Goal: Check status: Check status

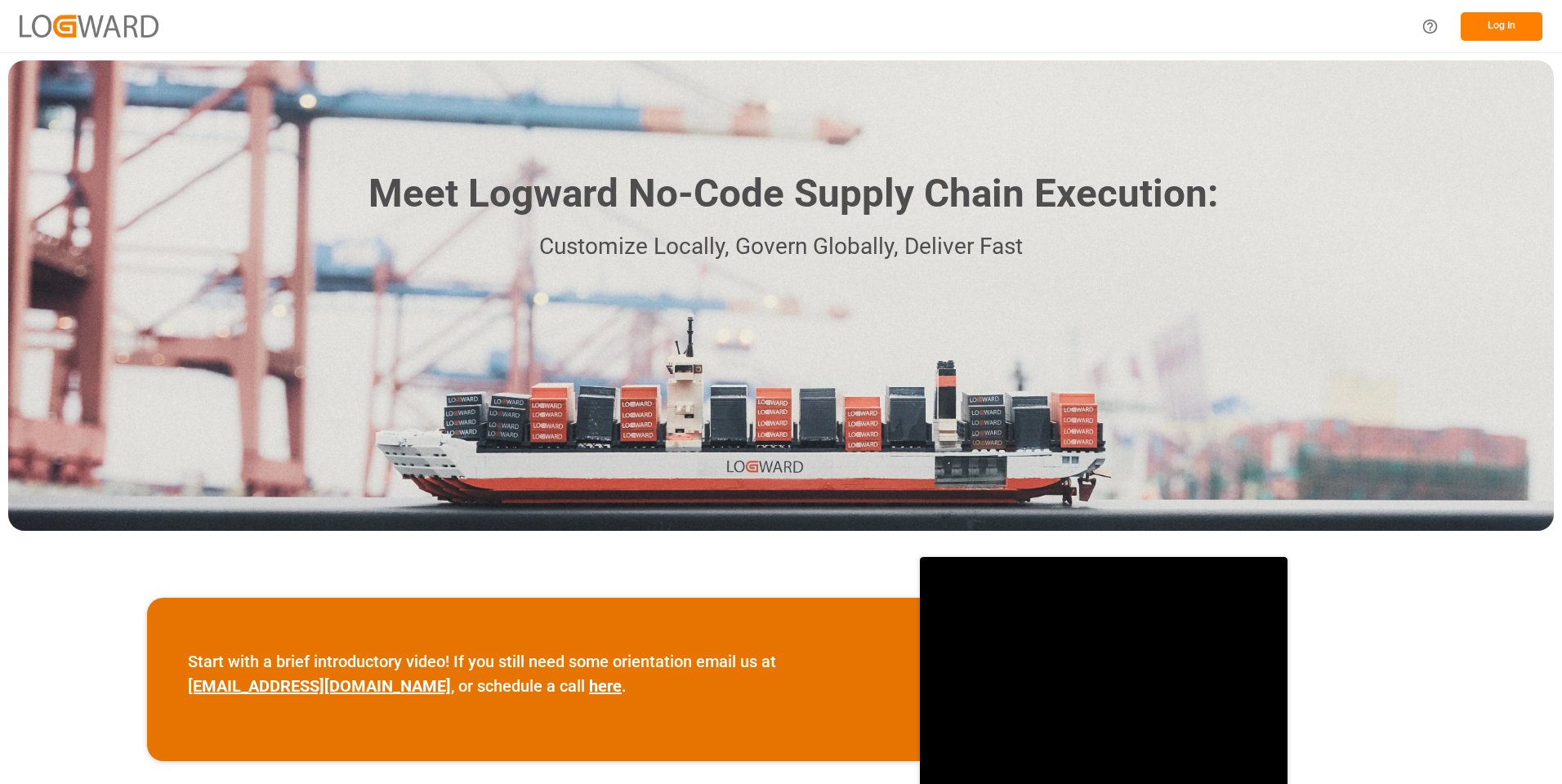
click at [1498, 23] on button "Log In" at bounding box center [1500, 26] width 81 height 28
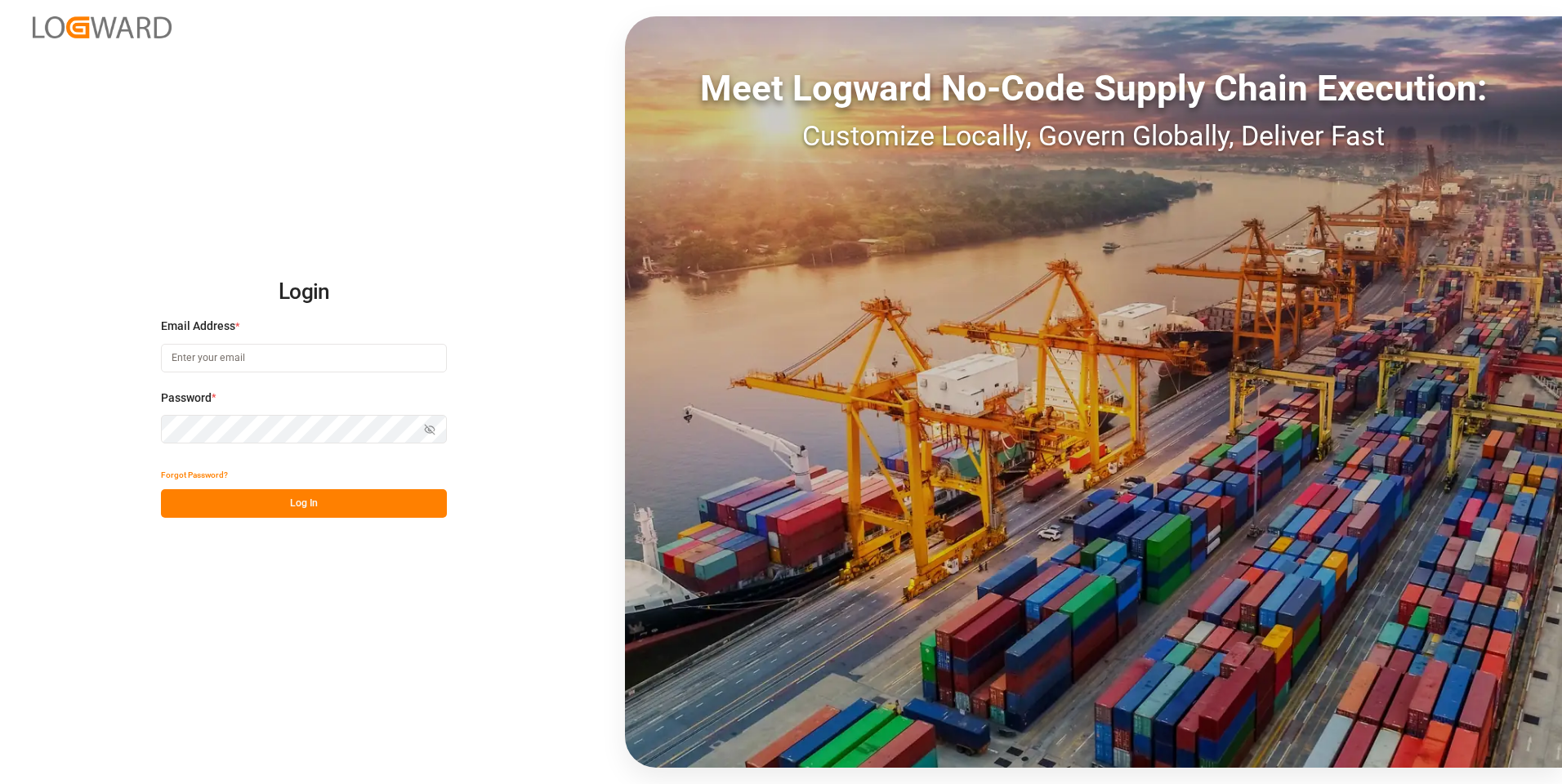
type input "julissa.then@leschaco.com"
click at [292, 504] on button "Log In" at bounding box center [304, 503] width 286 height 28
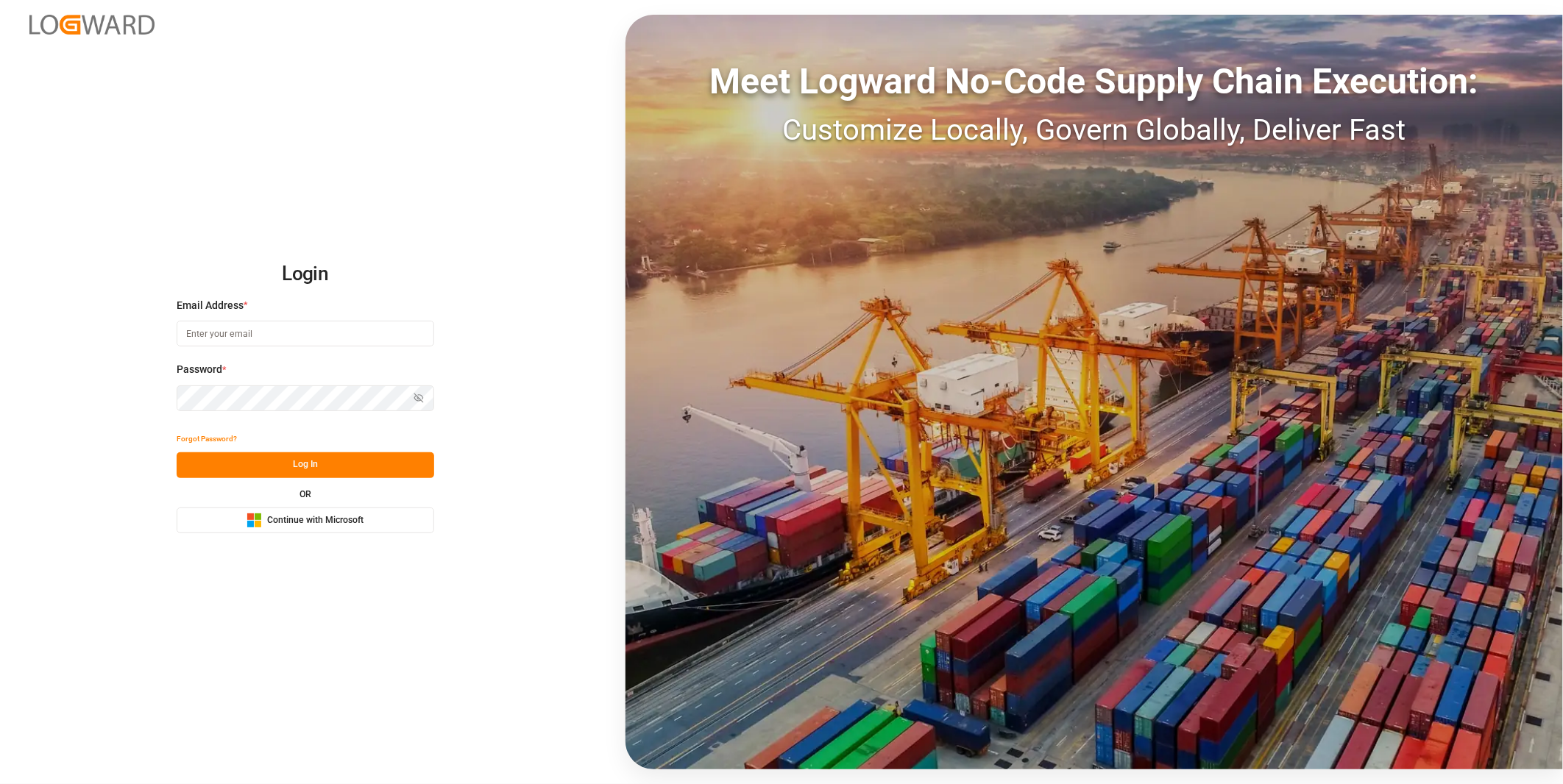
type input "julissa.then@leschaco.com"
click at [281, 458] on button "Log In" at bounding box center [305, 465] width 258 height 26
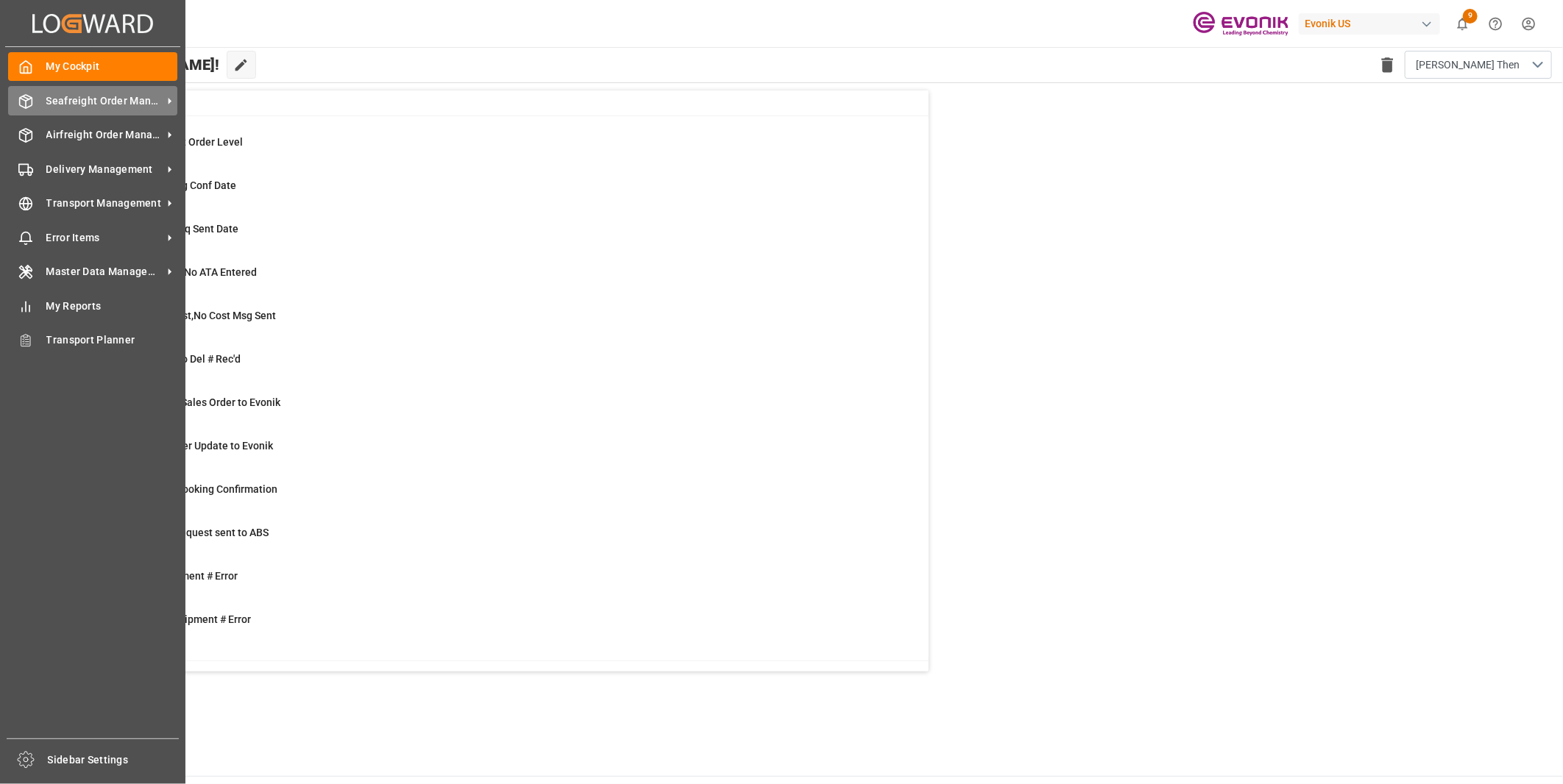
click at [29, 94] on icon at bounding box center [26, 101] width 15 height 15
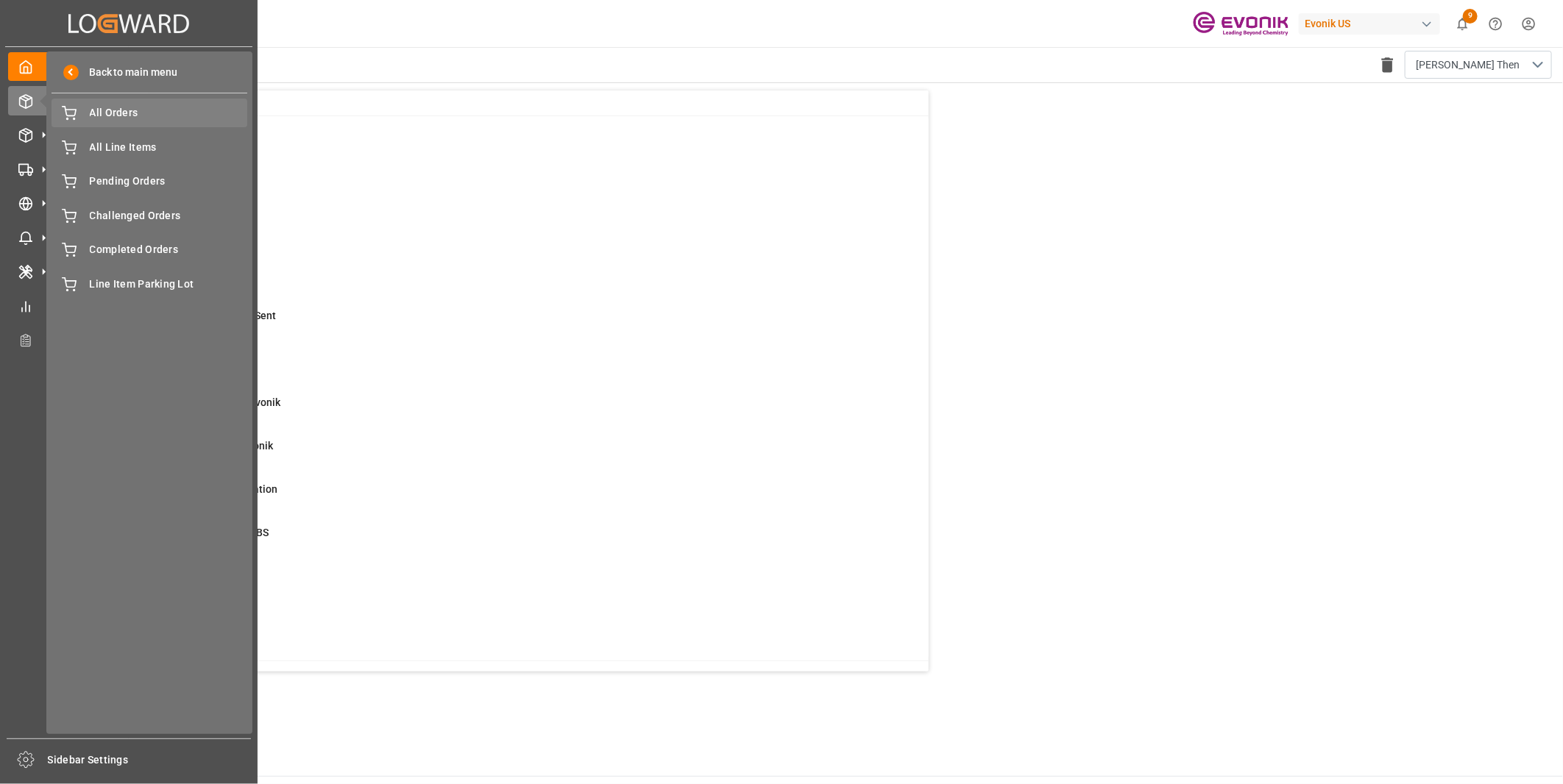
click at [104, 122] on div "All Orders All Orders" at bounding box center [149, 113] width 196 height 29
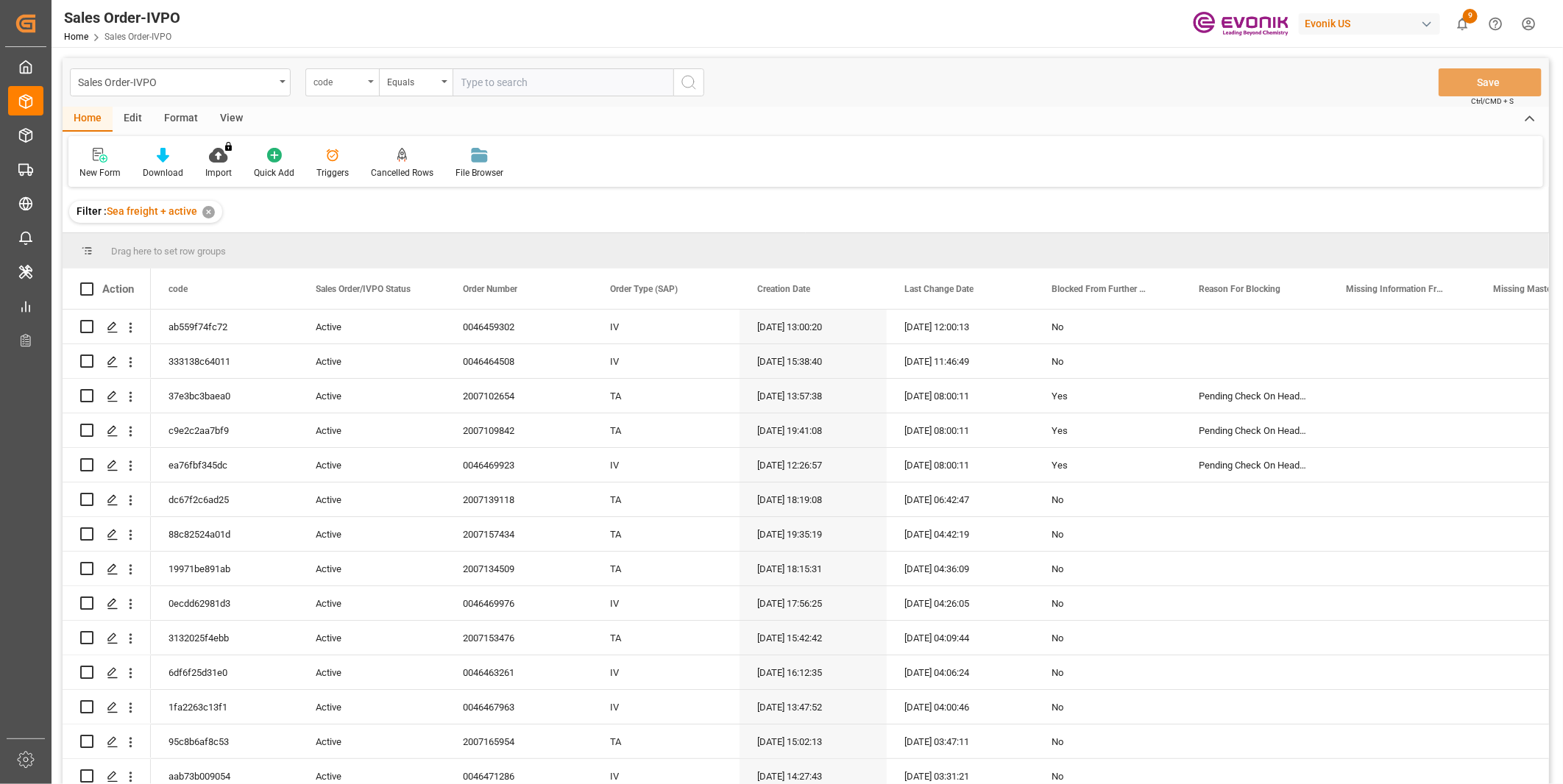
click at [351, 78] on div "code" at bounding box center [338, 80] width 50 height 17
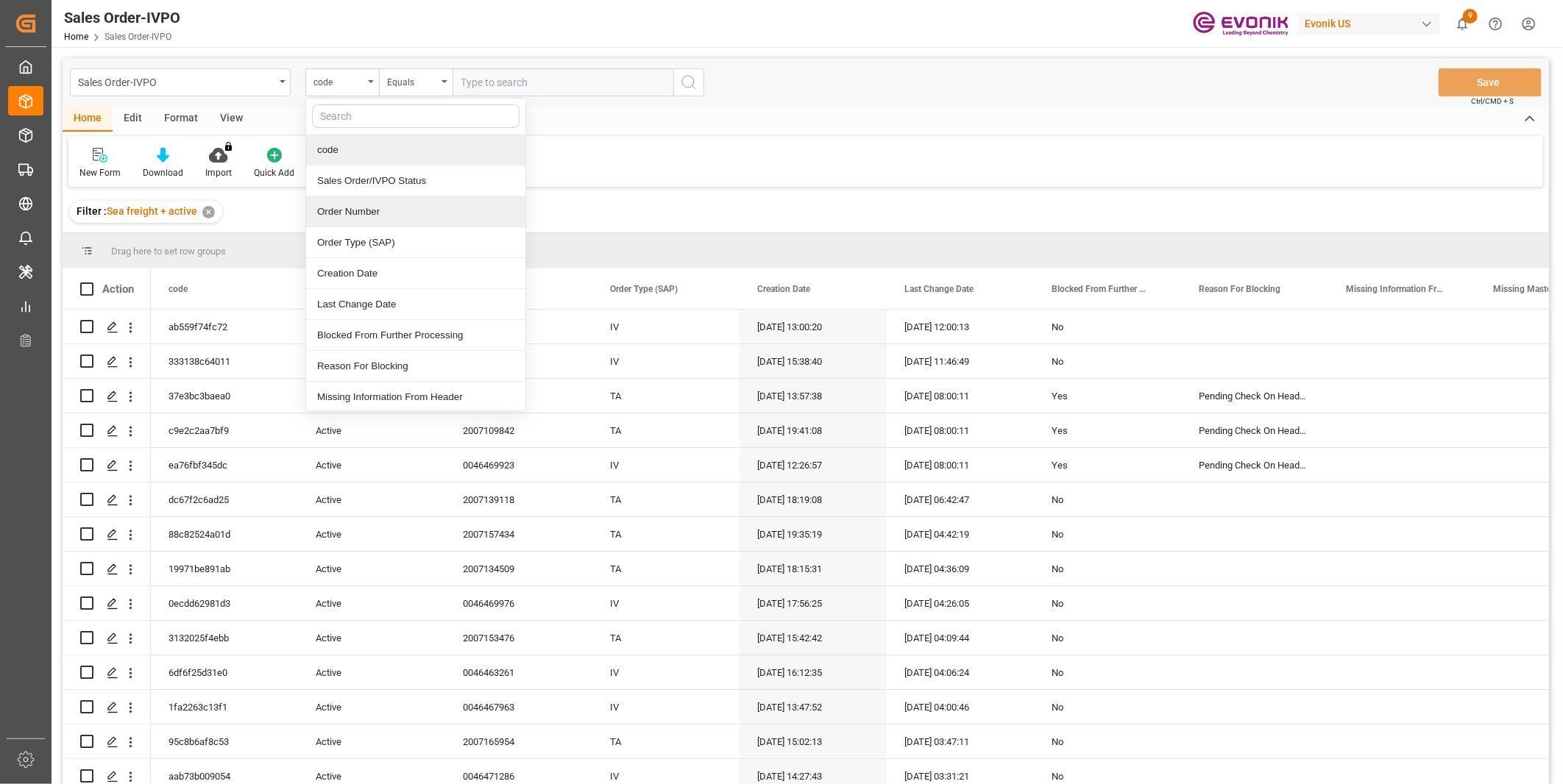
click at [348, 211] on div "Order Number" at bounding box center [415, 212] width 220 height 31
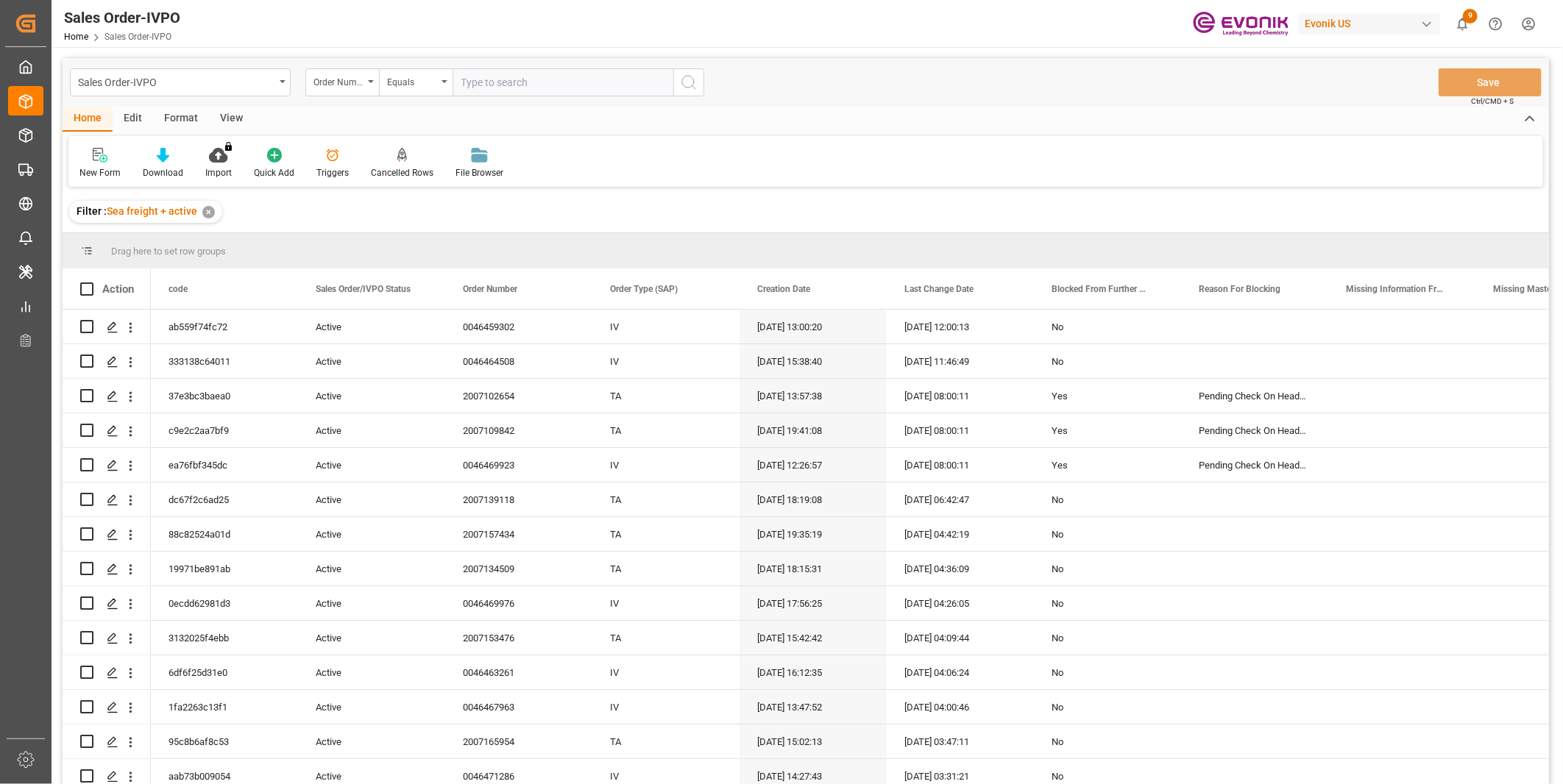
click at [509, 82] on input "text" at bounding box center [563, 83] width 221 height 28
paste input "2007147837"
type input "2007147837"
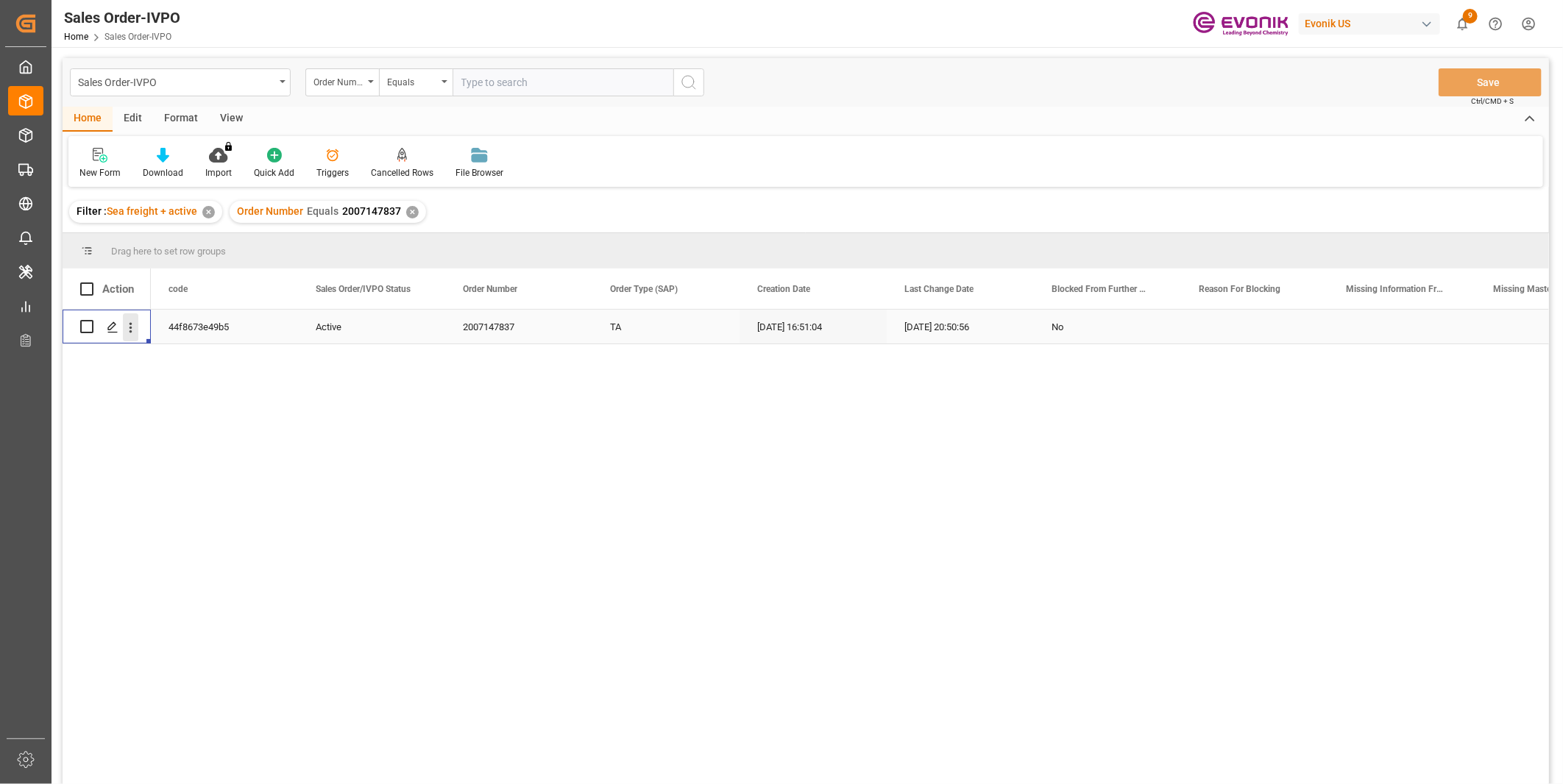
click at [135, 331] on icon "open menu" at bounding box center [131, 328] width 16 height 16
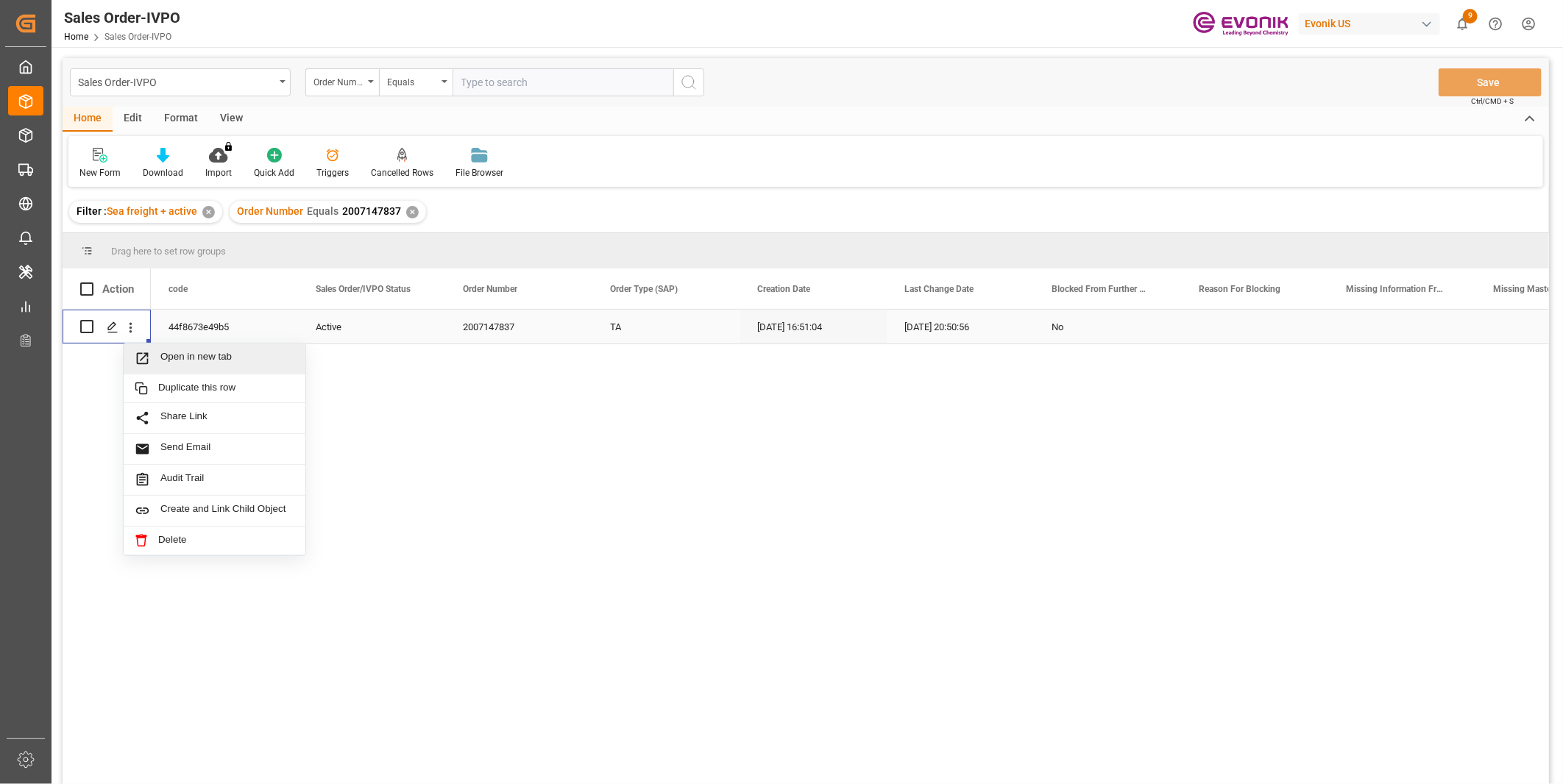
click at [170, 354] on span "Open in new tab" at bounding box center [228, 359] width 134 height 16
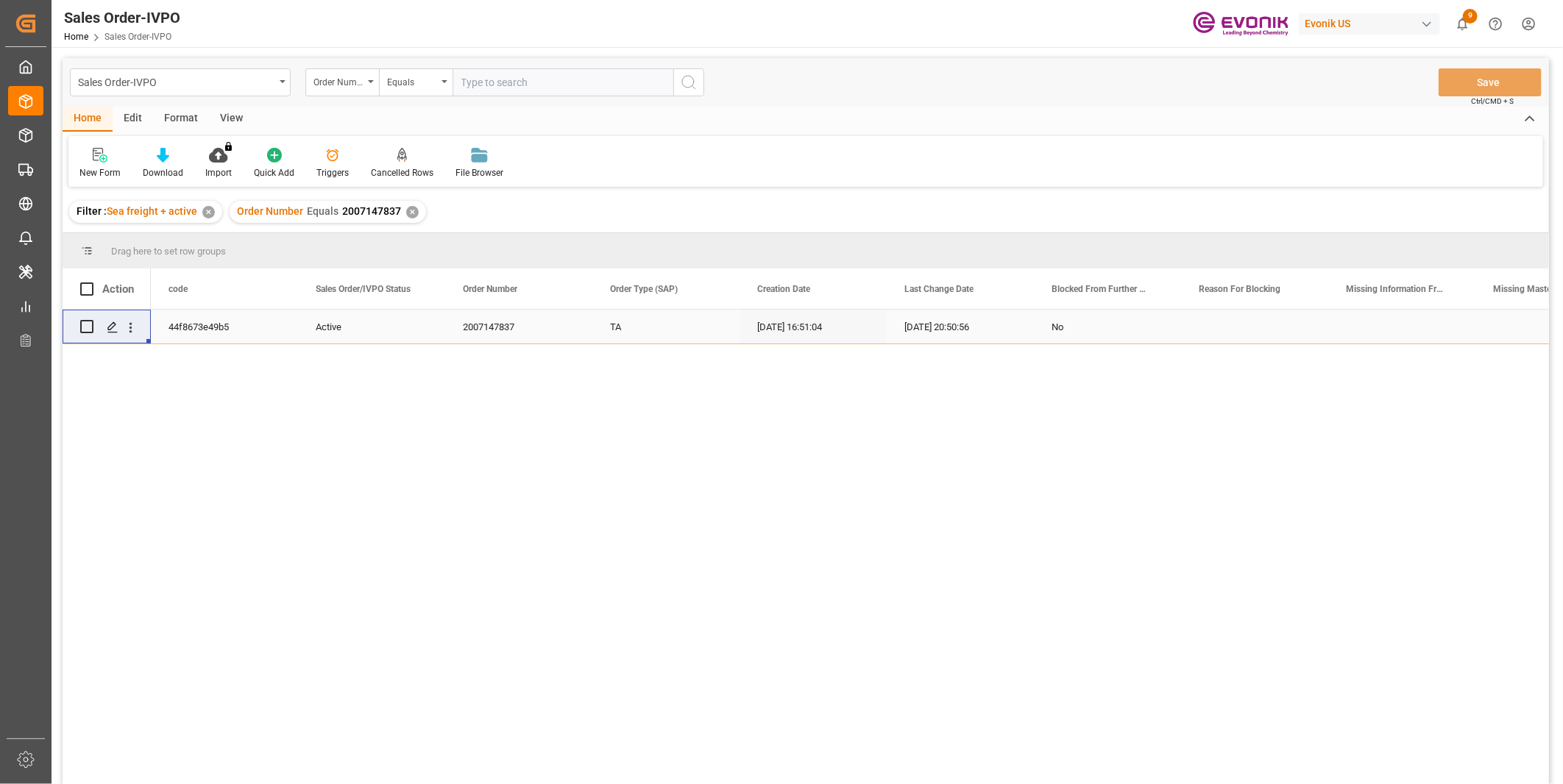
click at [493, 91] on input "text" at bounding box center [563, 83] width 221 height 28
paste input "0046462111"
type input "0046462111"
click at [701, 77] on button "search button" at bounding box center [688, 83] width 31 height 28
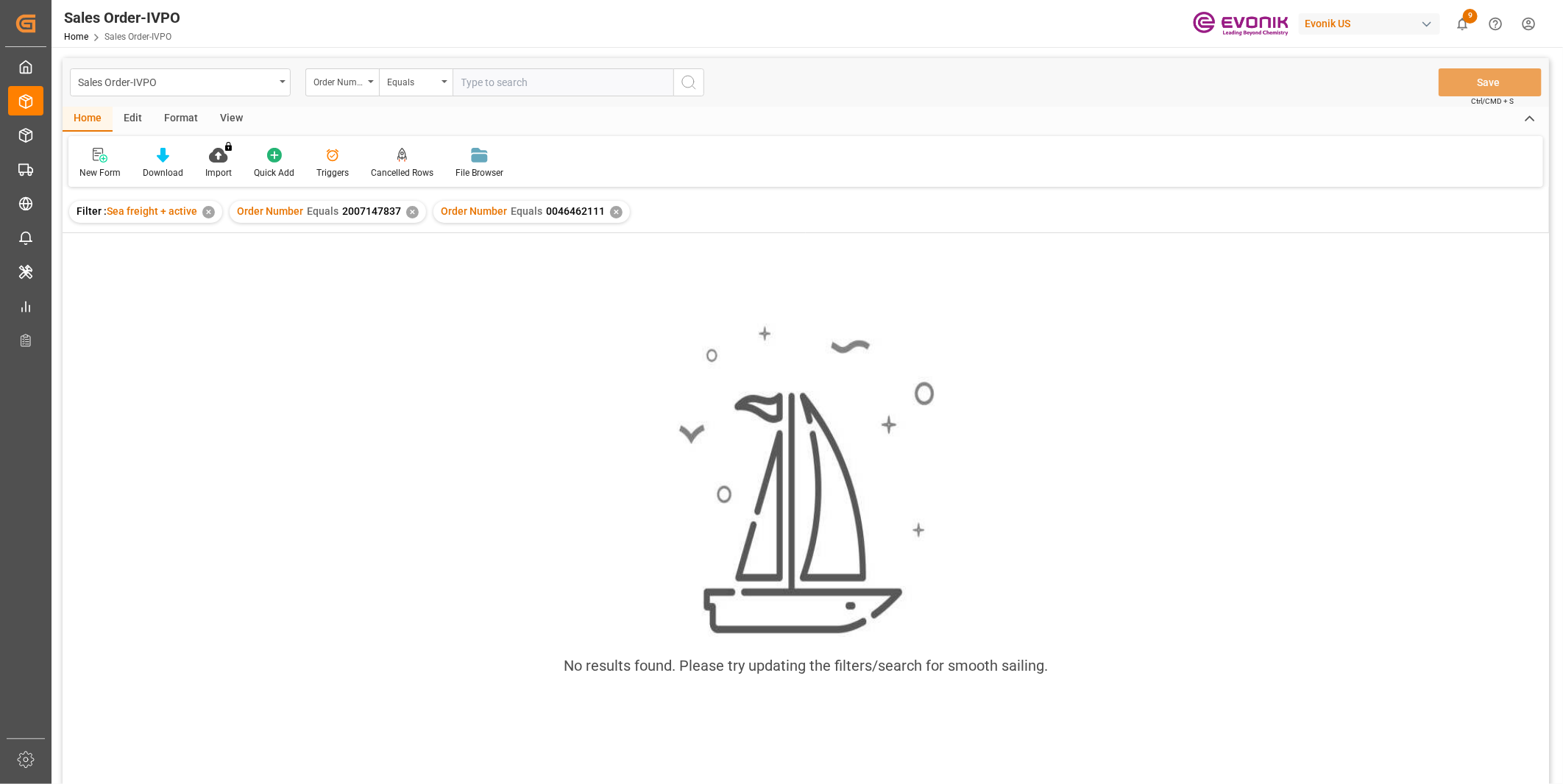
click at [406, 217] on div "✕" at bounding box center [412, 213] width 12 height 12
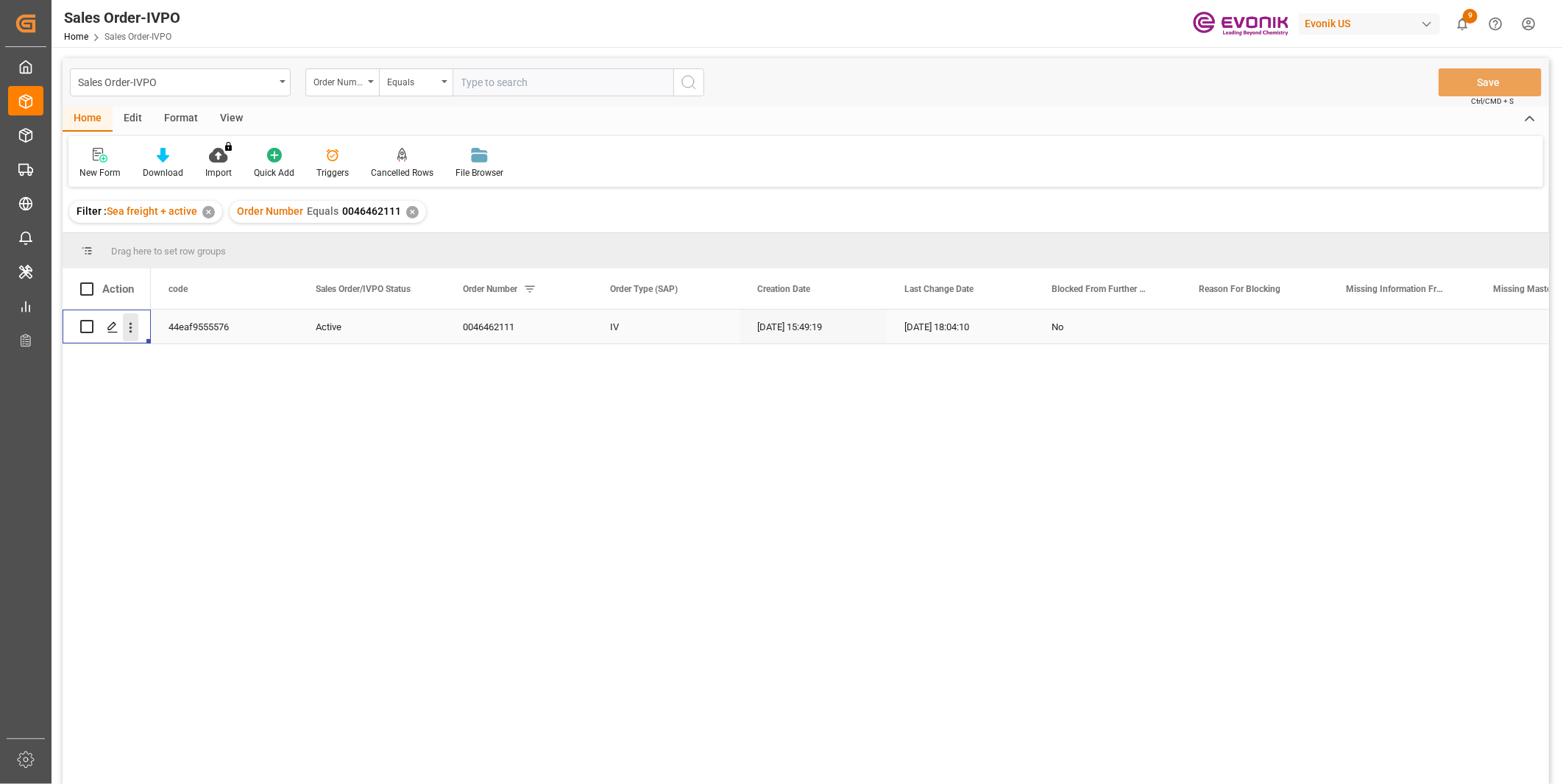
click at [127, 331] on icon "open menu" at bounding box center [131, 328] width 16 height 16
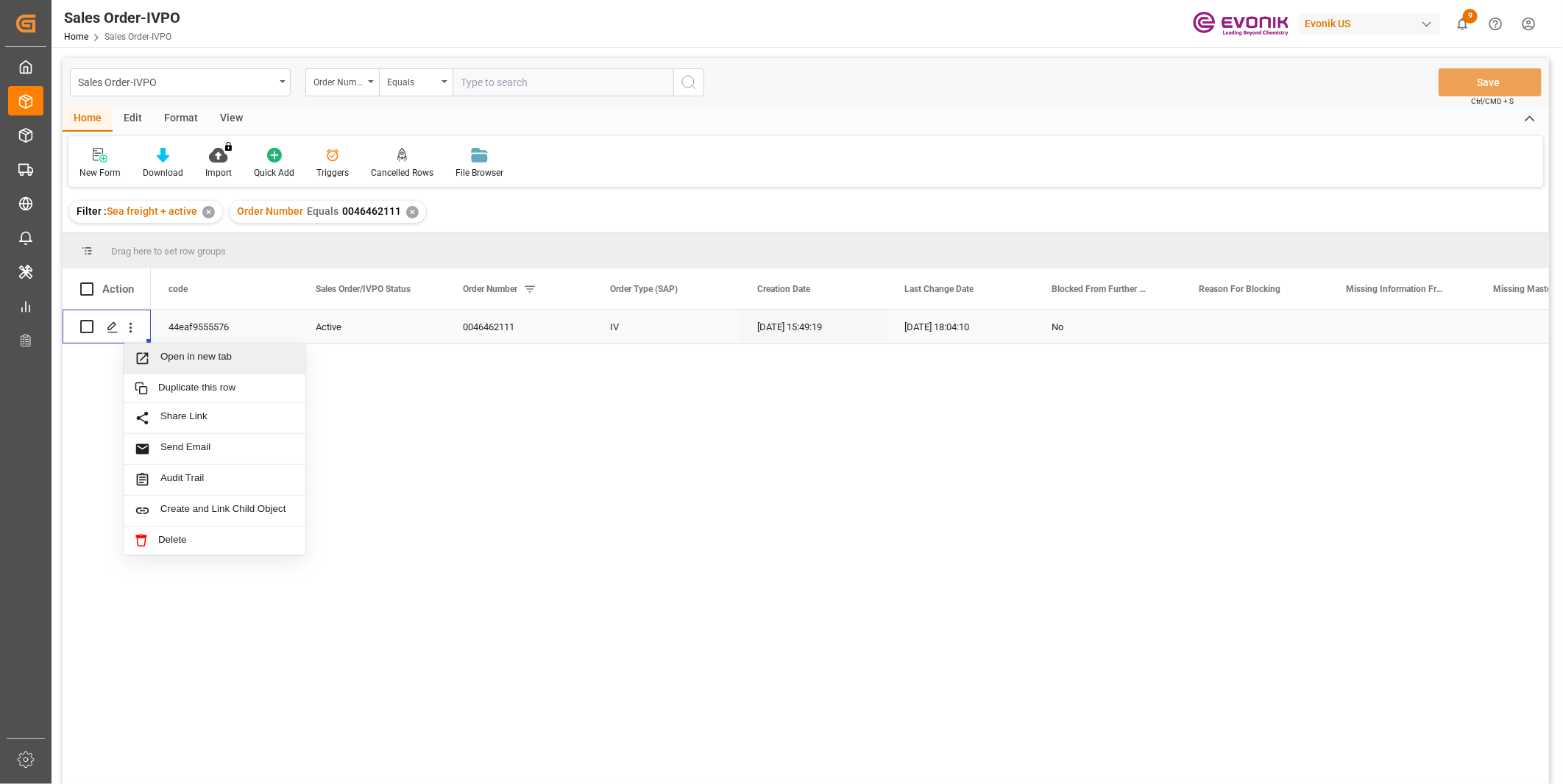
click at [192, 358] on span "Open in new tab" at bounding box center [228, 359] width 134 height 16
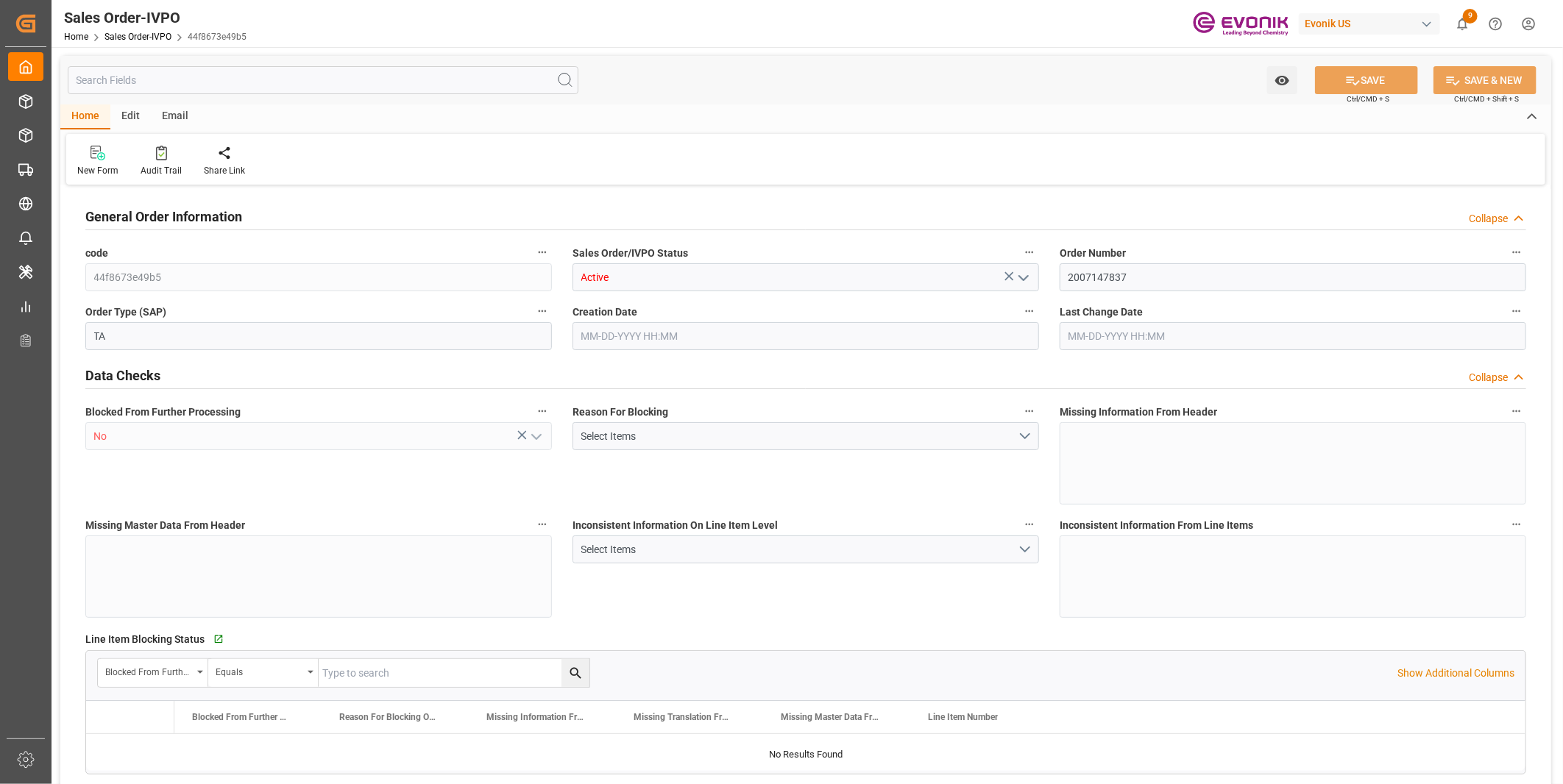
type input "COCTG"
type input "0"
type input "1"
type input "1202.8"
type input "08-20-2025 16:51"
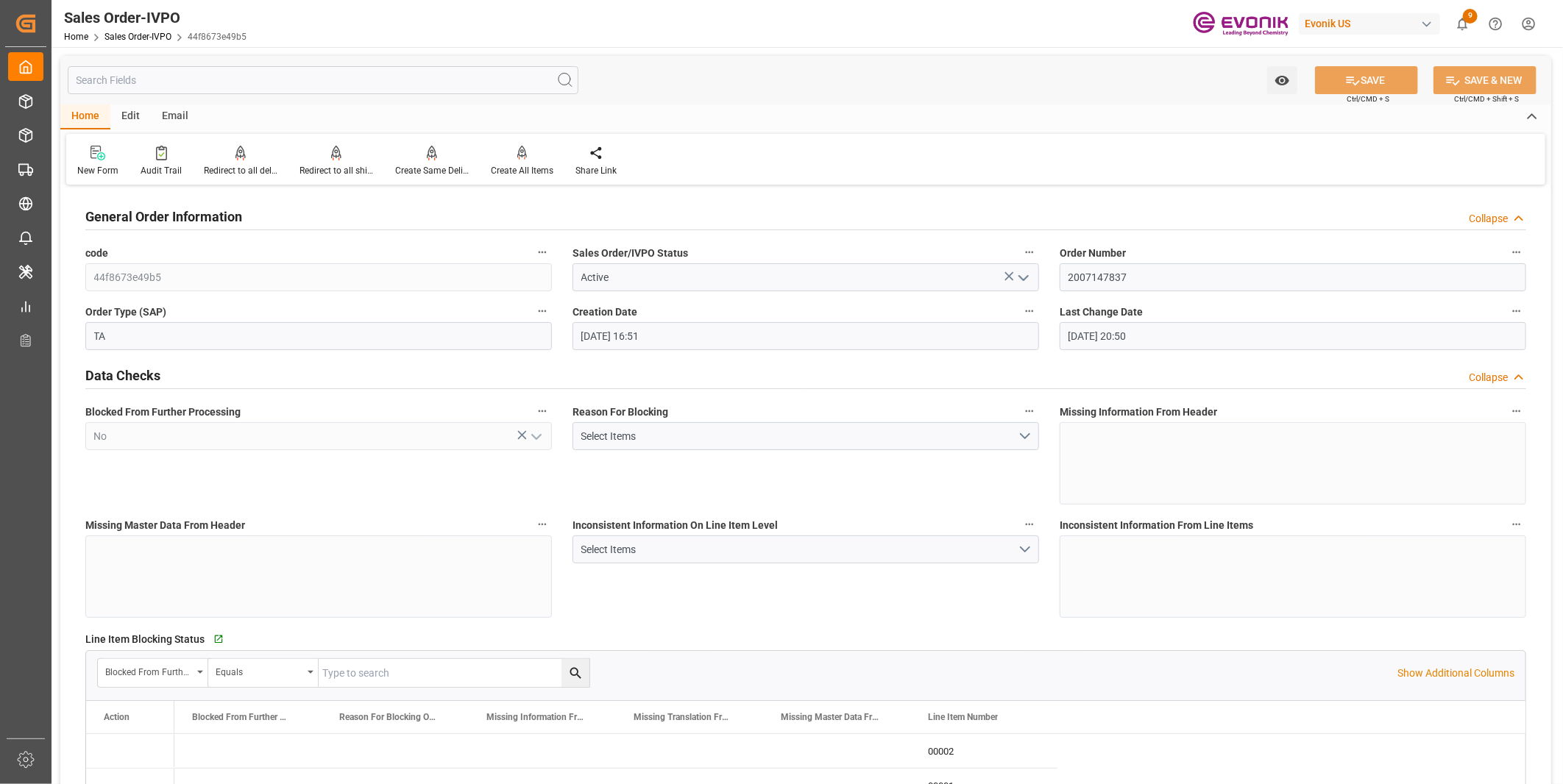
type input "09-02-2025 20:50"
click at [321, 157] on div at bounding box center [335, 153] width 73 height 16
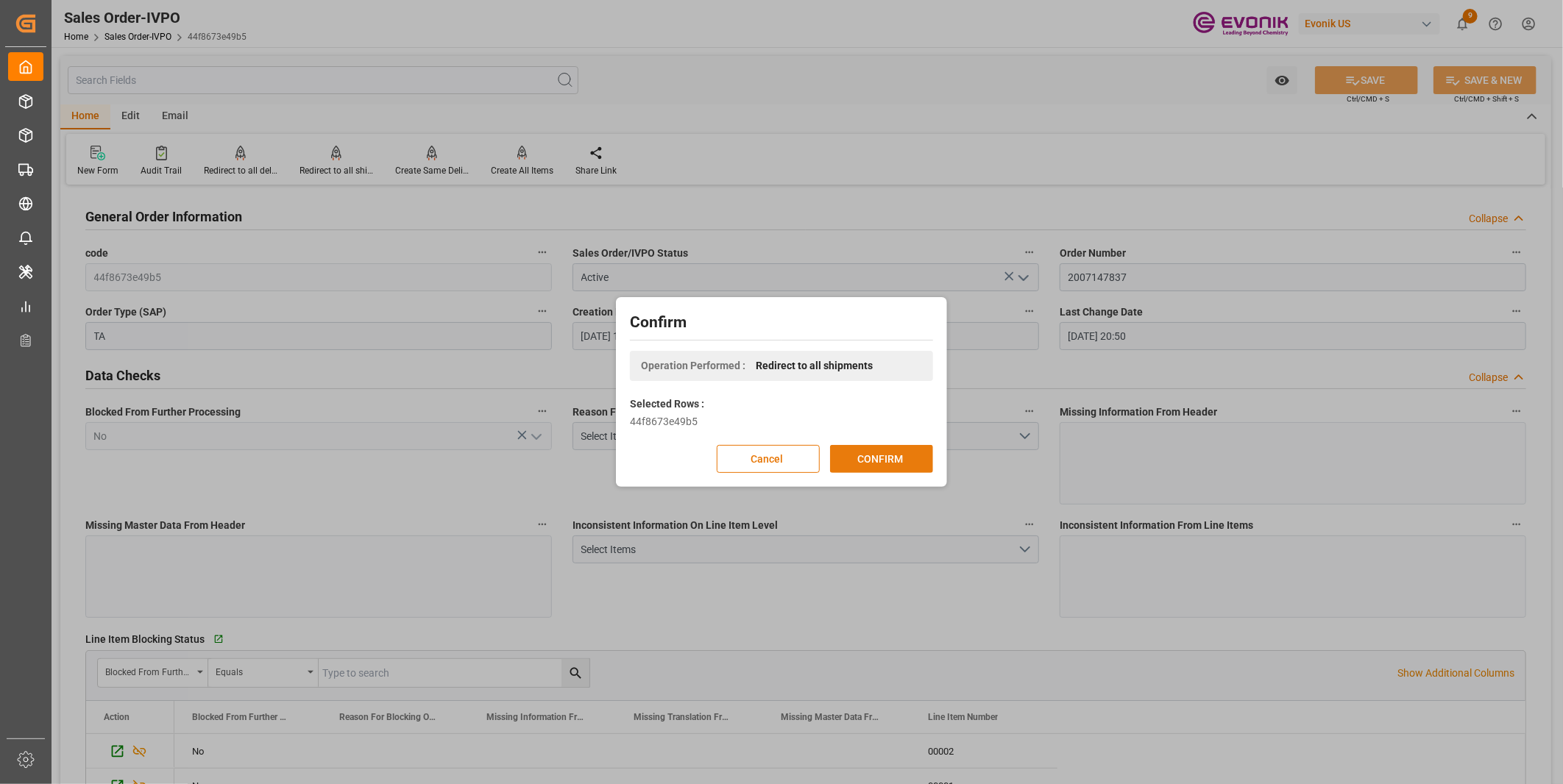
click at [884, 459] on button "CONFIRM" at bounding box center [881, 459] width 103 height 28
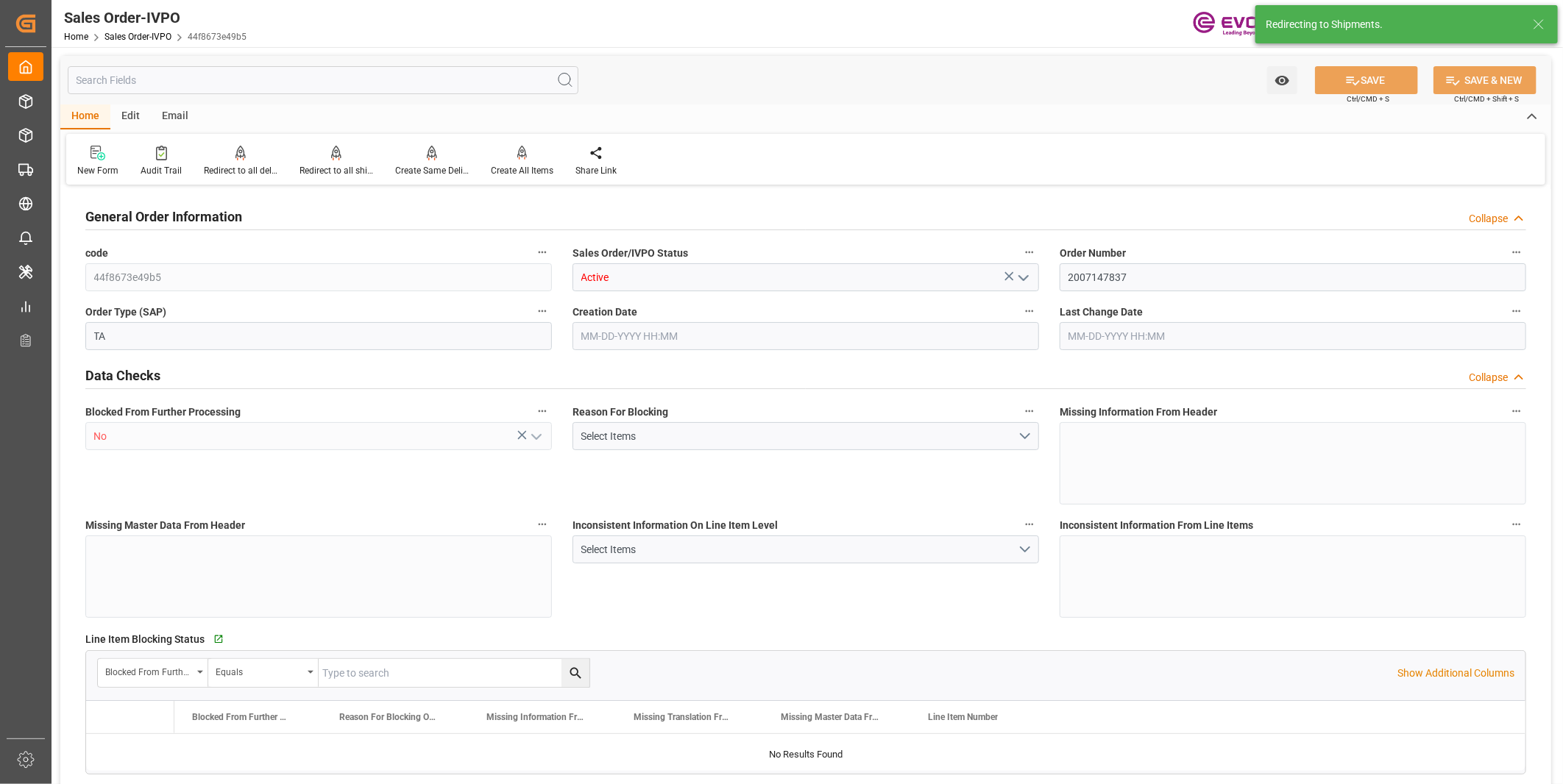
type input "COCTG"
type input "0"
type input "1"
type input "1202.8"
type input "08-20-2025 16:51"
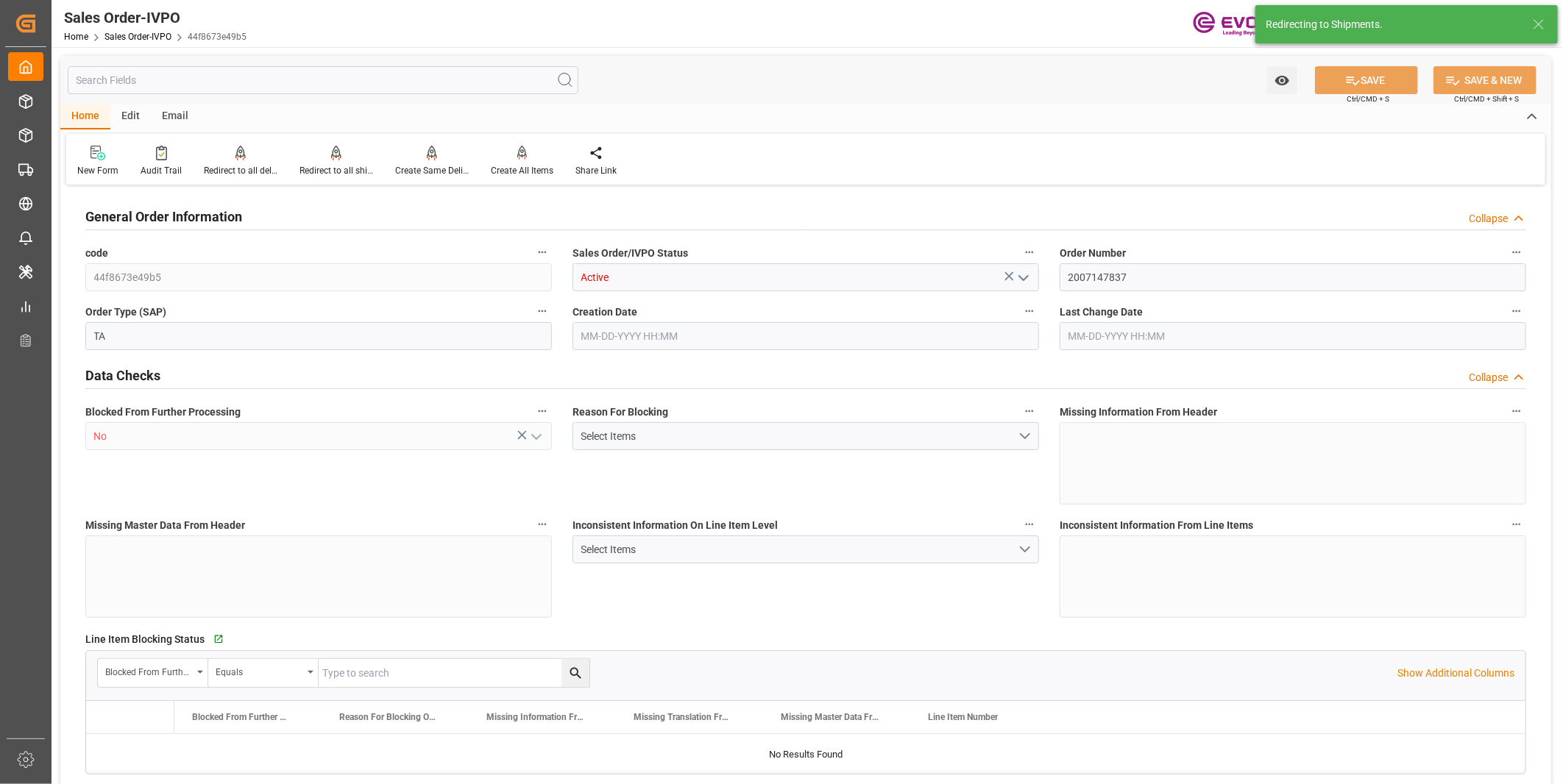
type input "09-02-2025 20:50"
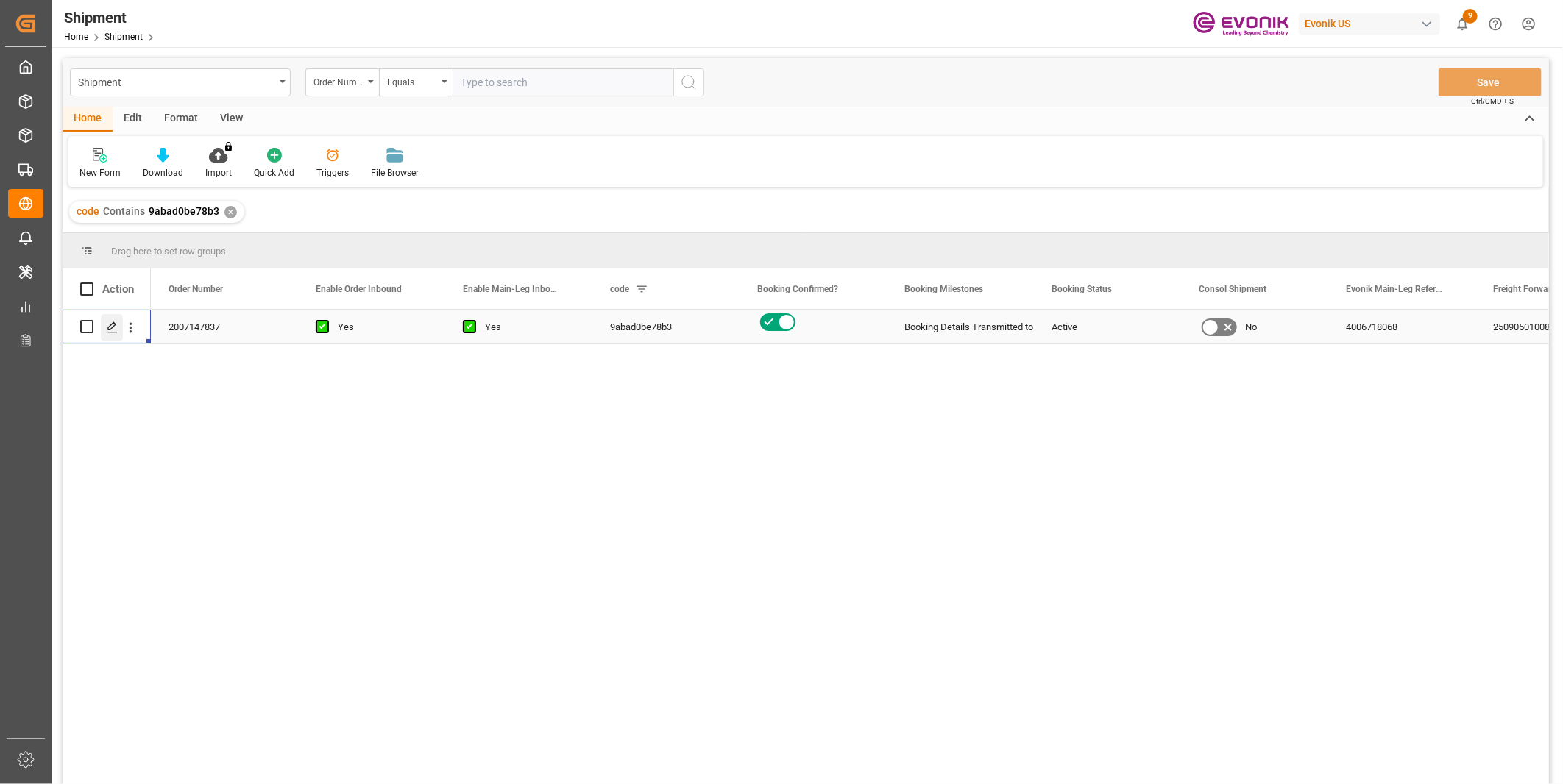
click at [114, 332] on line "Press SPACE to select this row." at bounding box center [113, 332] width 9 height 0
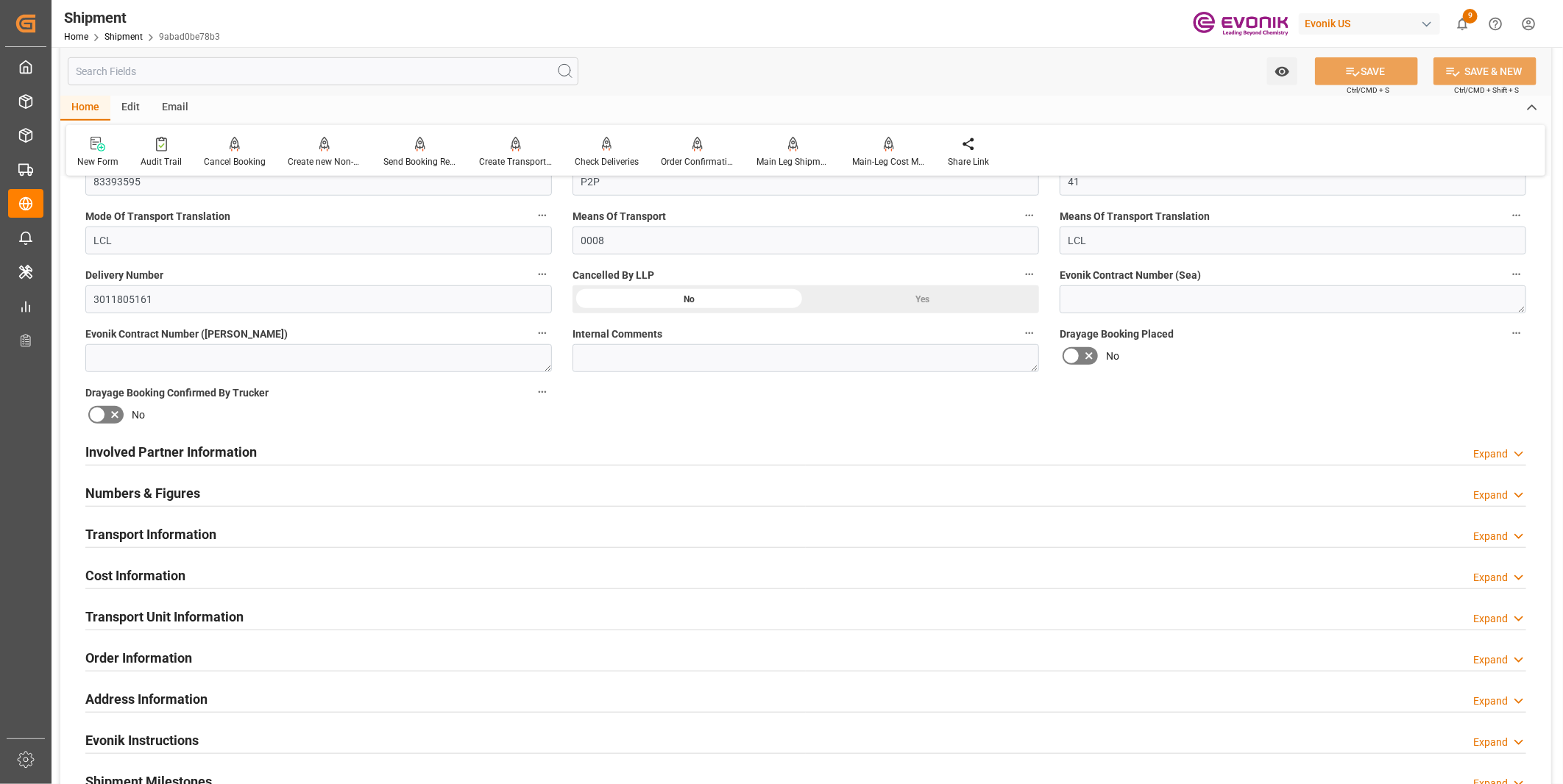
scroll to position [653, 0]
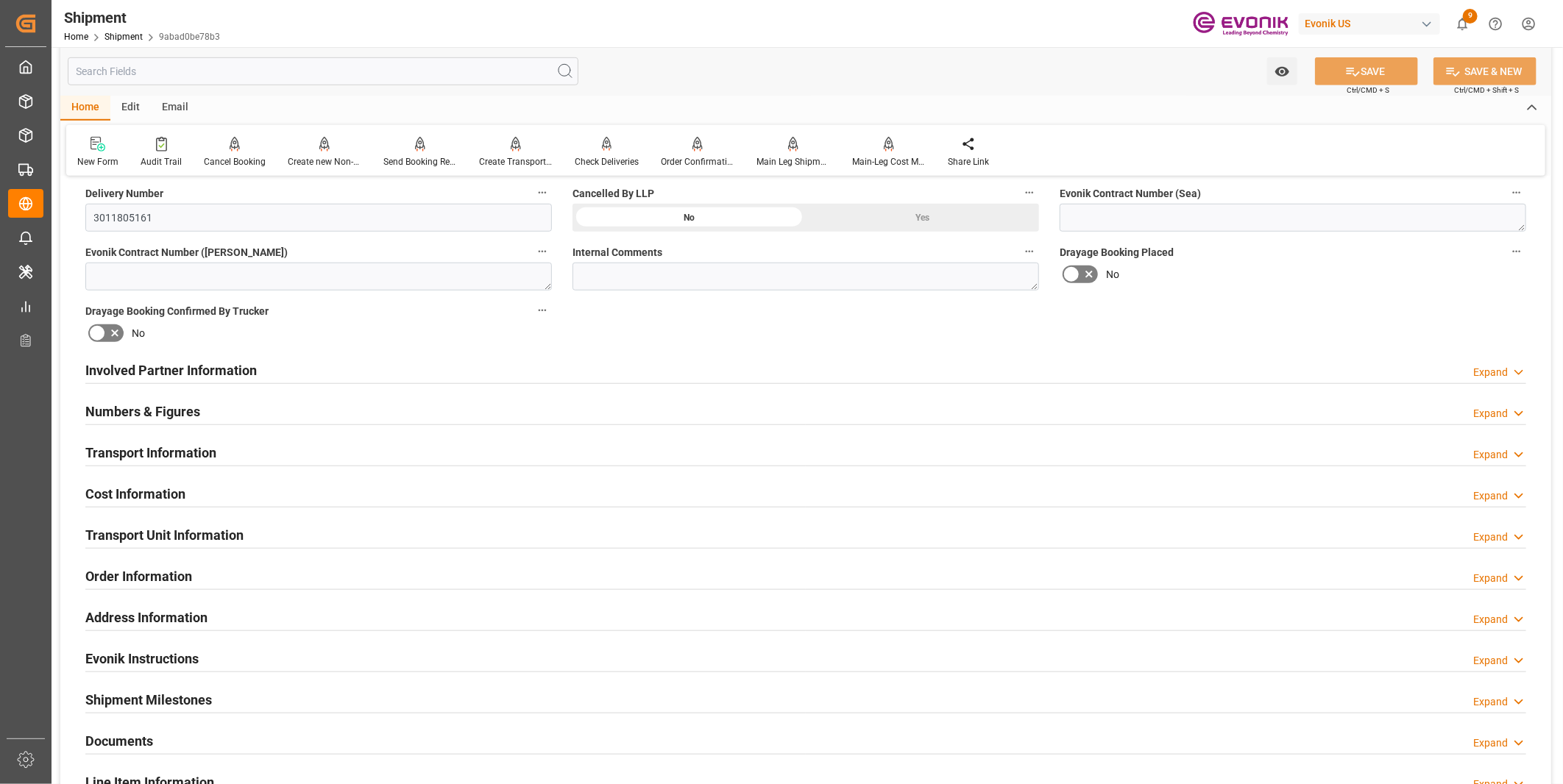
click at [216, 530] on h2 "Transport Unit Information" at bounding box center [164, 535] width 158 height 20
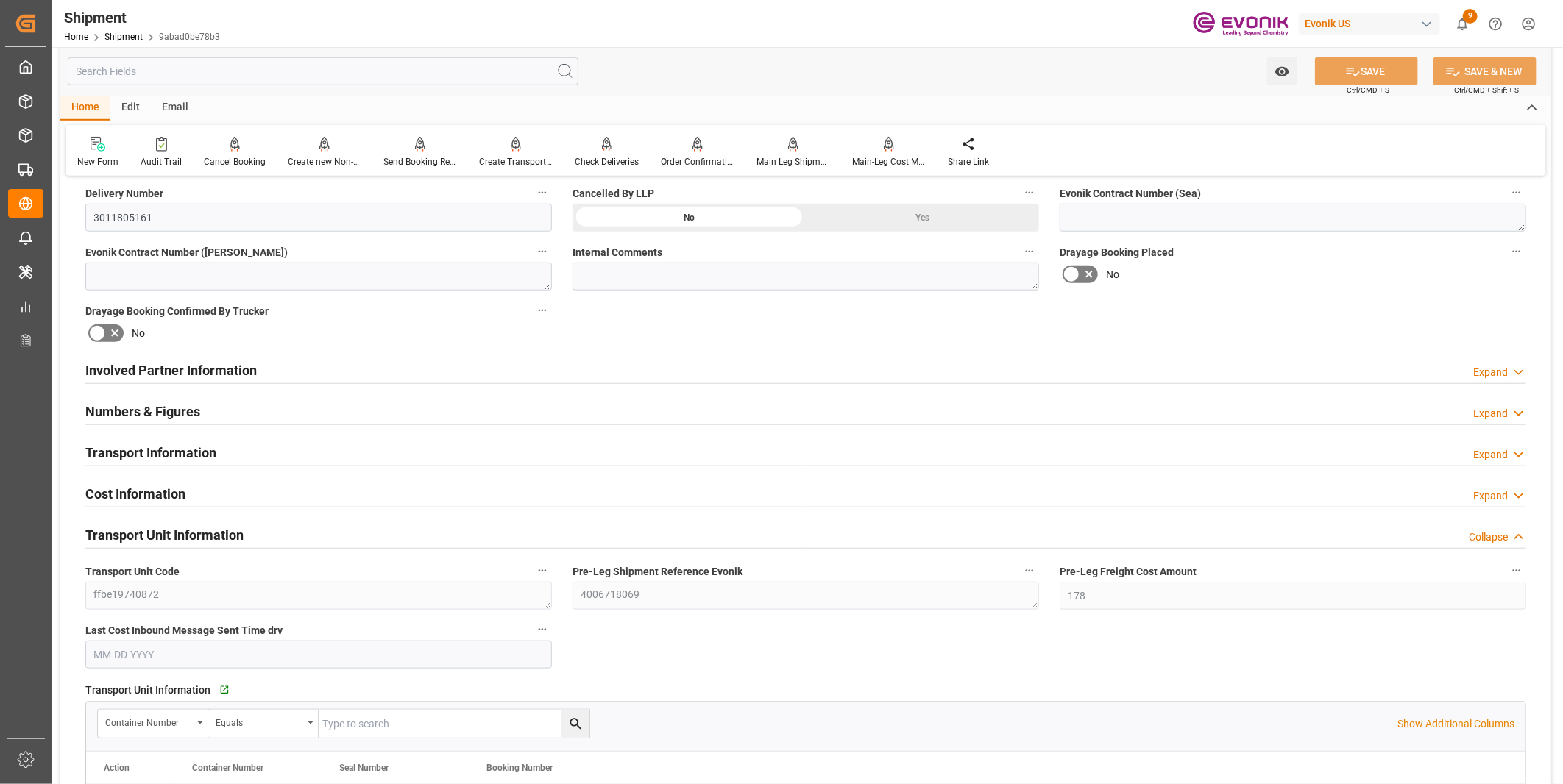
scroll to position [818, 0]
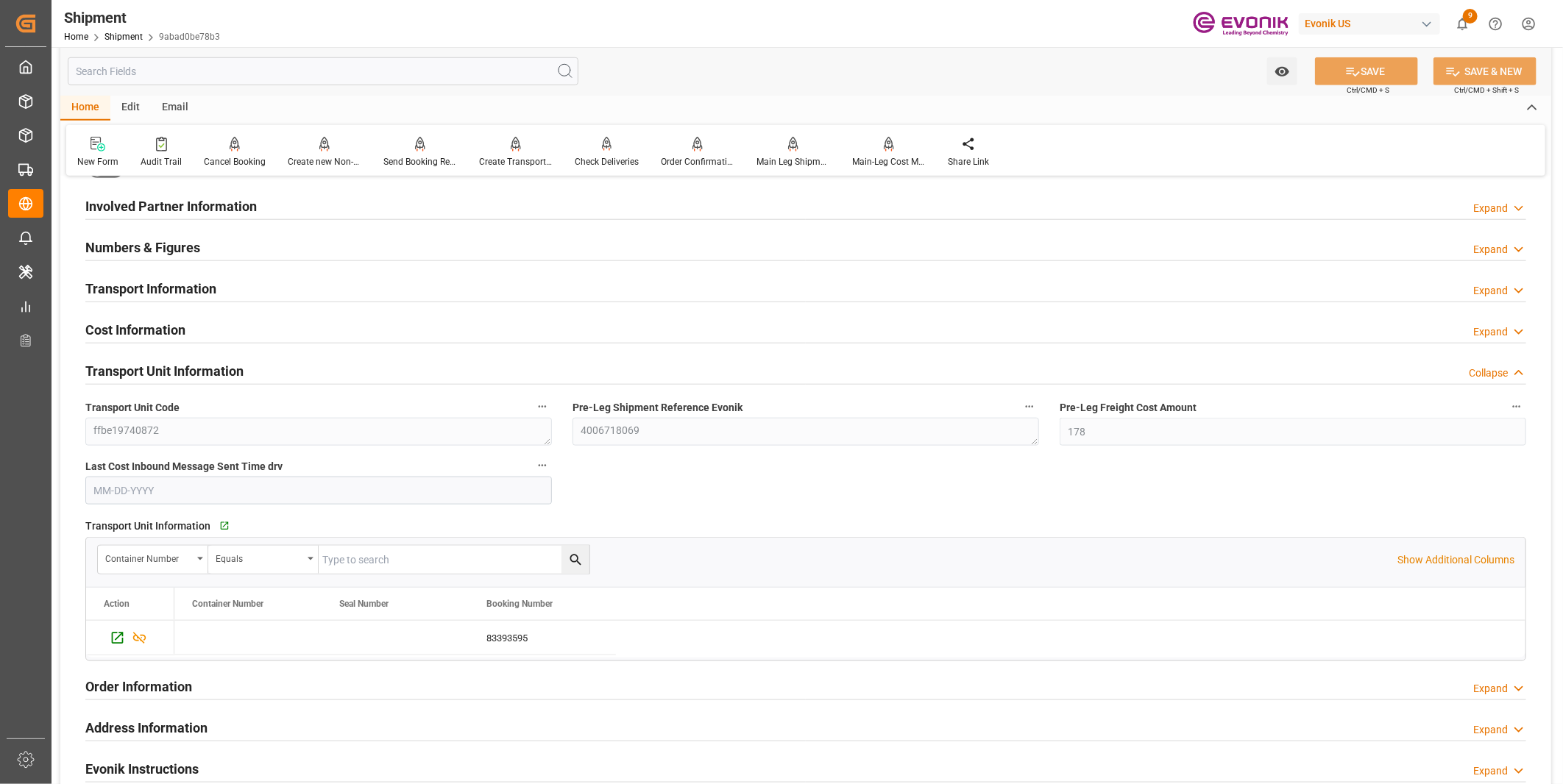
click at [350, 557] on input "text" at bounding box center [453, 560] width 271 height 28
click at [182, 552] on div "Container Number" at bounding box center [148, 556] width 86 height 17
click at [156, 599] on input "text" at bounding box center [207, 594] width 207 height 24
type input "o"
click at [208, 728] on button "show more" at bounding box center [207, 725] width 207 height 28
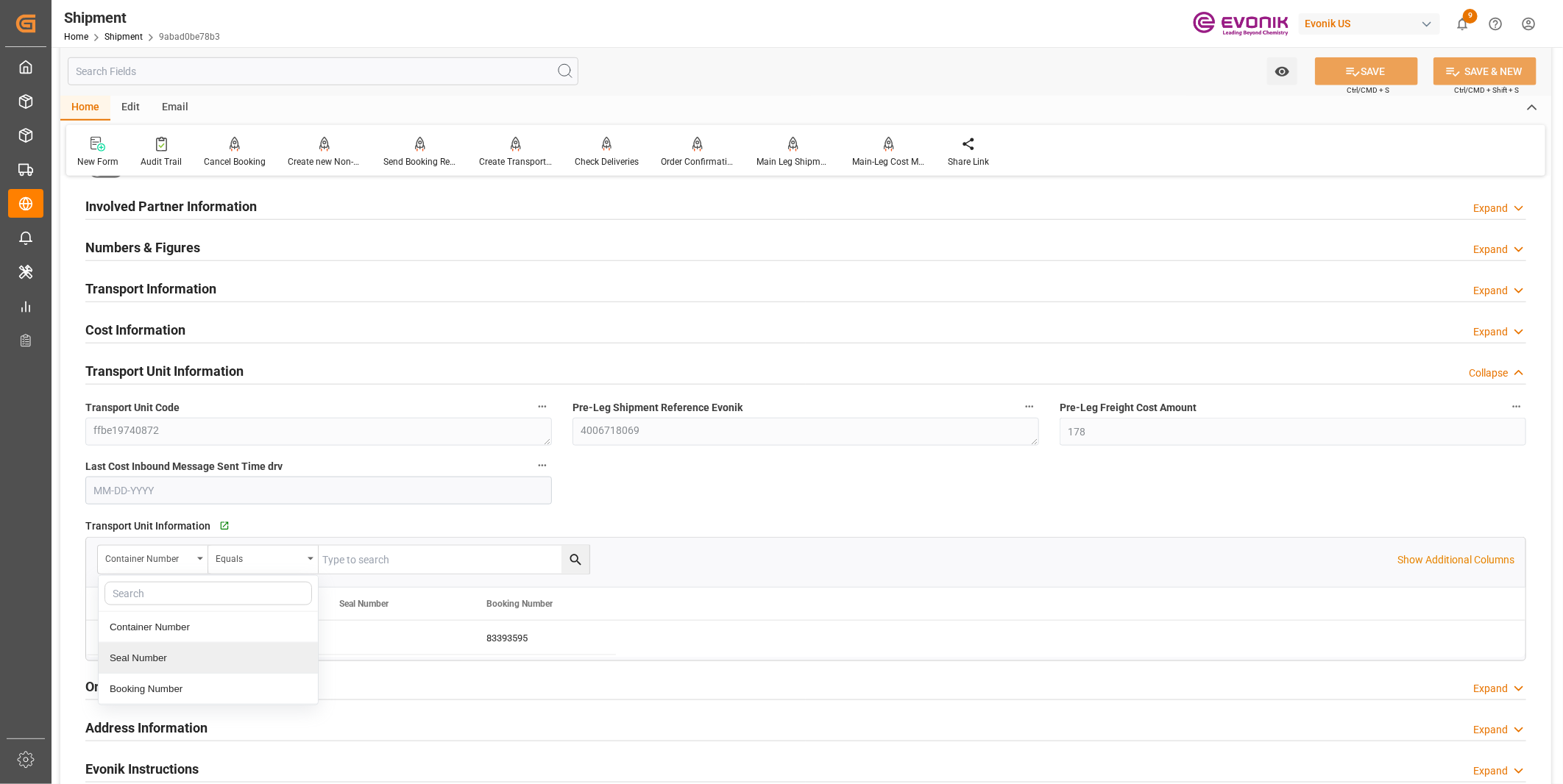
scroll to position [981, 0]
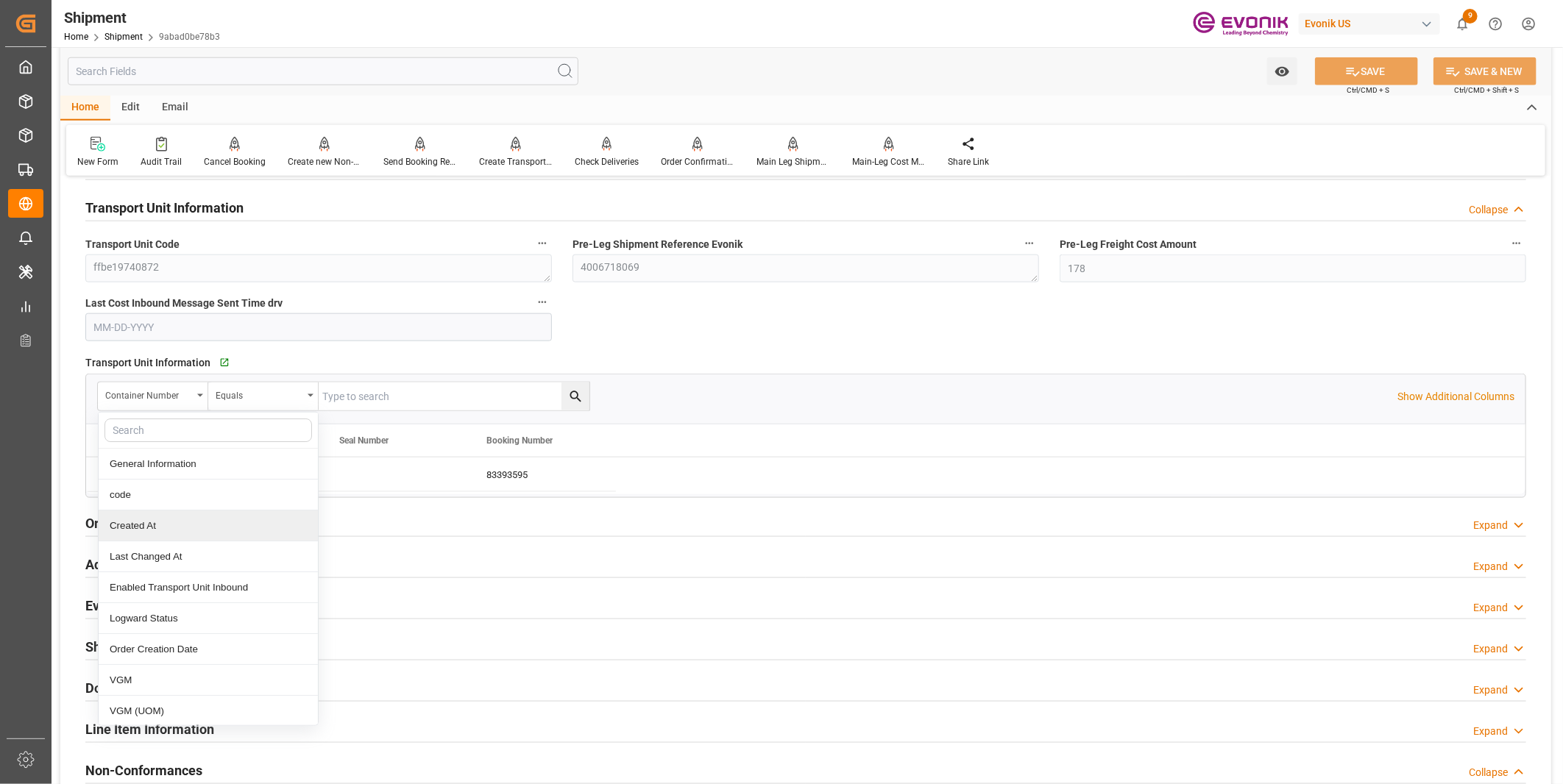
click at [161, 435] on input "text" at bounding box center [207, 430] width 207 height 24
type input "order"
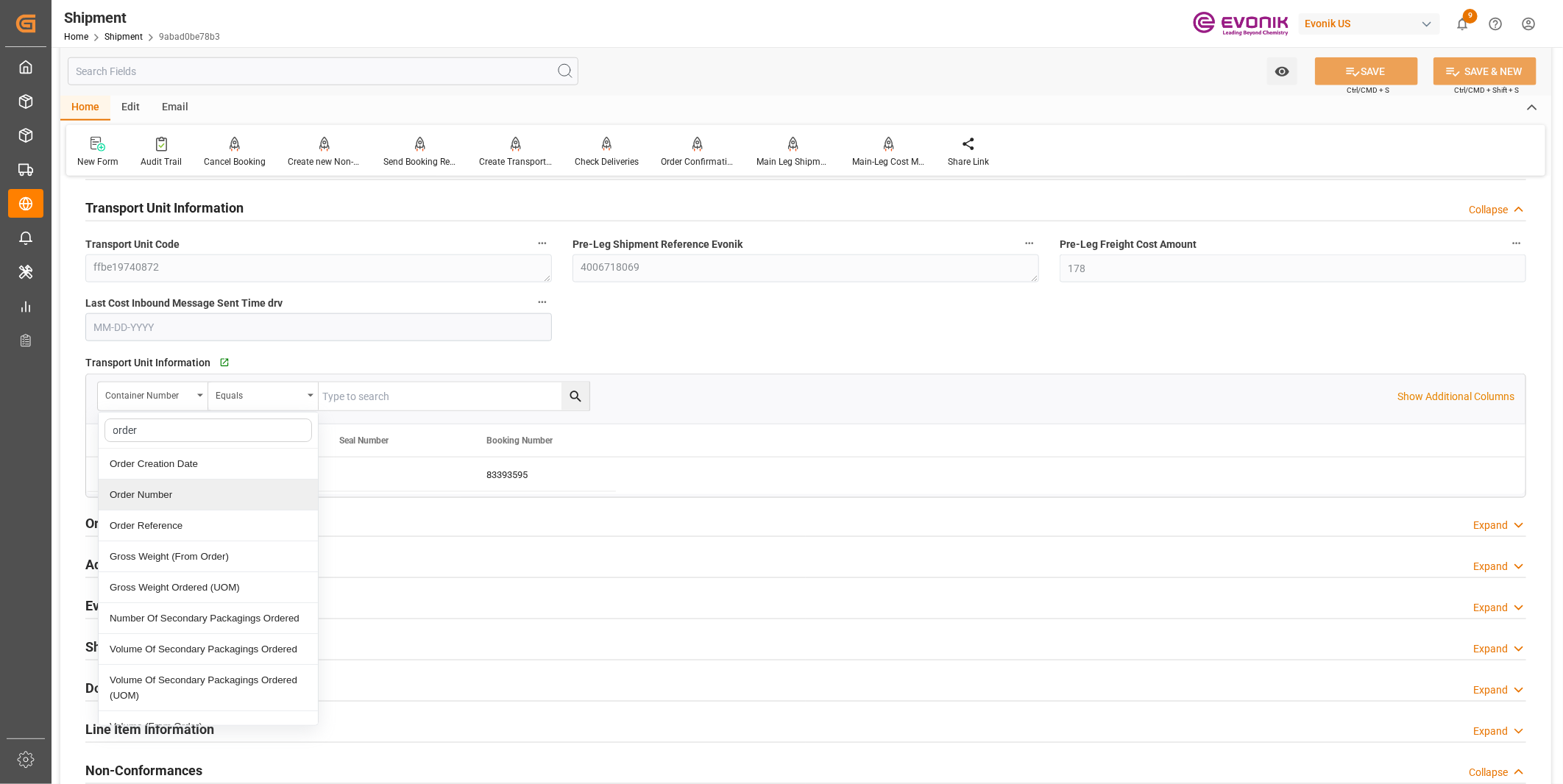
click at [148, 493] on div "Order Number" at bounding box center [208, 495] width 220 height 31
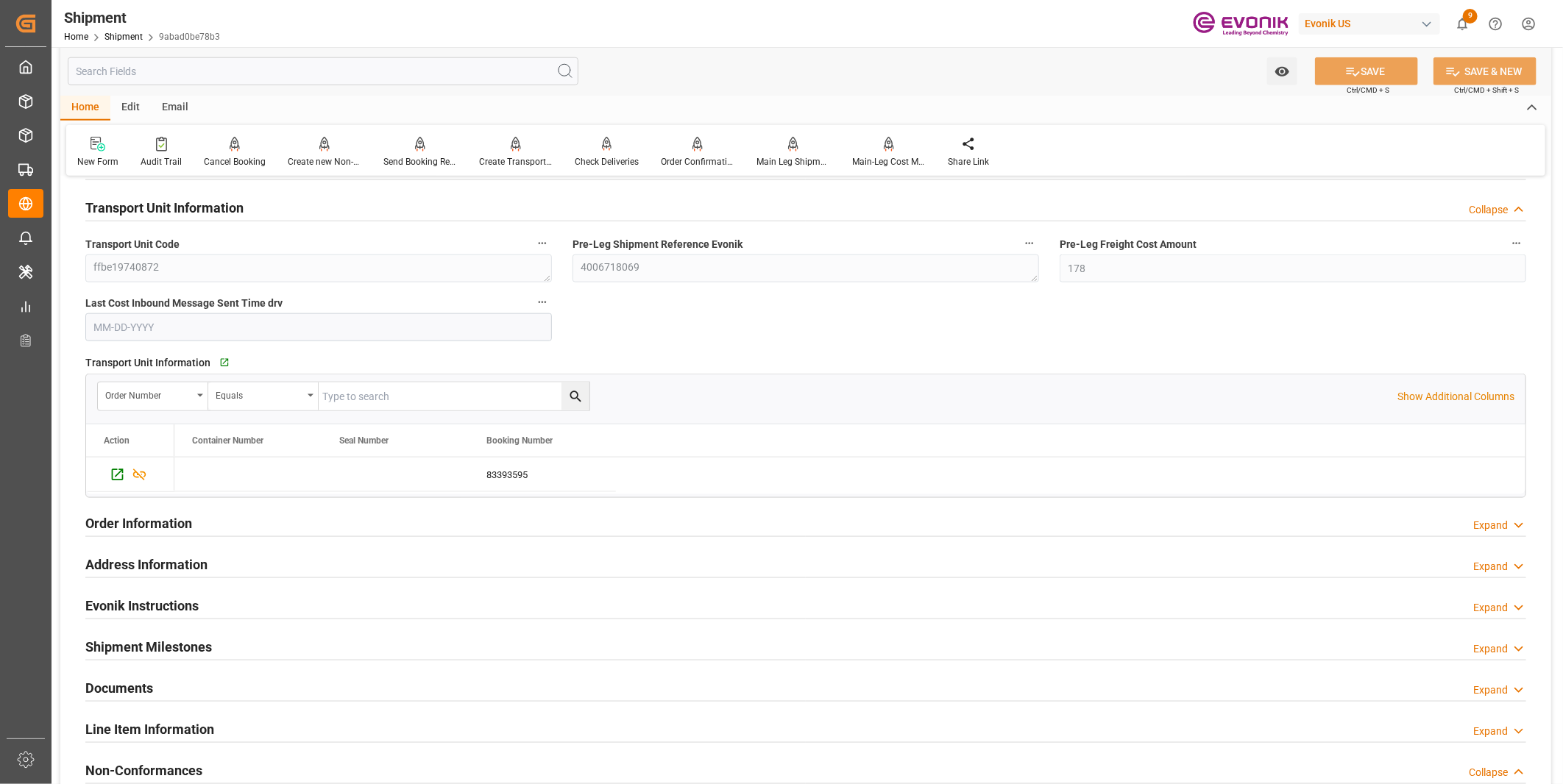
click at [357, 392] on input "text" at bounding box center [453, 397] width 271 height 28
paste input "2007147837"
type input "2007147837"
click at [574, 392] on icon "search button" at bounding box center [576, 397] width 16 height 16
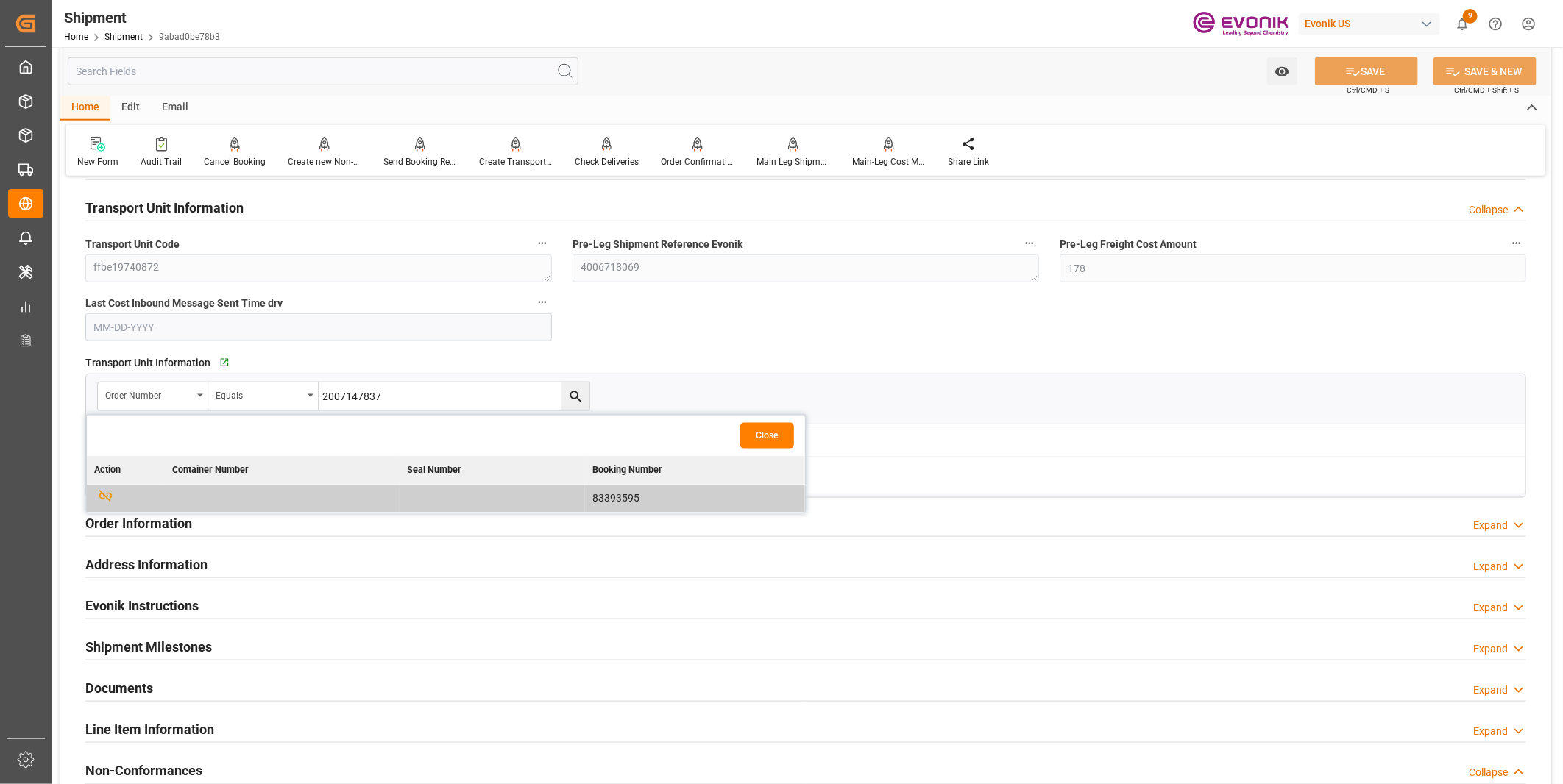
click at [790, 333] on div "Booking Confirmation Milestone Bar Collapse Submitted to FFW for Booking (Pendi…" at bounding box center [805, 107] width 1491 height 1796
click at [756, 441] on button "Close" at bounding box center [767, 436] width 54 height 26
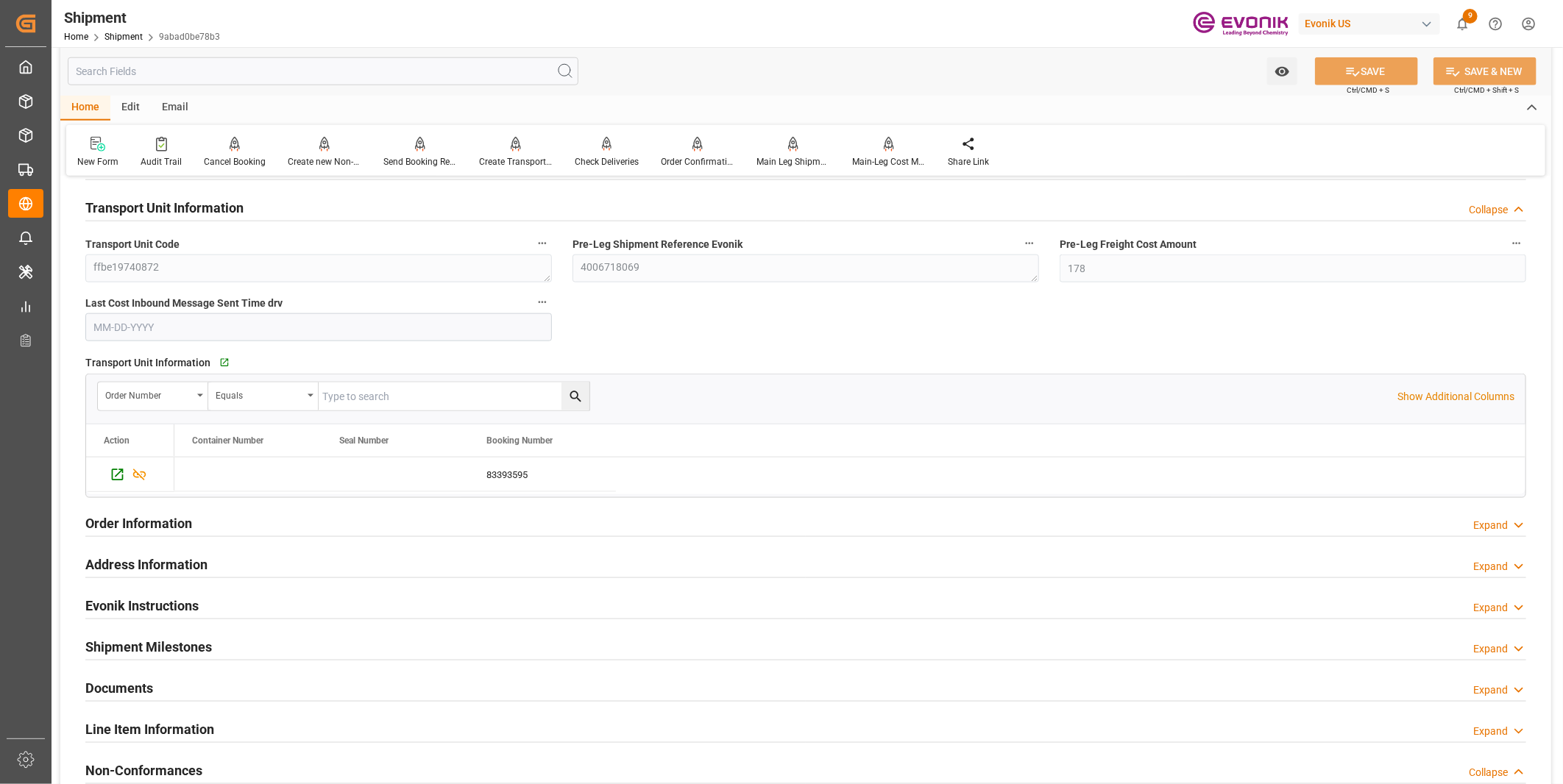
scroll to position [1144, 0]
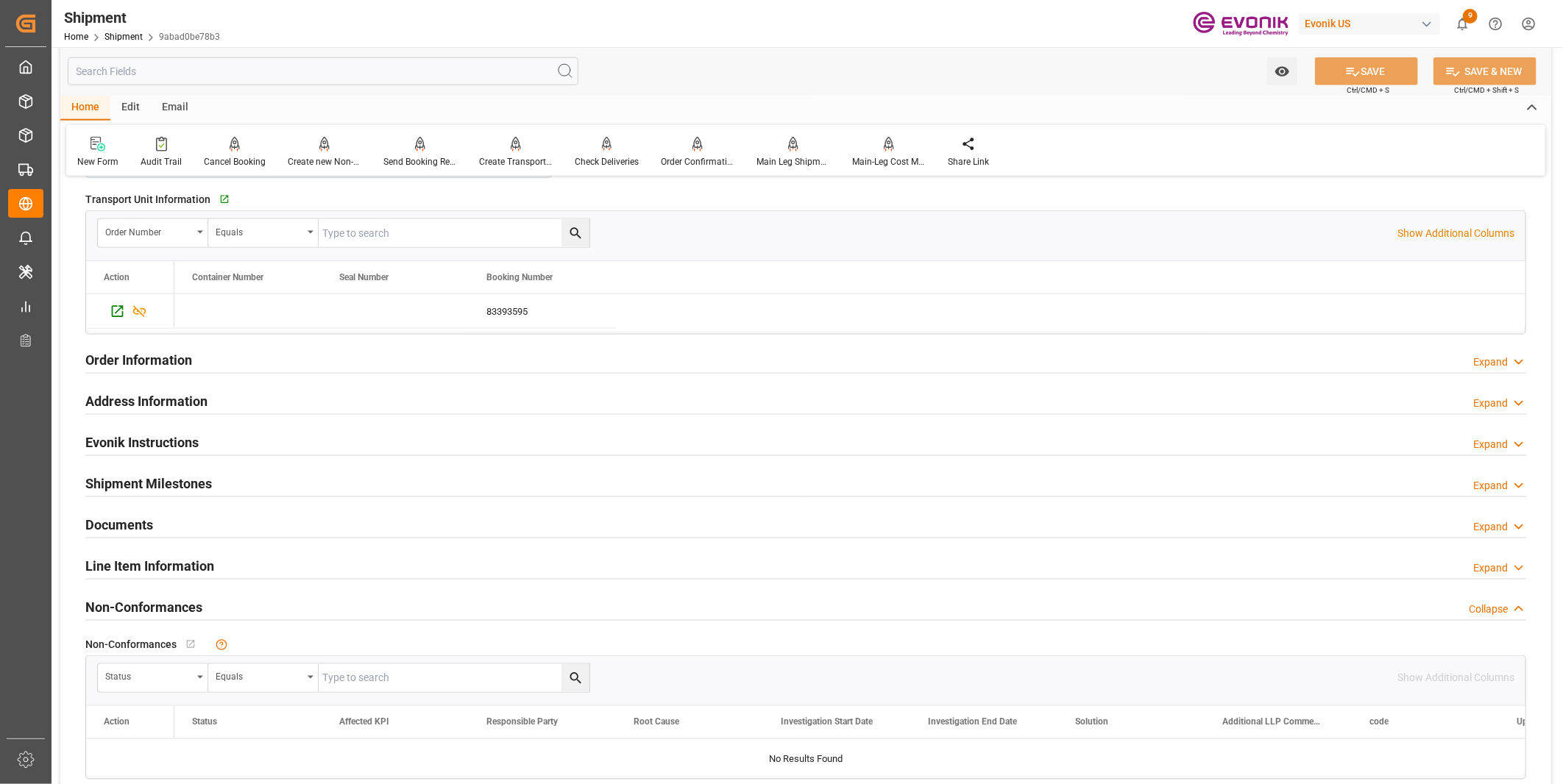
click at [172, 564] on h2 "Line Item Information" at bounding box center [150, 566] width 129 height 20
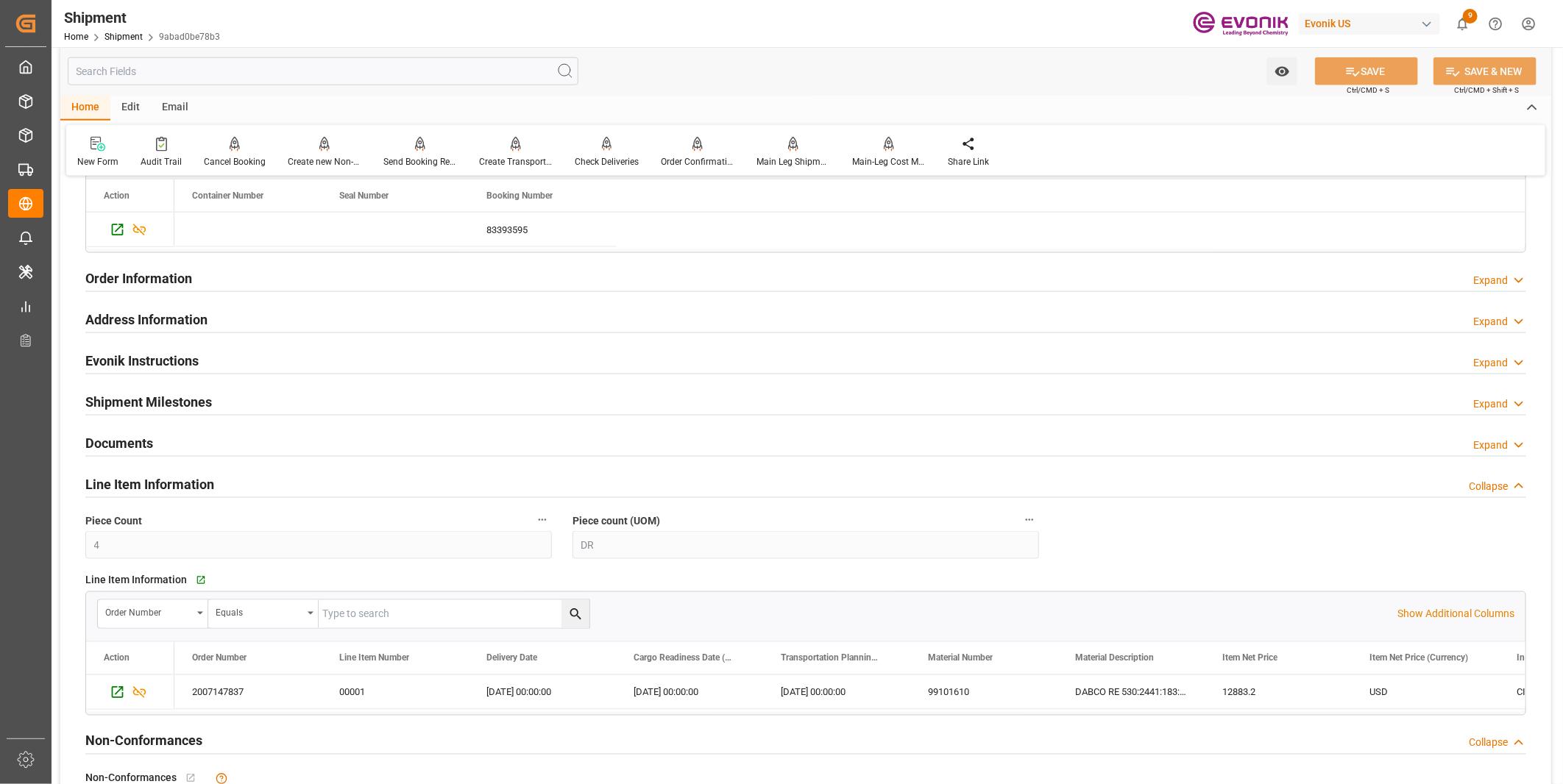
scroll to position [1307, 0]
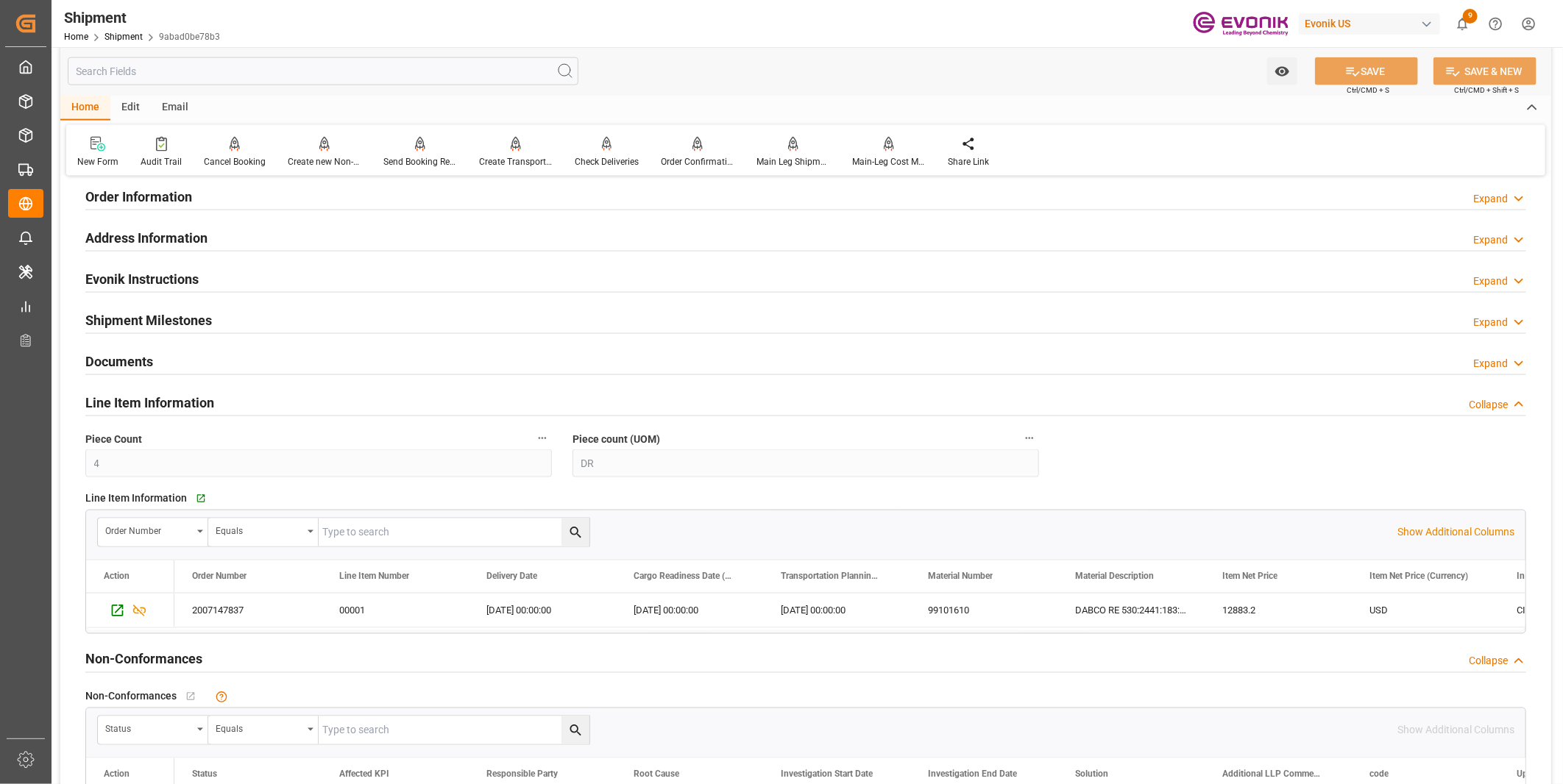
click at [370, 84] on input "text" at bounding box center [453, 70] width 271 height 28
paste input "2007147837"
type input "2007147837"
click at [572, 530] on icon "search button" at bounding box center [576, 534] width 16 height 16
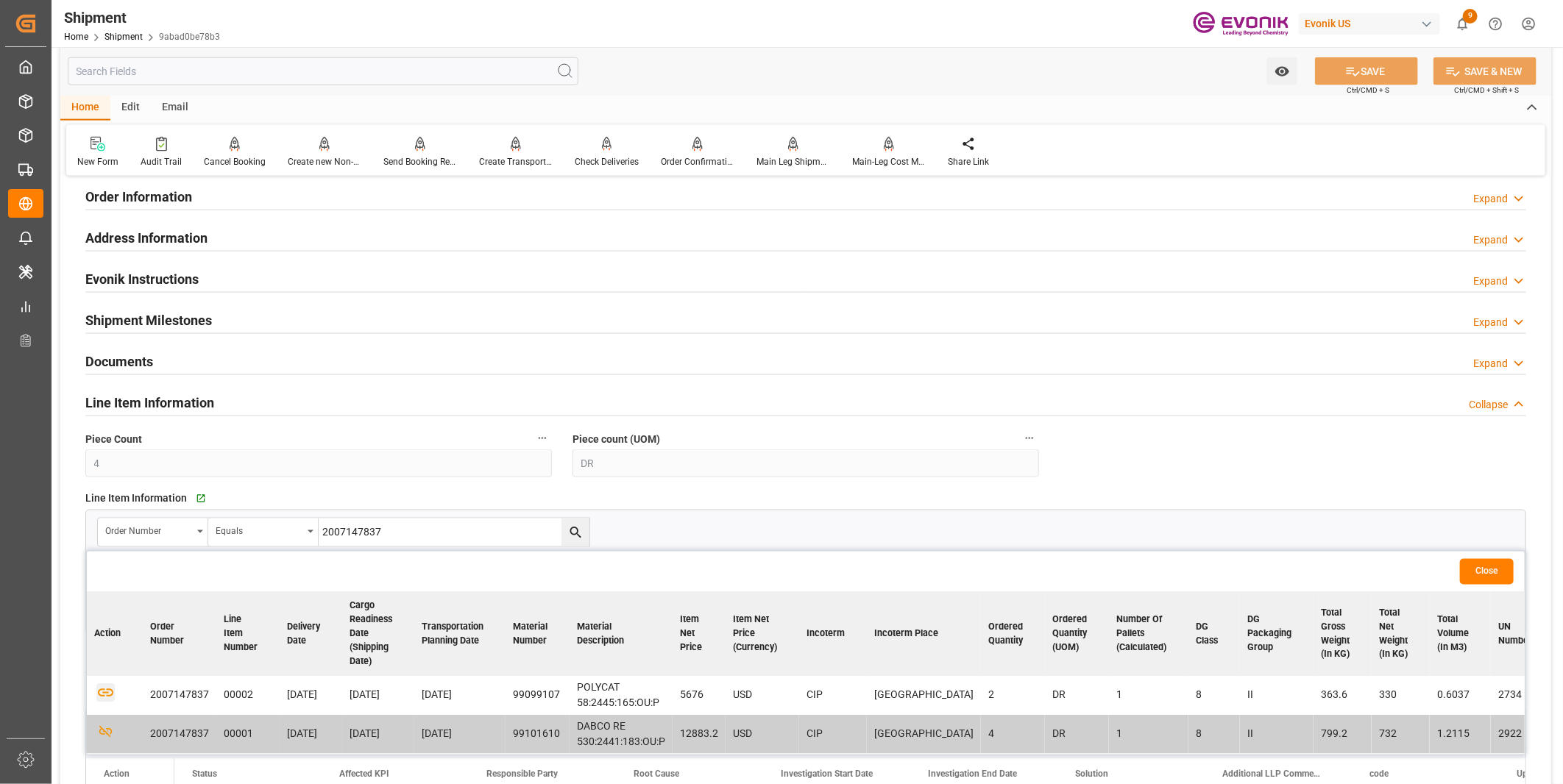
click at [101, 691] on icon "button" at bounding box center [105, 693] width 19 height 19
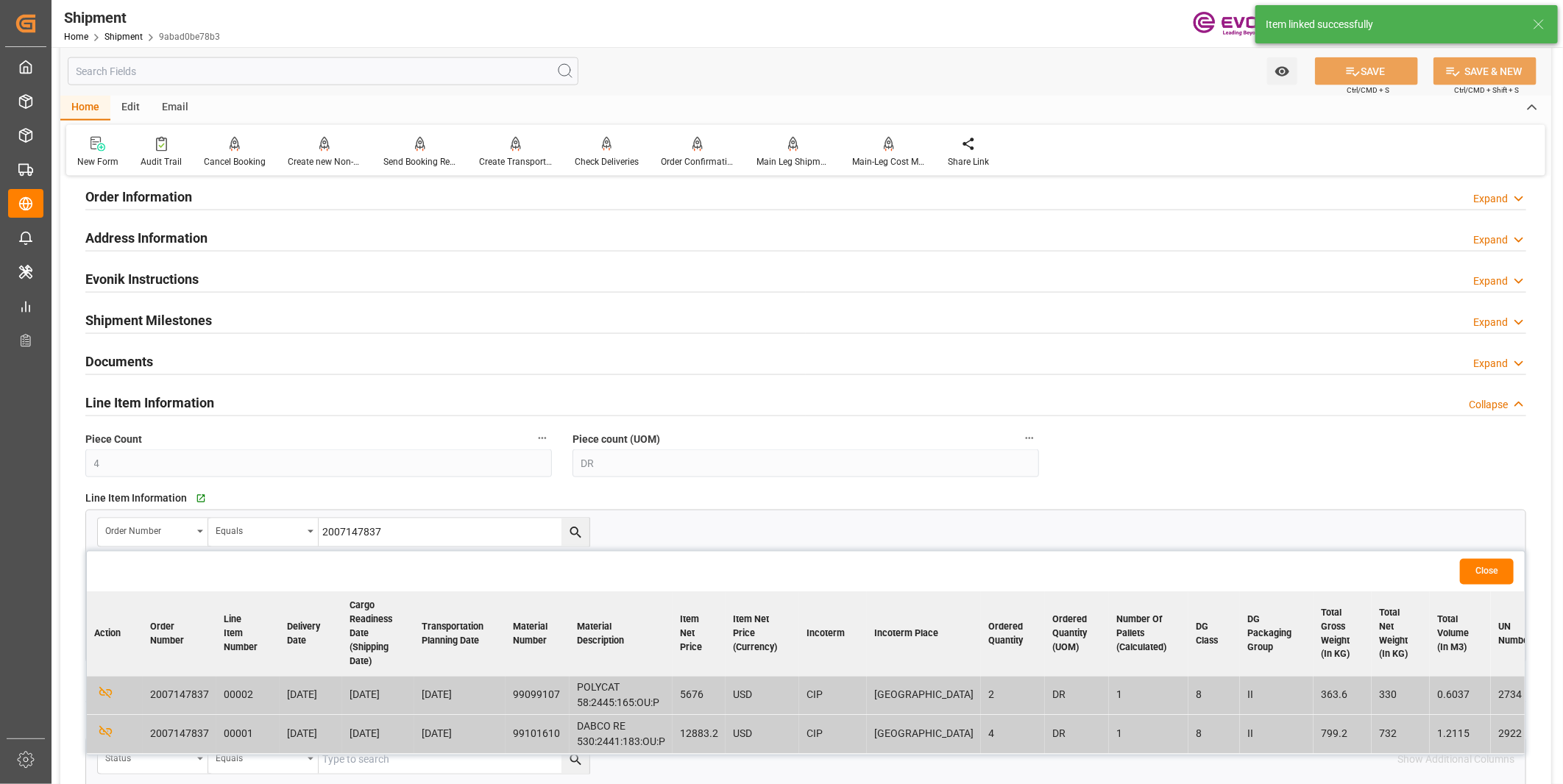
click at [739, 482] on div "Line Item Information   Go to Line Item Grid Order Number Equals 2007147837 Clo…" at bounding box center [805, 575] width 1461 height 186
click at [1475, 564] on button "Close" at bounding box center [1486, 571] width 54 height 26
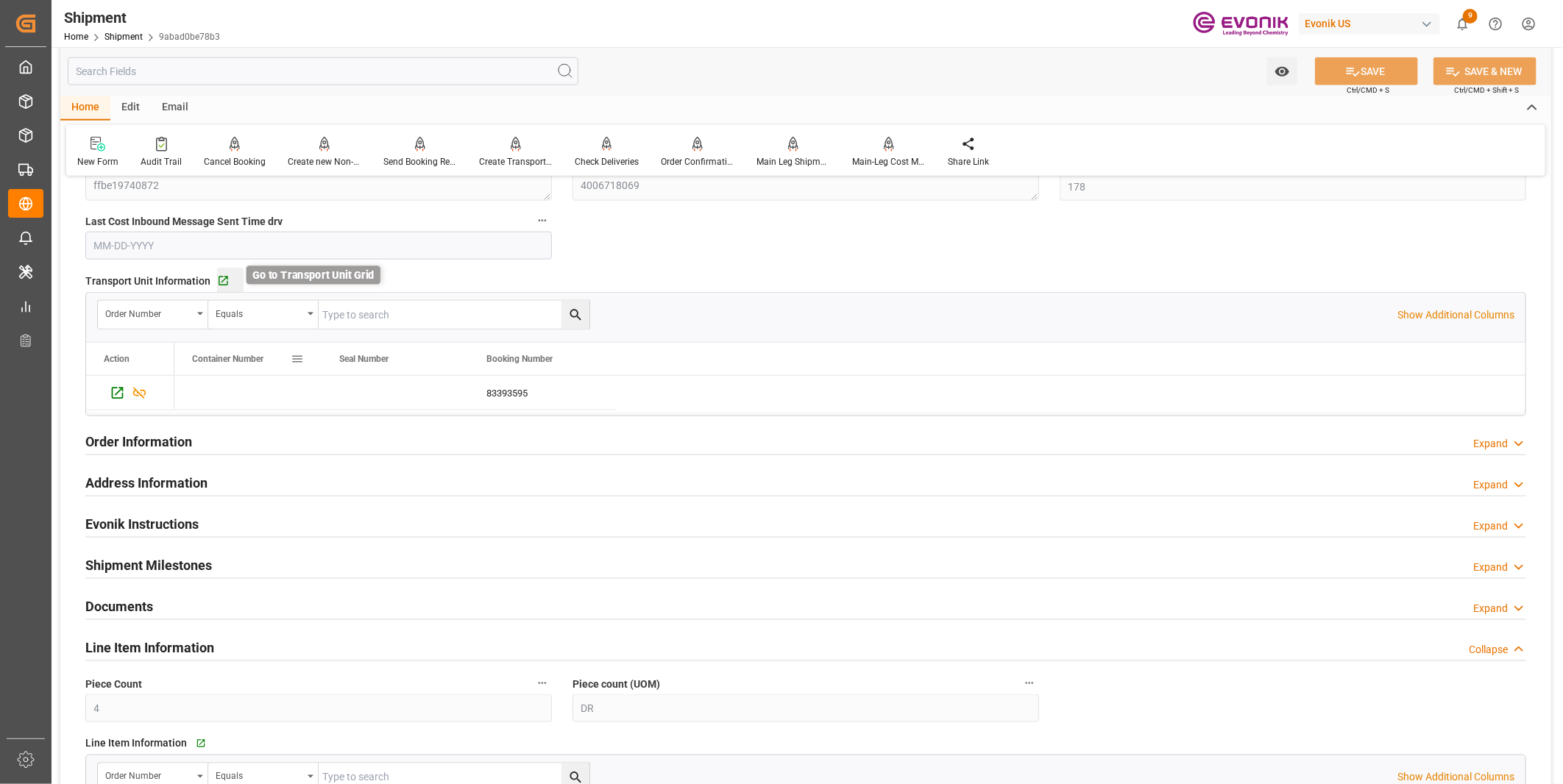
scroll to position [981, 0]
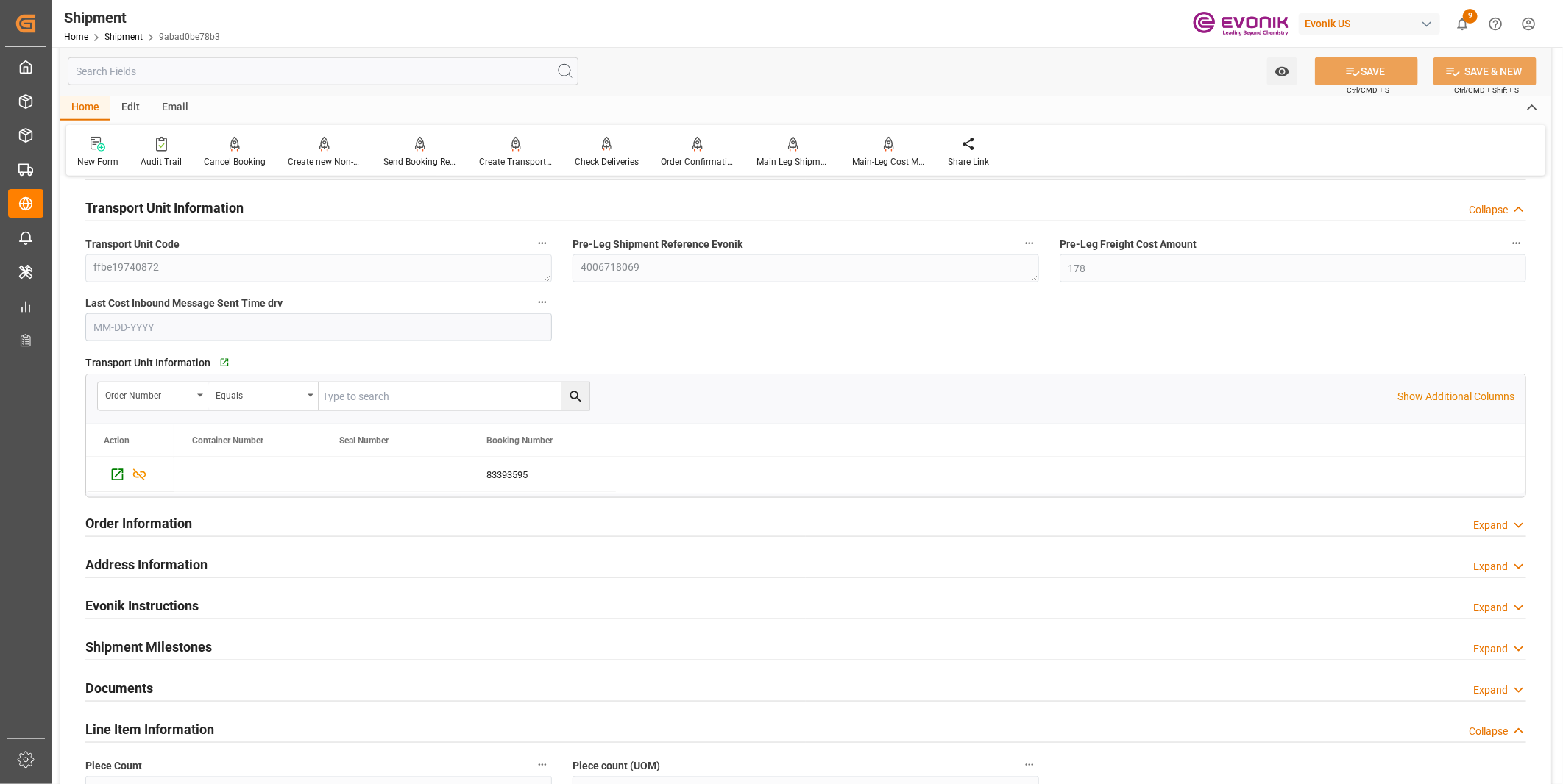
click at [170, 523] on h2 "Order Information" at bounding box center [138, 523] width 107 height 20
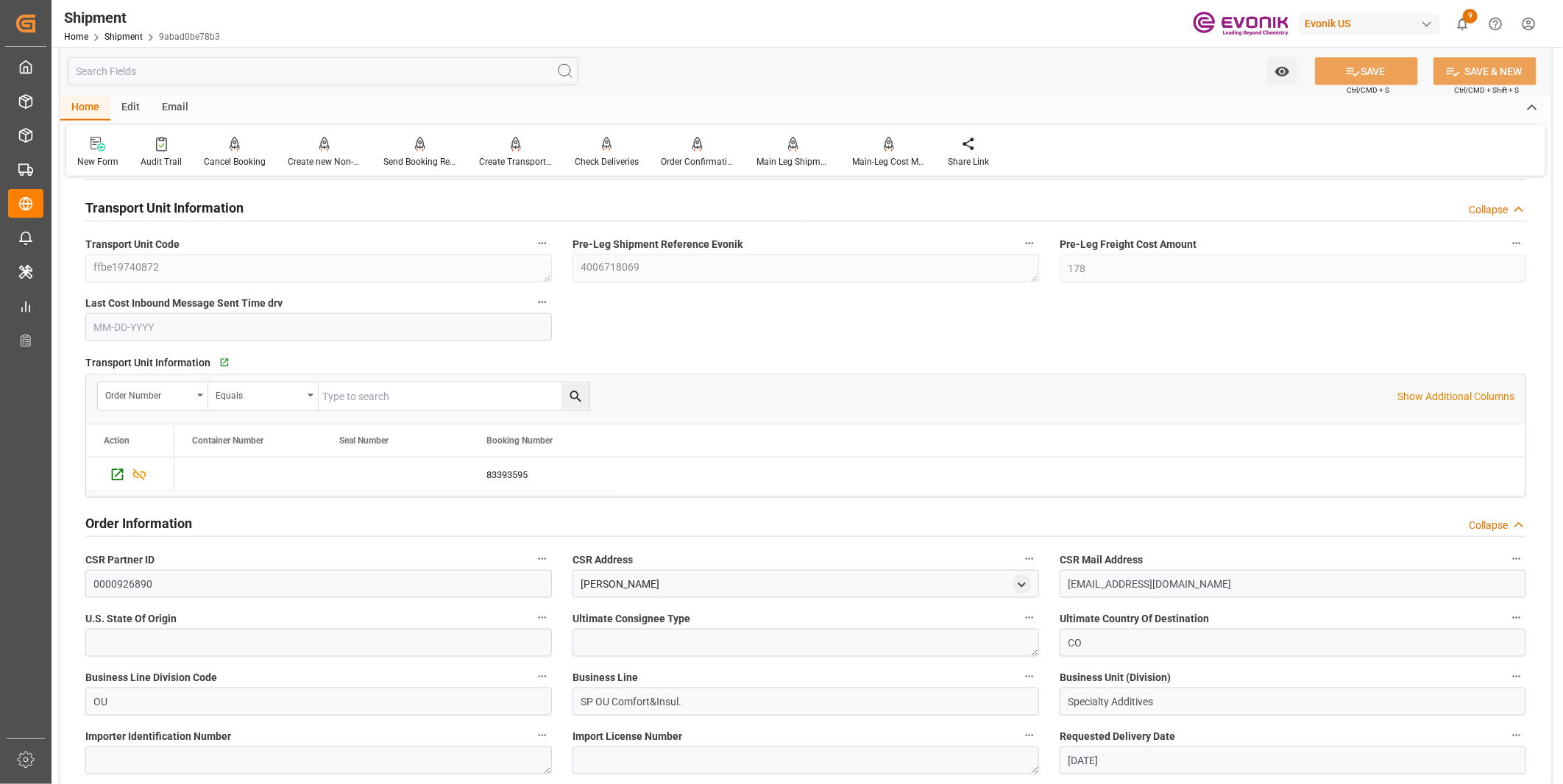
click at [170, 523] on h2 "Order Information" at bounding box center [138, 523] width 107 height 20
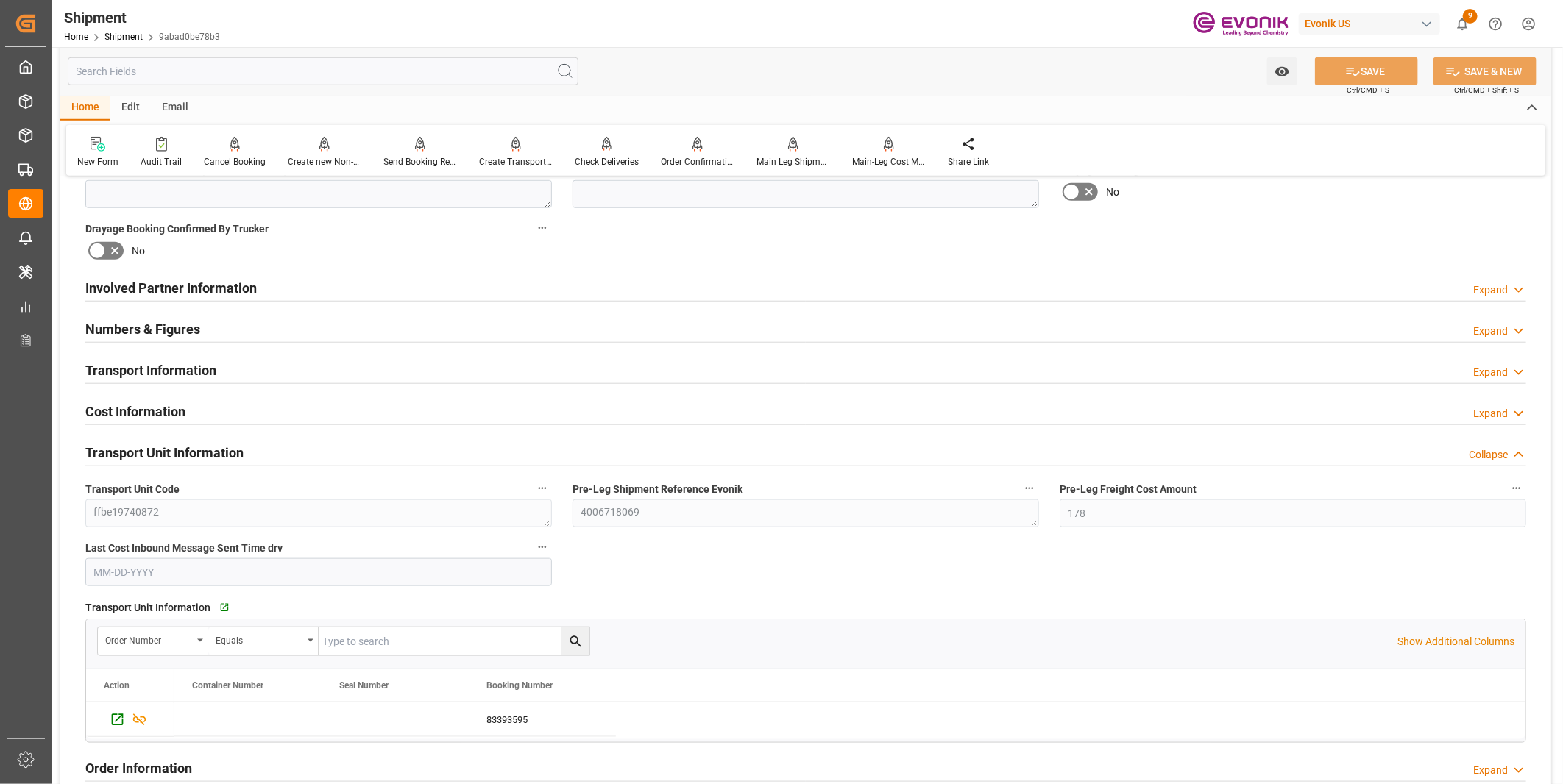
scroll to position [571, 0]
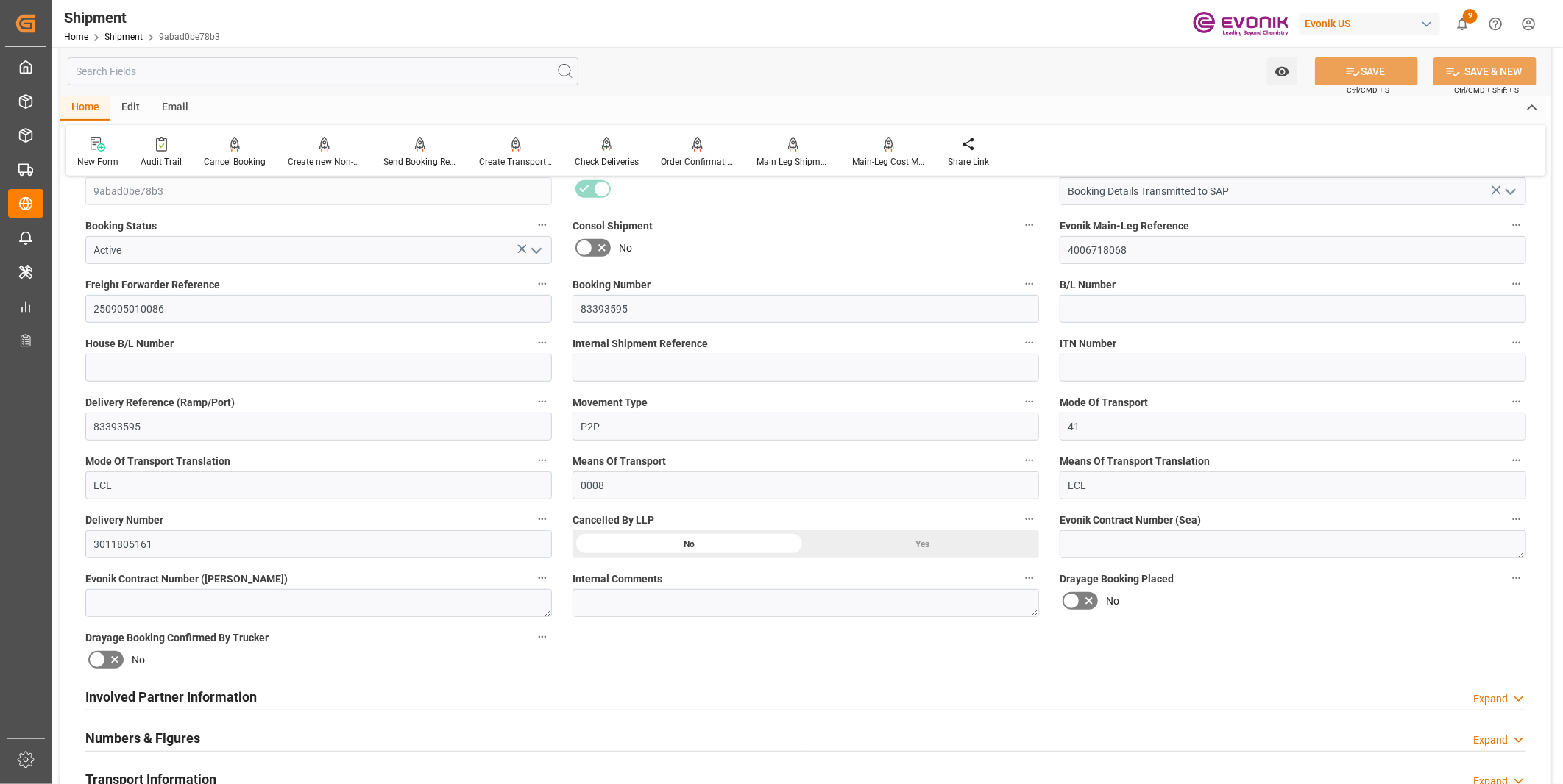
scroll to position [408, 0]
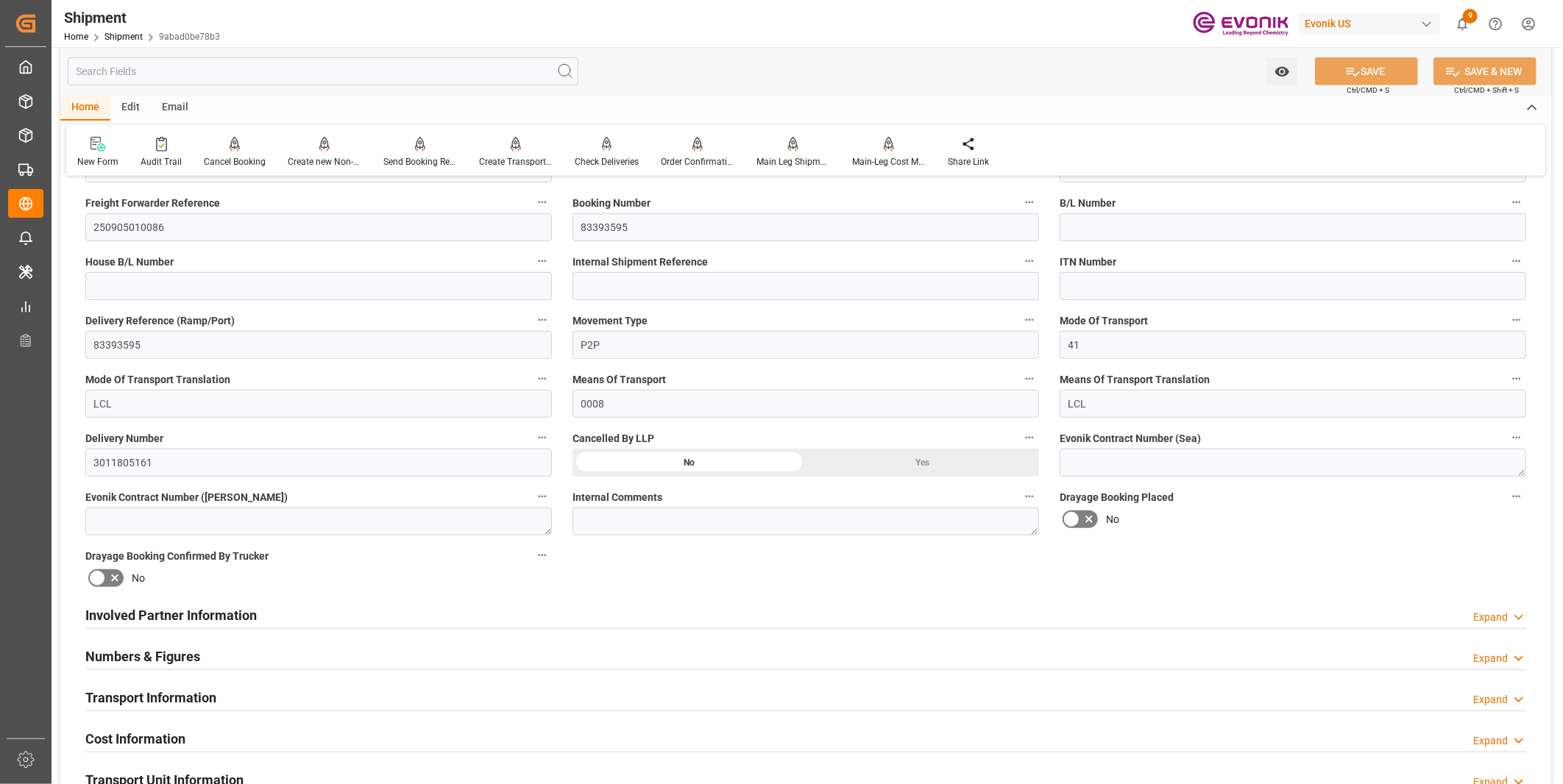
click at [221, 658] on div "Numbers & Figures Expand" at bounding box center [805, 655] width 1440 height 28
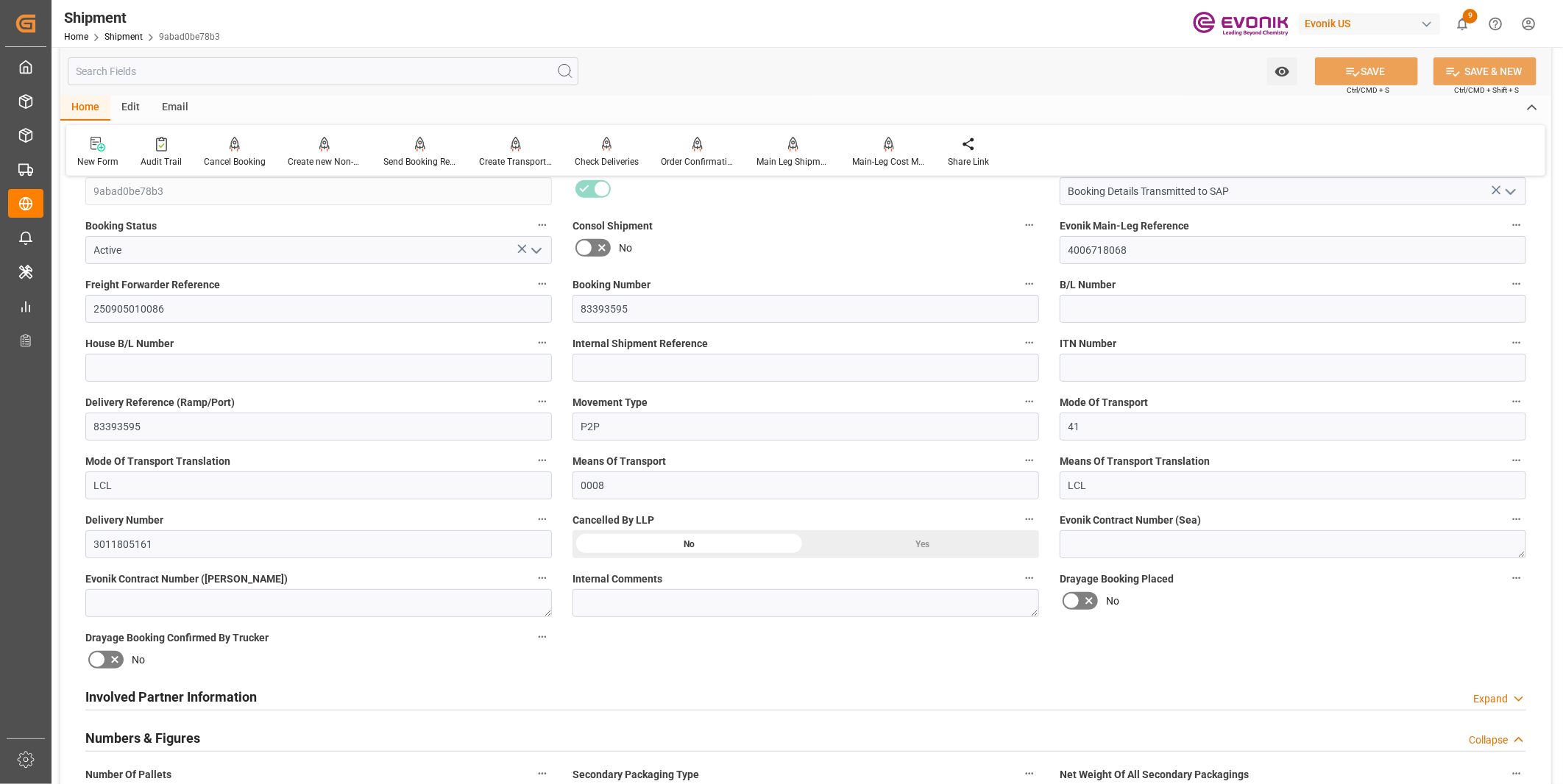
scroll to position [0, 0]
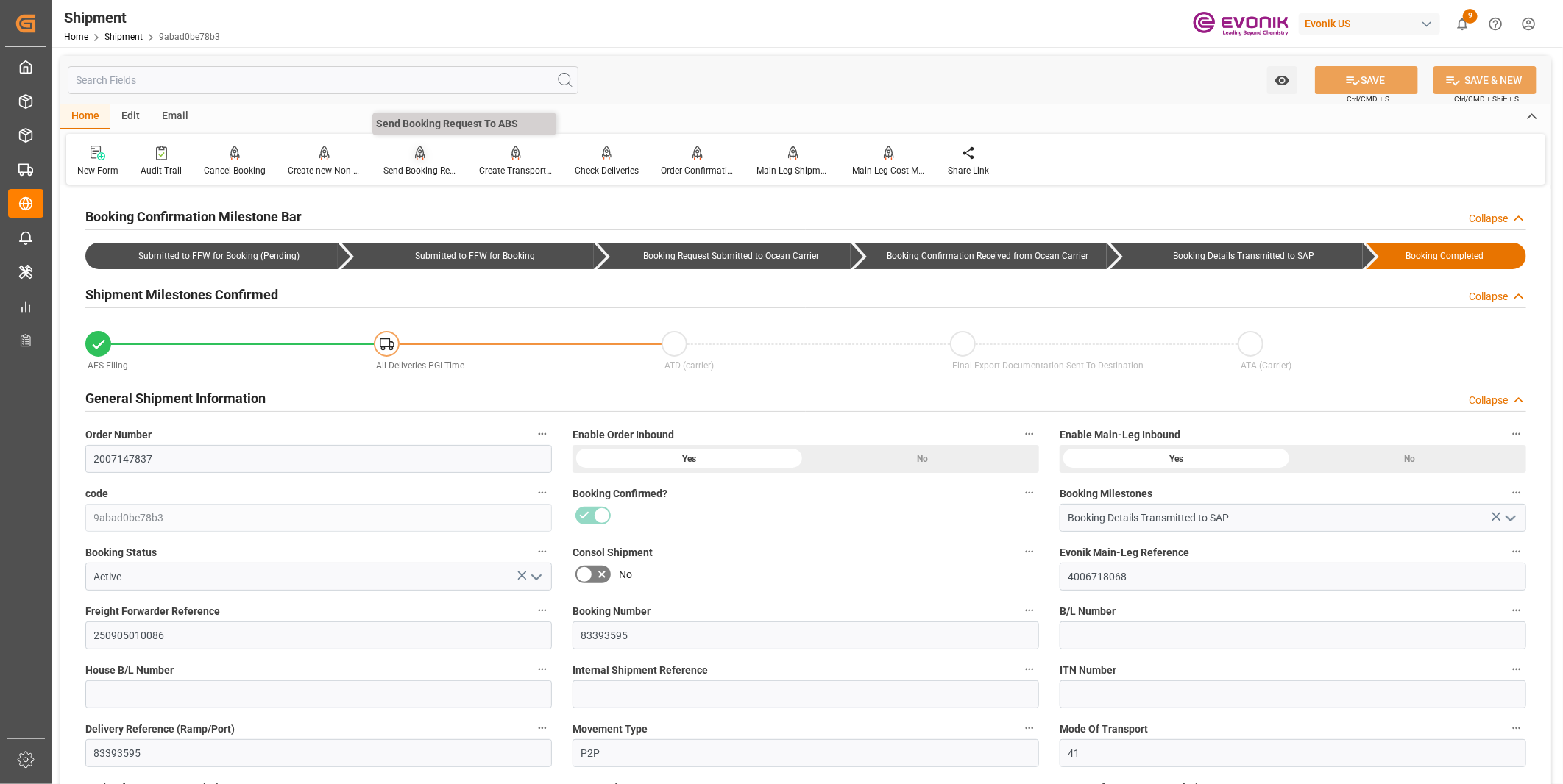
click at [405, 164] on div "Send Booking Request To ABS" at bounding box center [420, 170] width 73 height 13
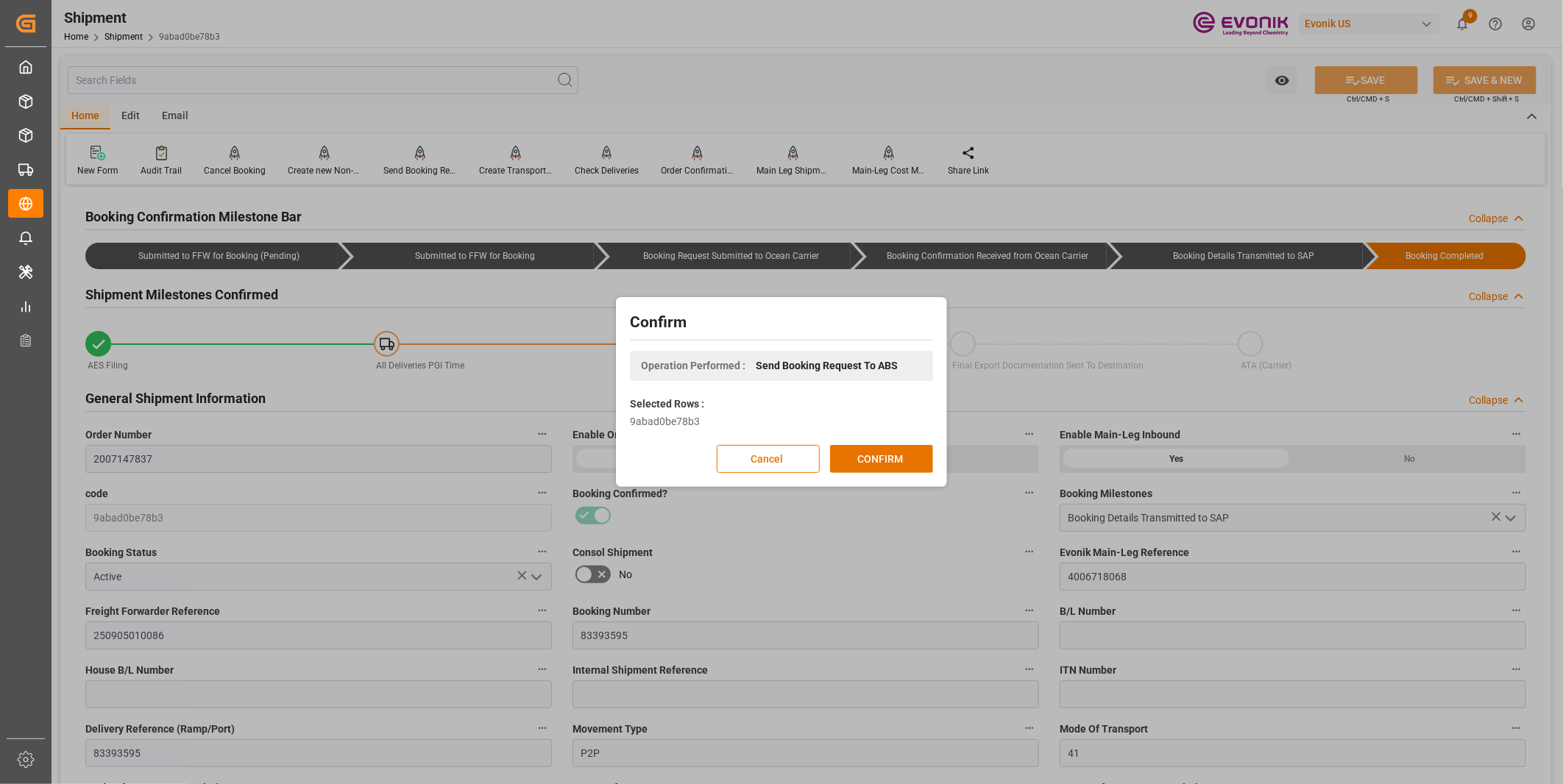
click at [1043, 298] on div "Confirm Operation Performed : Send Booking Request To ABS Selected Rows : 9abad…" at bounding box center [782, 392] width 1563 height 784
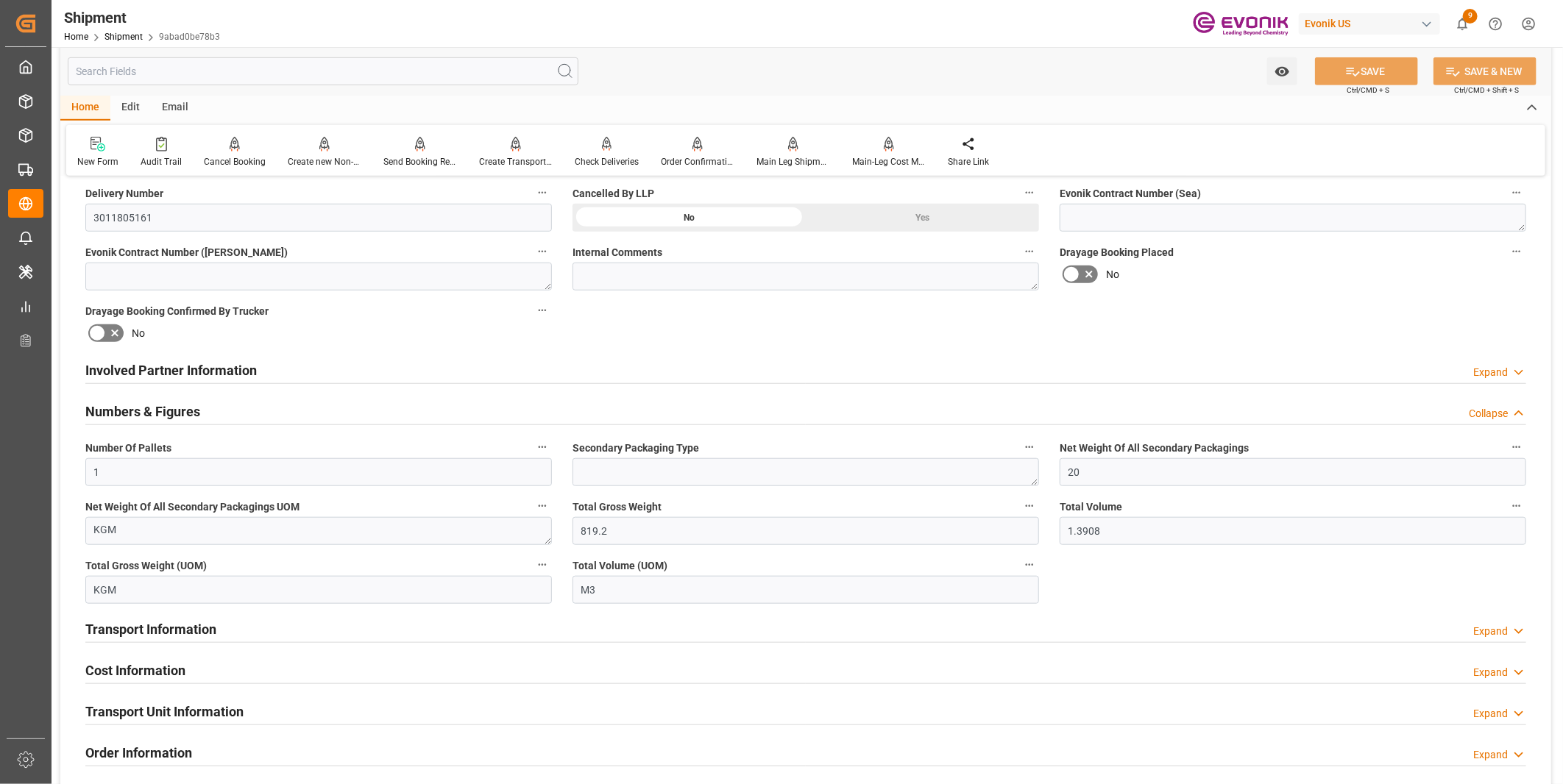
scroll to position [818, 0]
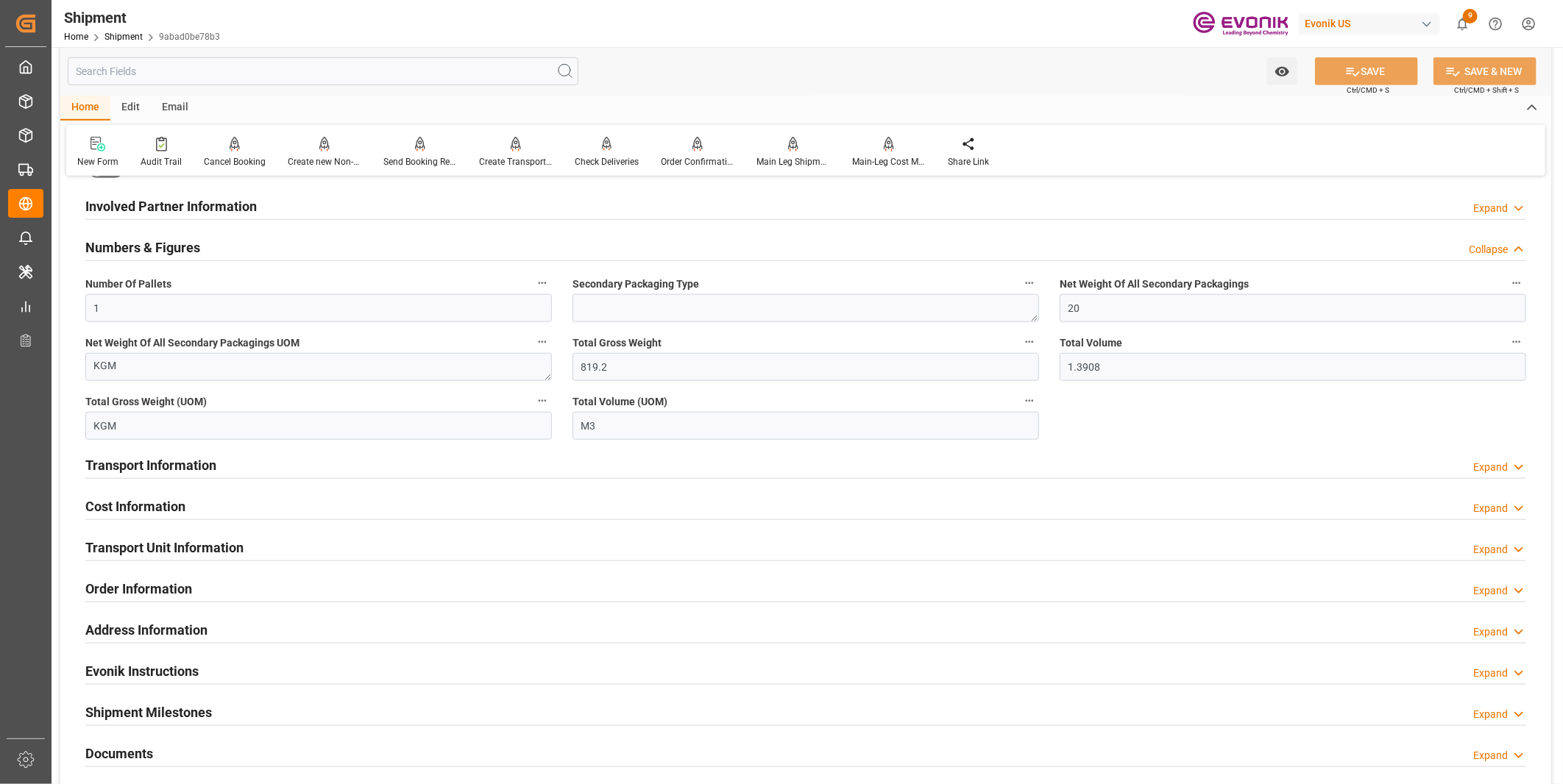
click at [574, 554] on div "Transport Unit Information Expand" at bounding box center [805, 547] width 1440 height 28
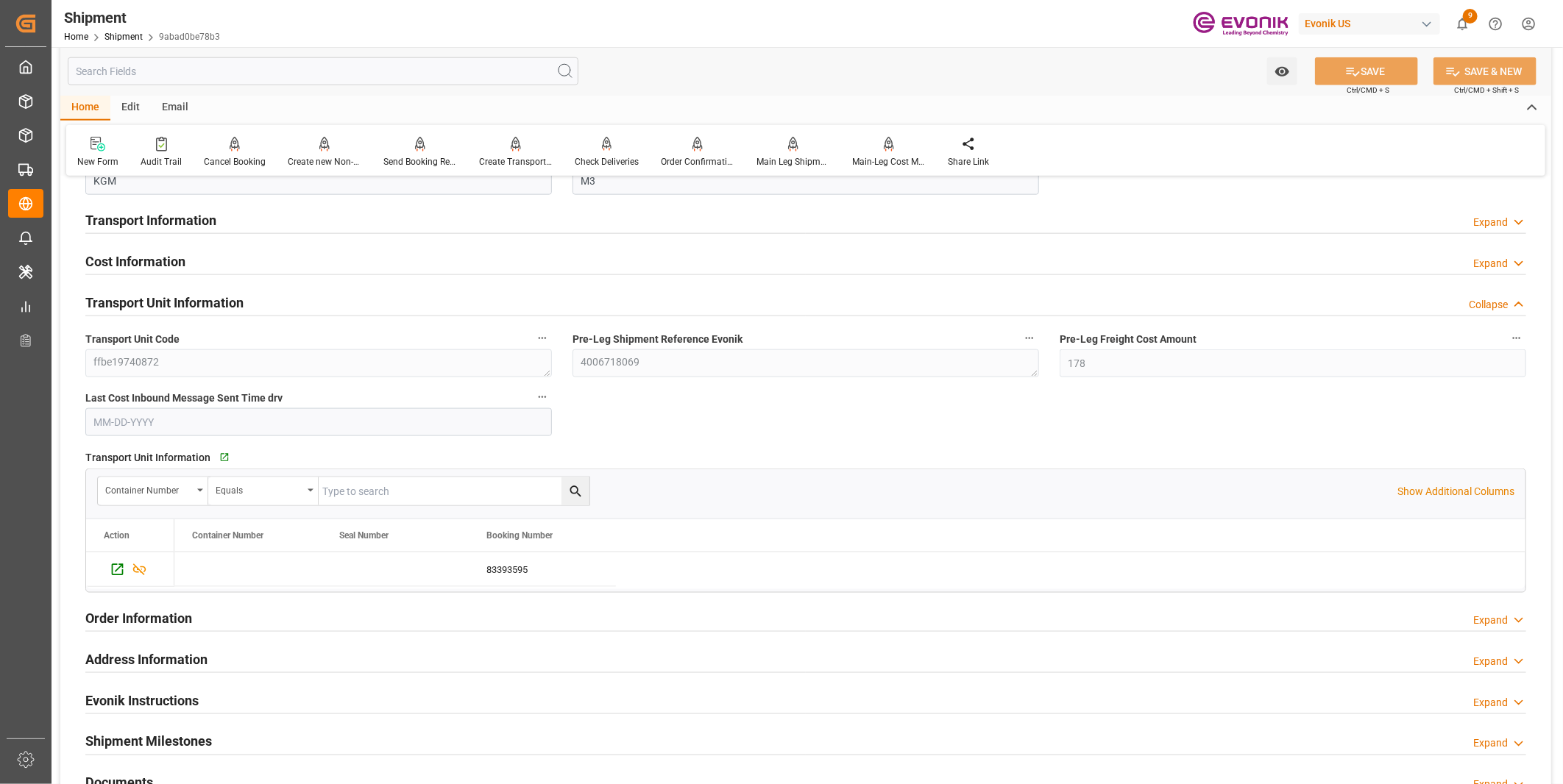
scroll to position [899, 0]
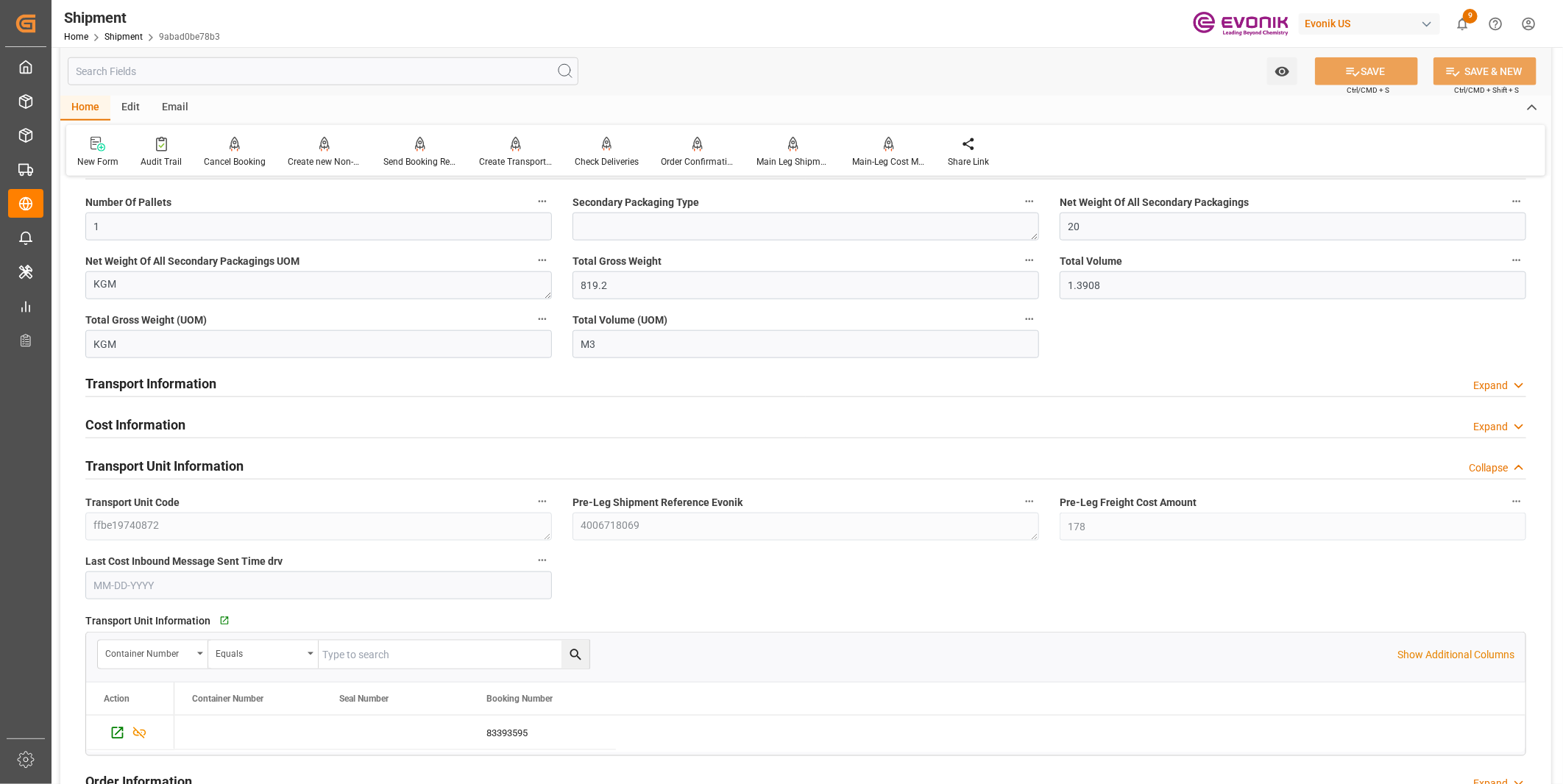
click at [539, 372] on div "Transport Information Expand" at bounding box center [805, 383] width 1440 height 28
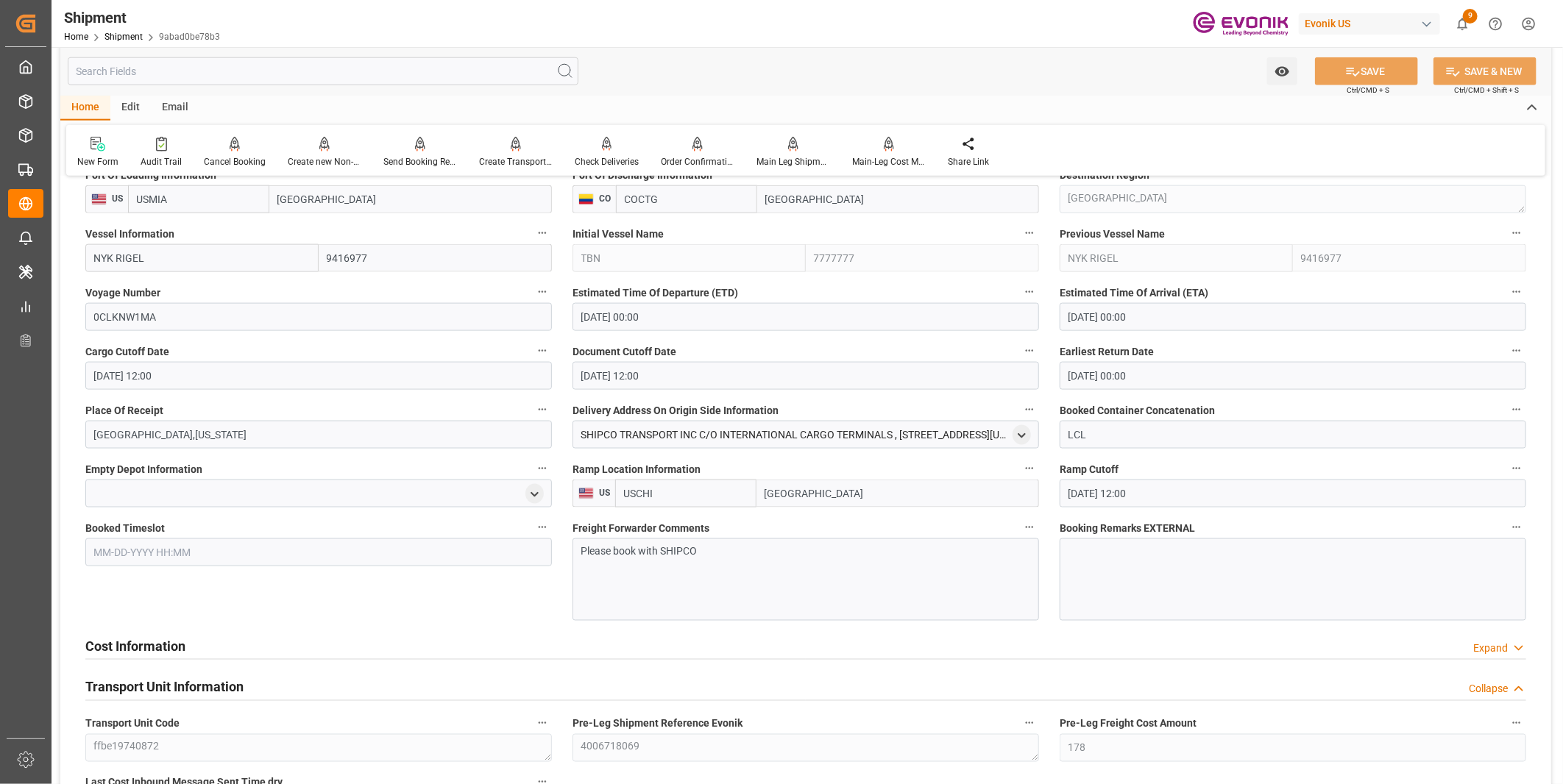
scroll to position [1226, 0]
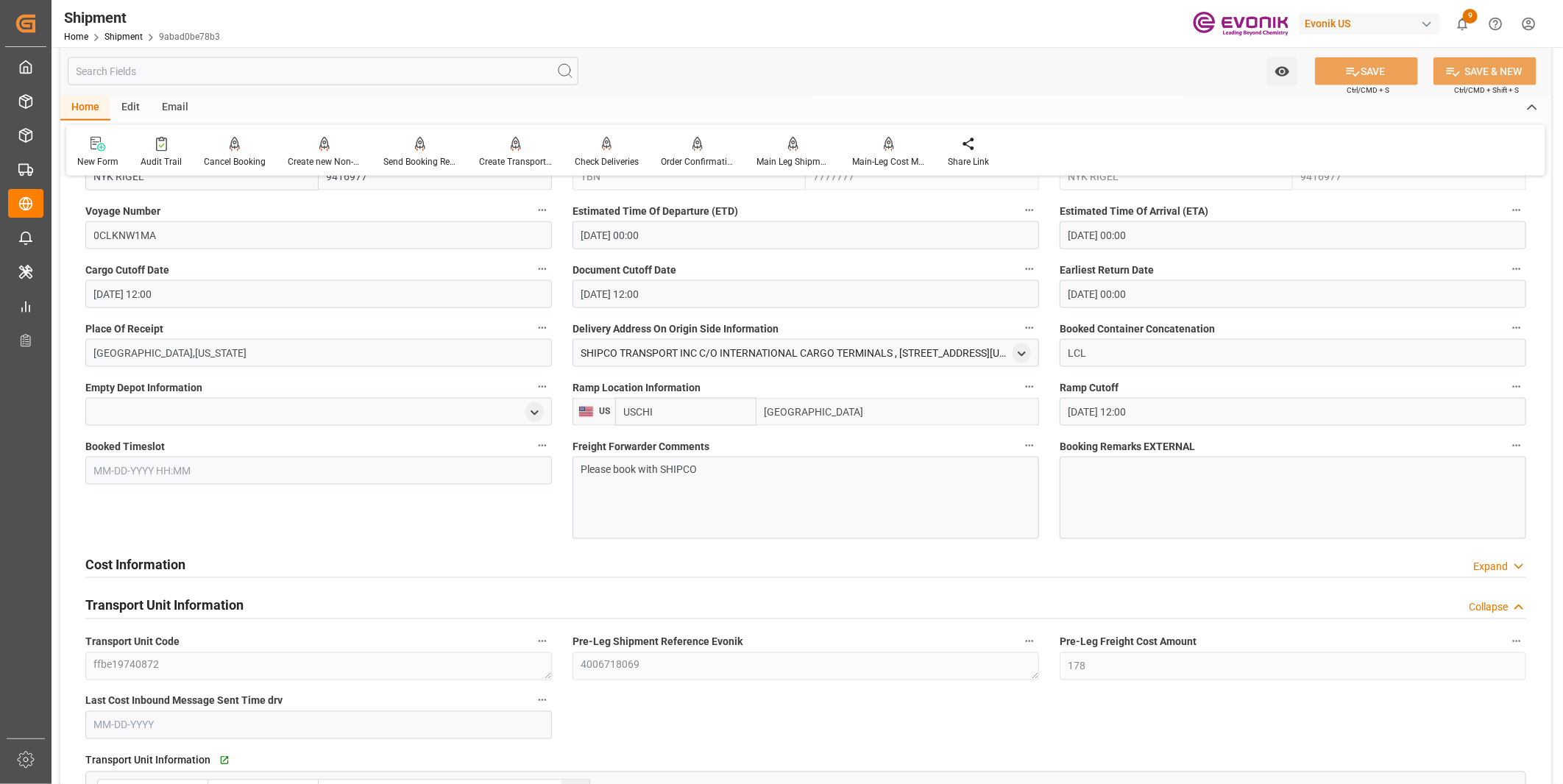
click at [662, 512] on div "Please book with SHIPCO" at bounding box center [805, 497] width 467 height 82
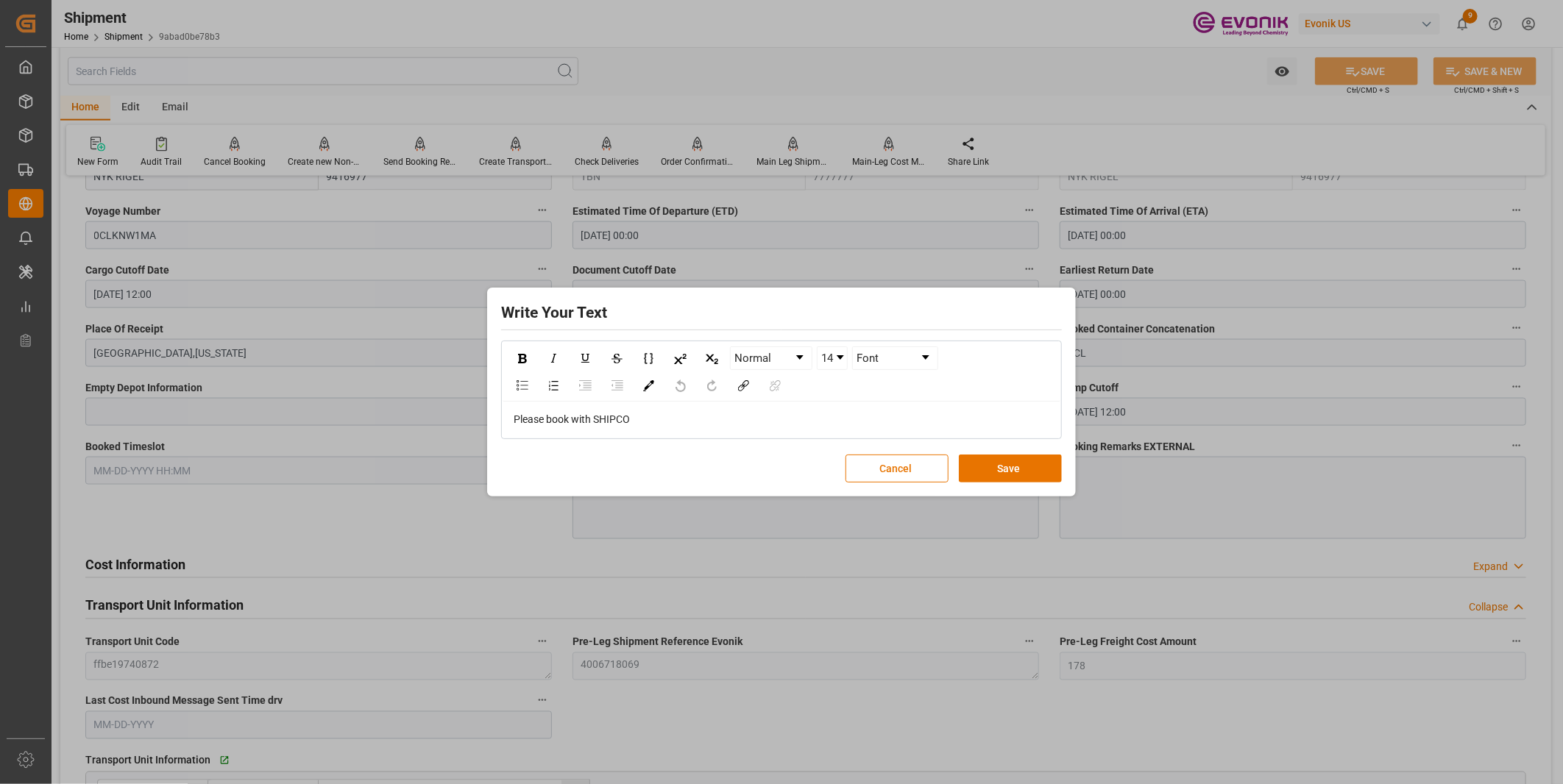
click at [646, 422] on div "Please book with SHIPCO" at bounding box center [782, 420] width 536 height 16
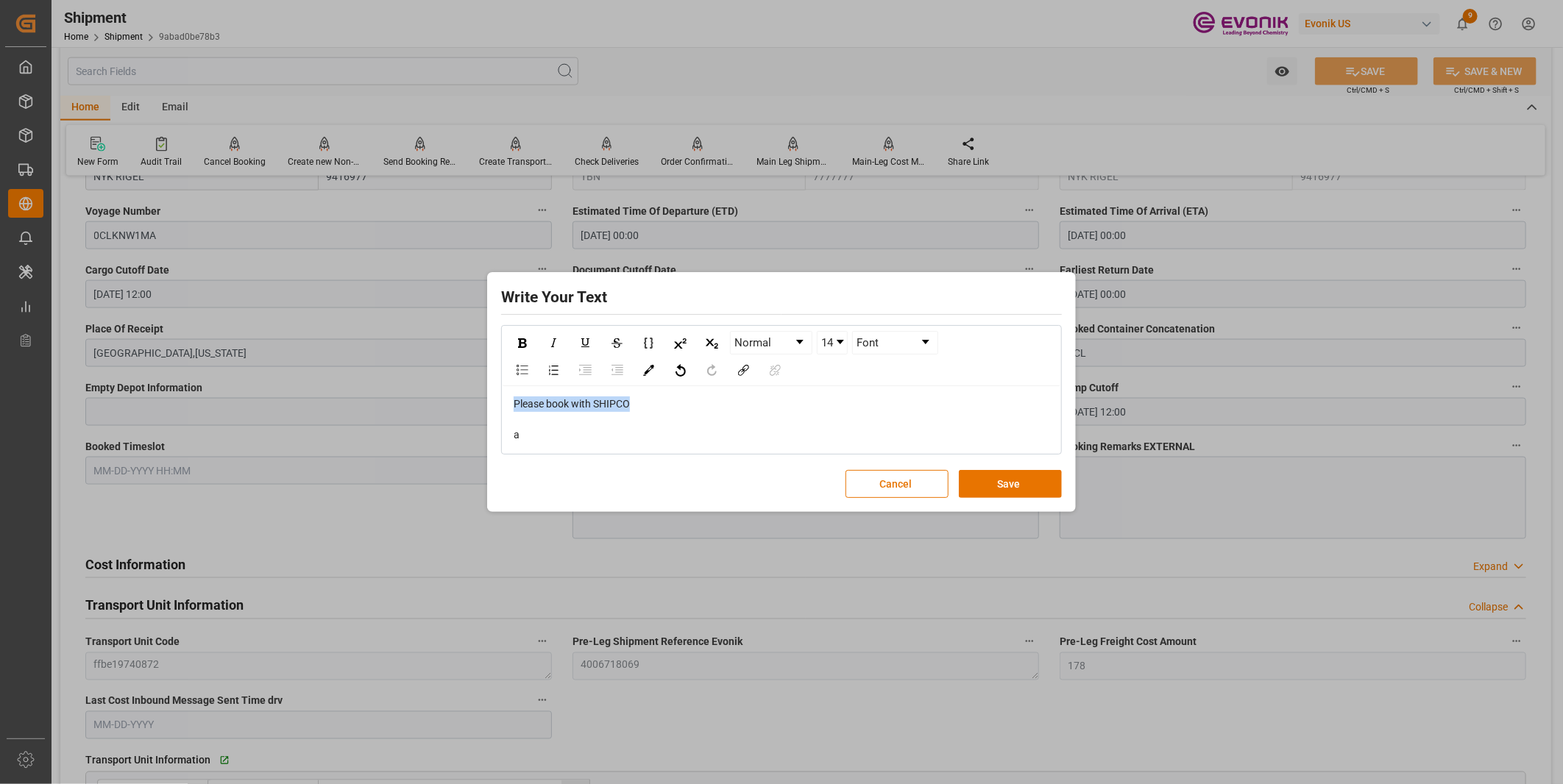
drag, startPoint x: 649, startPoint y: 414, endPoint x: 439, endPoint y: 407, distance: 210.1
click at [439, 407] on div "Write Your Text Normal 14 Font Please book with SHIPCO a Cancel Save" at bounding box center [782, 392] width 1563 height 784
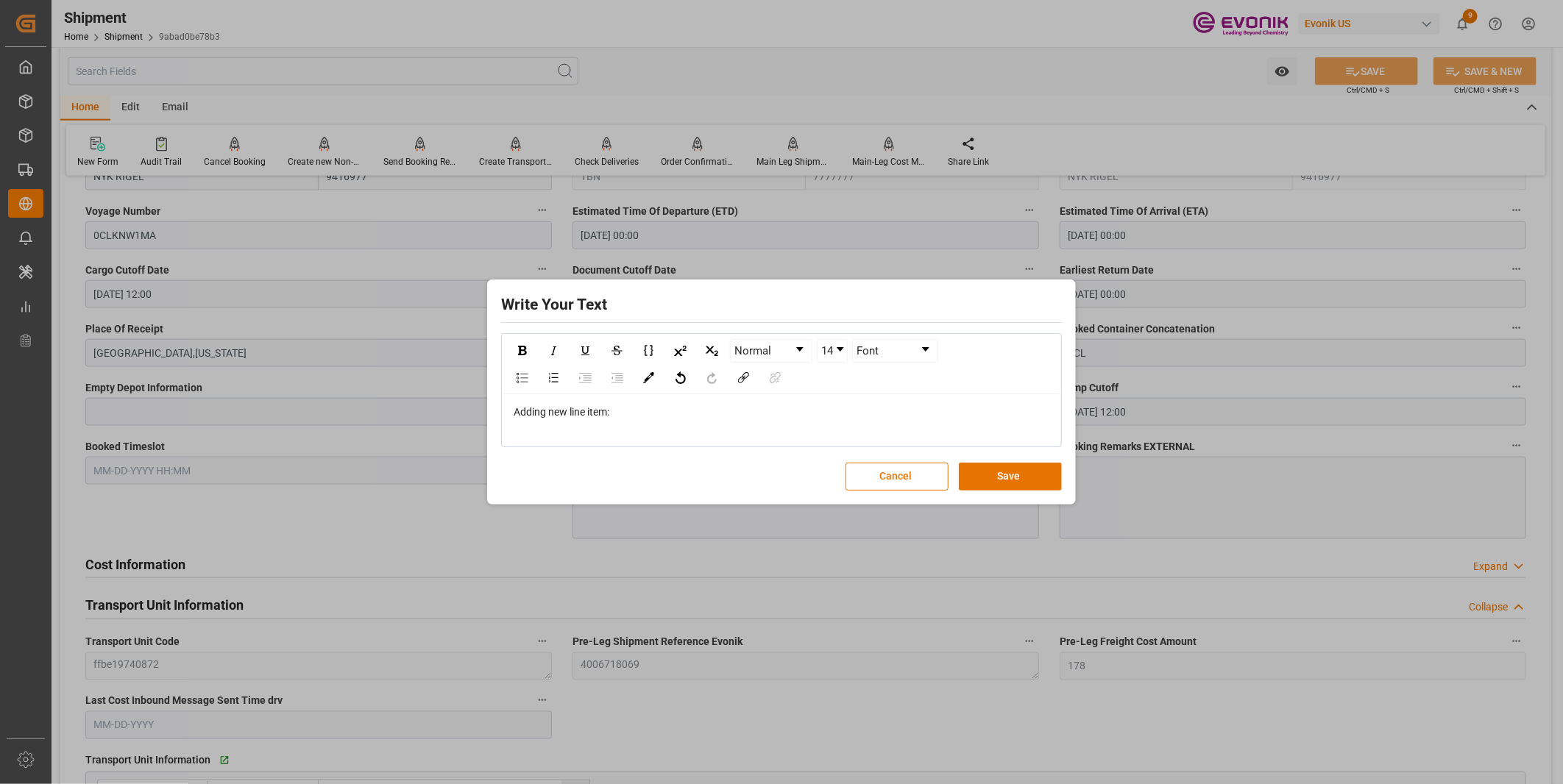
click at [531, 421] on div "rdw-editor" at bounding box center [782, 428] width 536 height 16
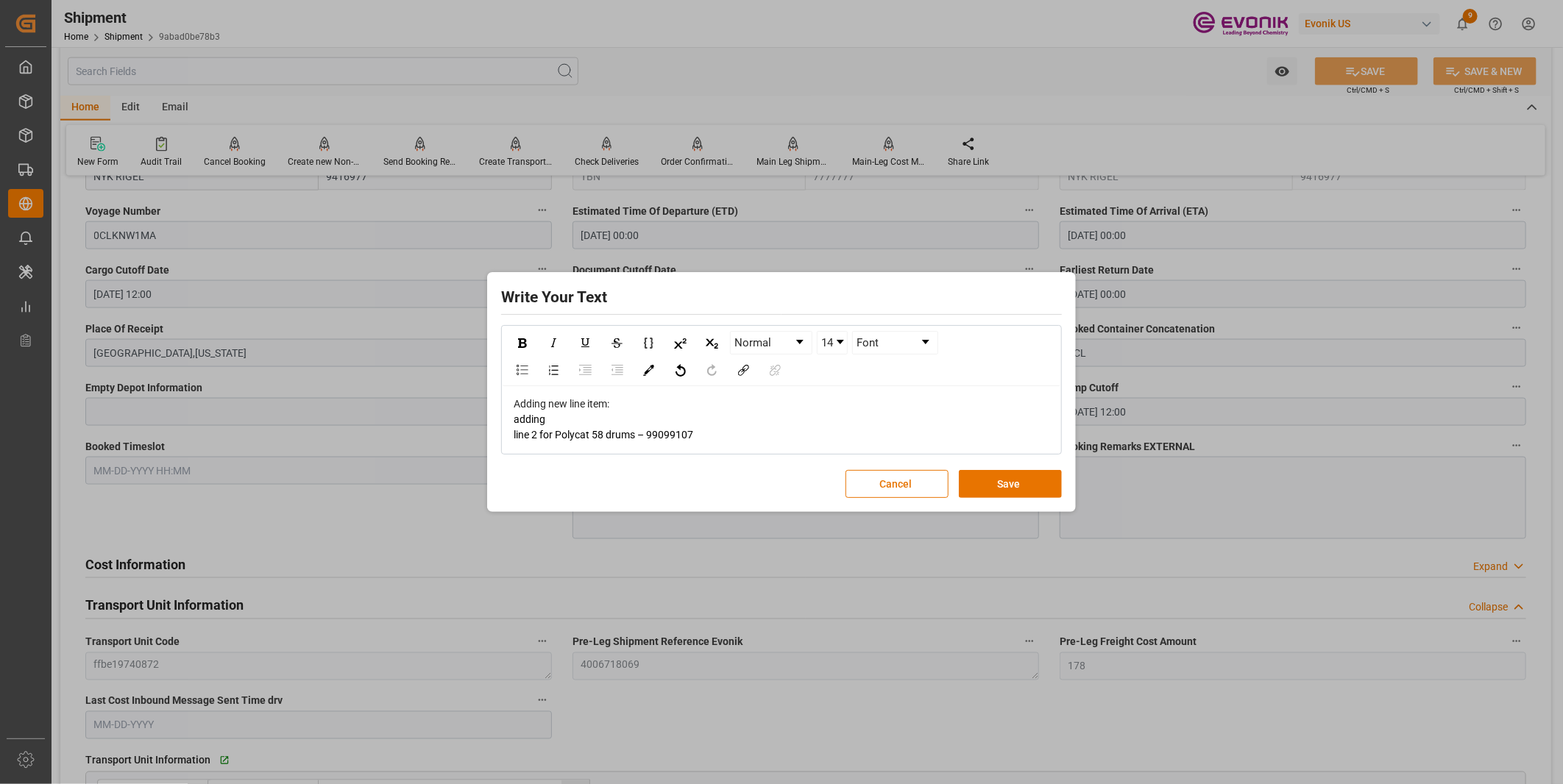
click at [512, 434] on div "Adding new line item: adding line 2 for Polycat 58 drums – 99099107" at bounding box center [782, 420] width 557 height 67
click at [511, 435] on div "Adding new line item: adding line 2 for Polycat 58 drums – 99099107" at bounding box center [782, 420] width 557 height 67
click at [524, 435] on span "adding line 2 for Polycat 58 drums – 99099107" at bounding box center [603, 427] width 180 height 27
click at [513, 436] on span "adding line 2 for Polycat 58 drums – 99099107" at bounding box center [603, 427] width 180 height 27
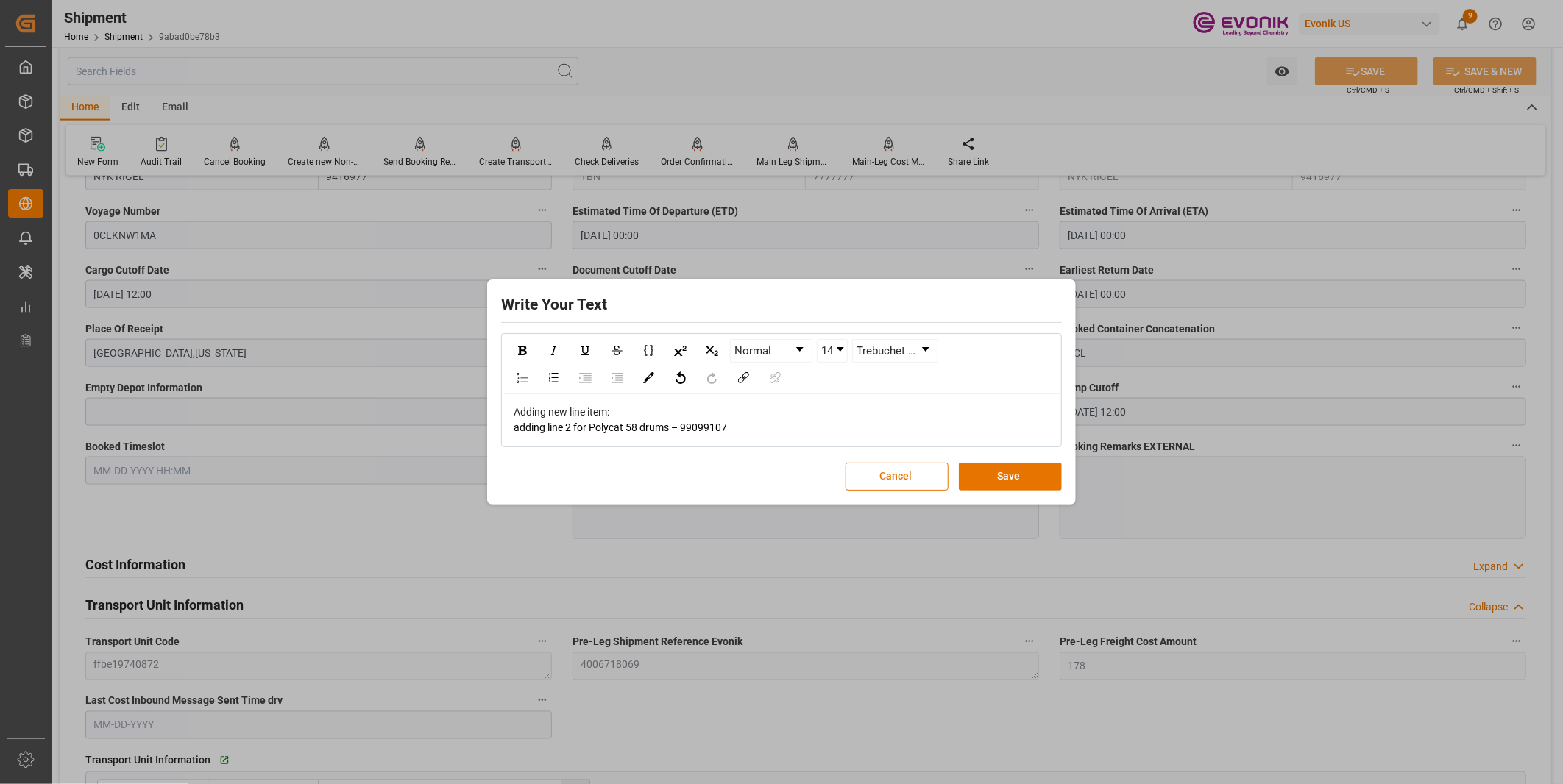
drag, startPoint x: 614, startPoint y: 403, endPoint x: 490, endPoint y: 405, distance: 124.0
click at [490, 405] on div "Write Your Text Normal 14 Trebuchet MS", sans-serif Adding new line item: addin…" at bounding box center [781, 392] width 581 height 218
click at [621, 409] on div "Adding new line item:" at bounding box center [782, 413] width 536 height 16
drag, startPoint x: 622, startPoint y: 409, endPoint x: 454, endPoint y: 409, distance: 168.0
click at [454, 409] on div "Write Your Text Normal 14 Font Adding new line item: adding line 2 for Polycat …" at bounding box center [782, 392] width 1563 height 784
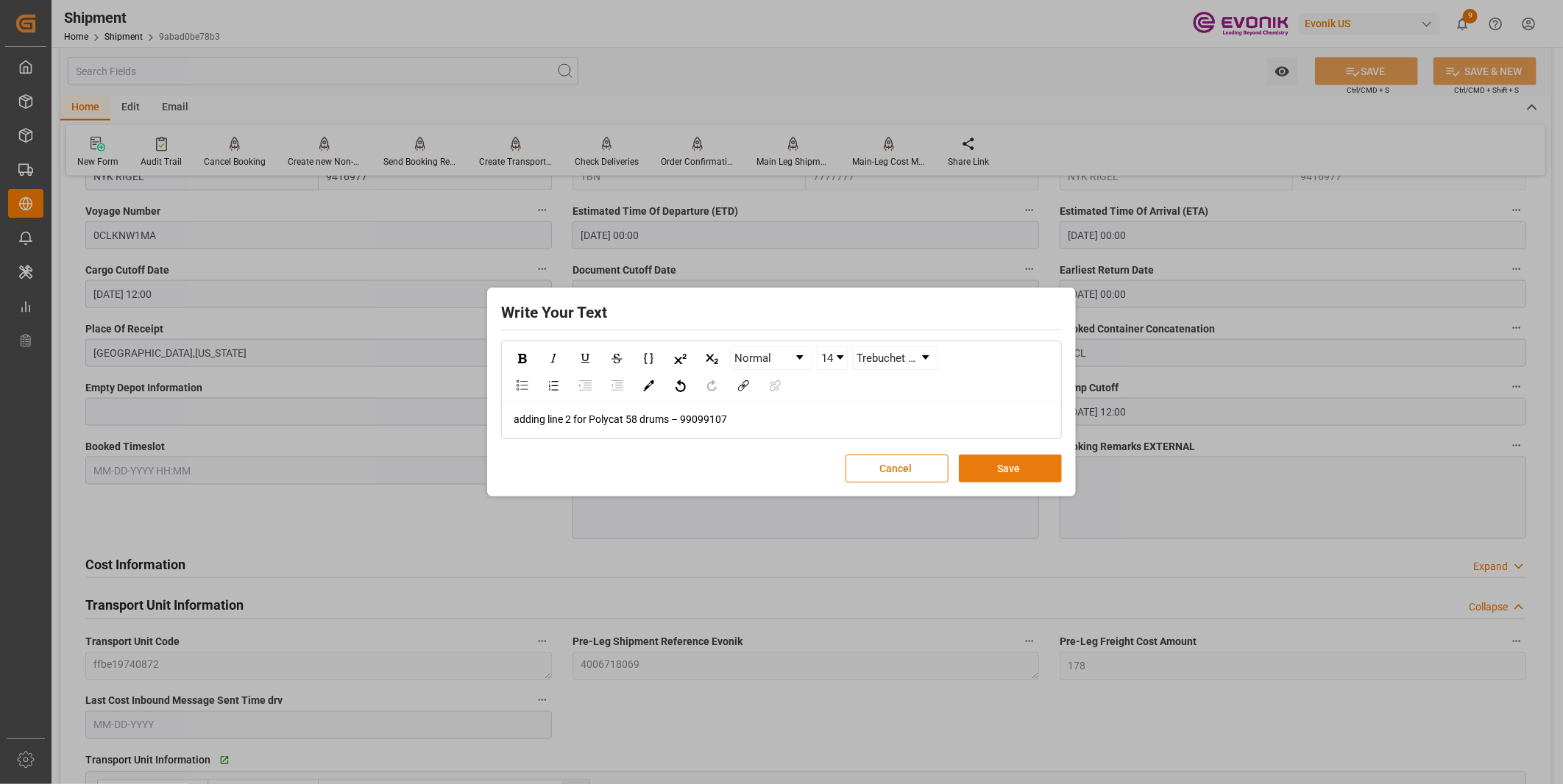
click at [977, 467] on button "Save" at bounding box center [1010, 468] width 103 height 28
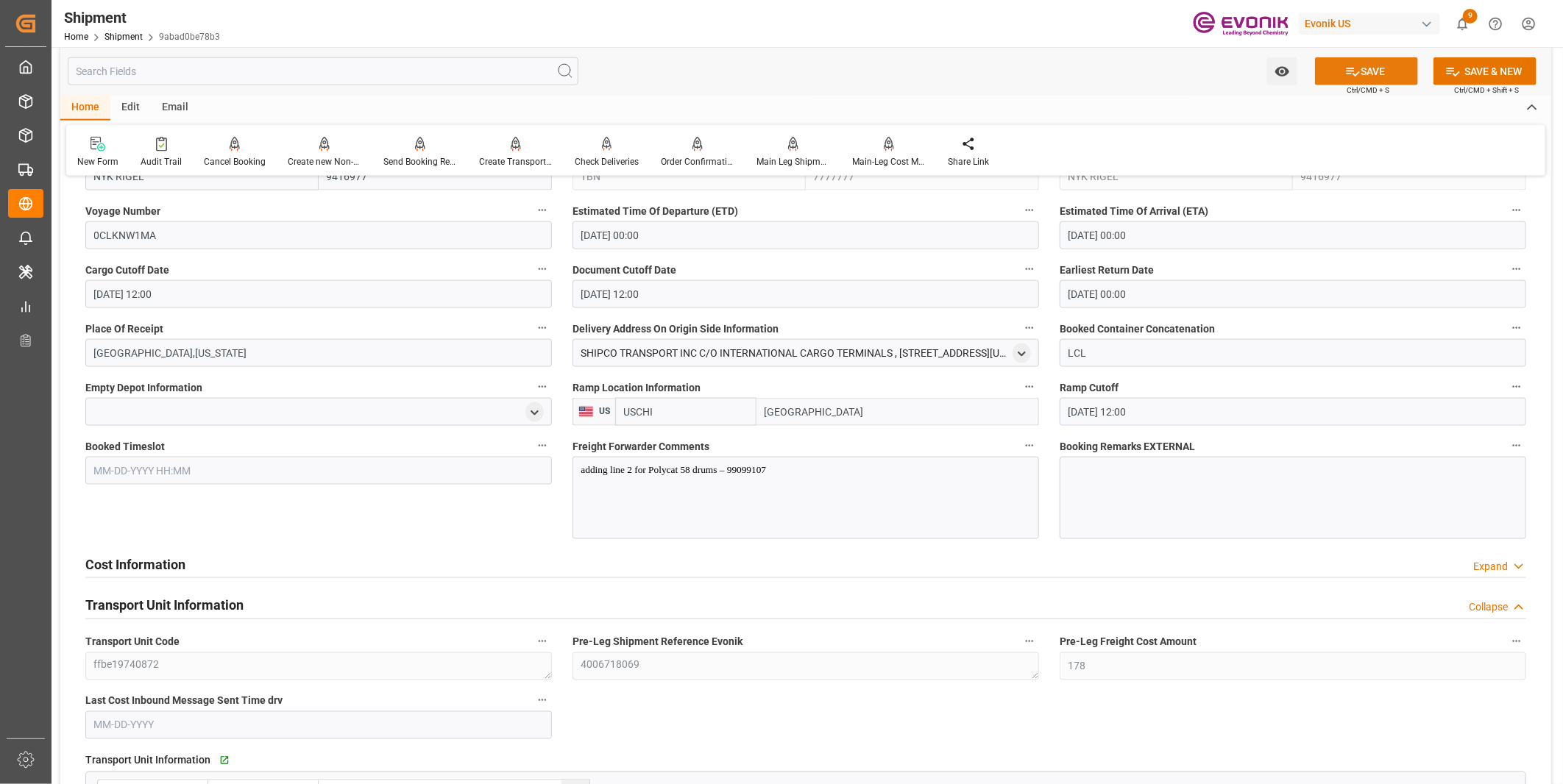
click at [1346, 78] on icon at bounding box center [1353, 72] width 16 height 16
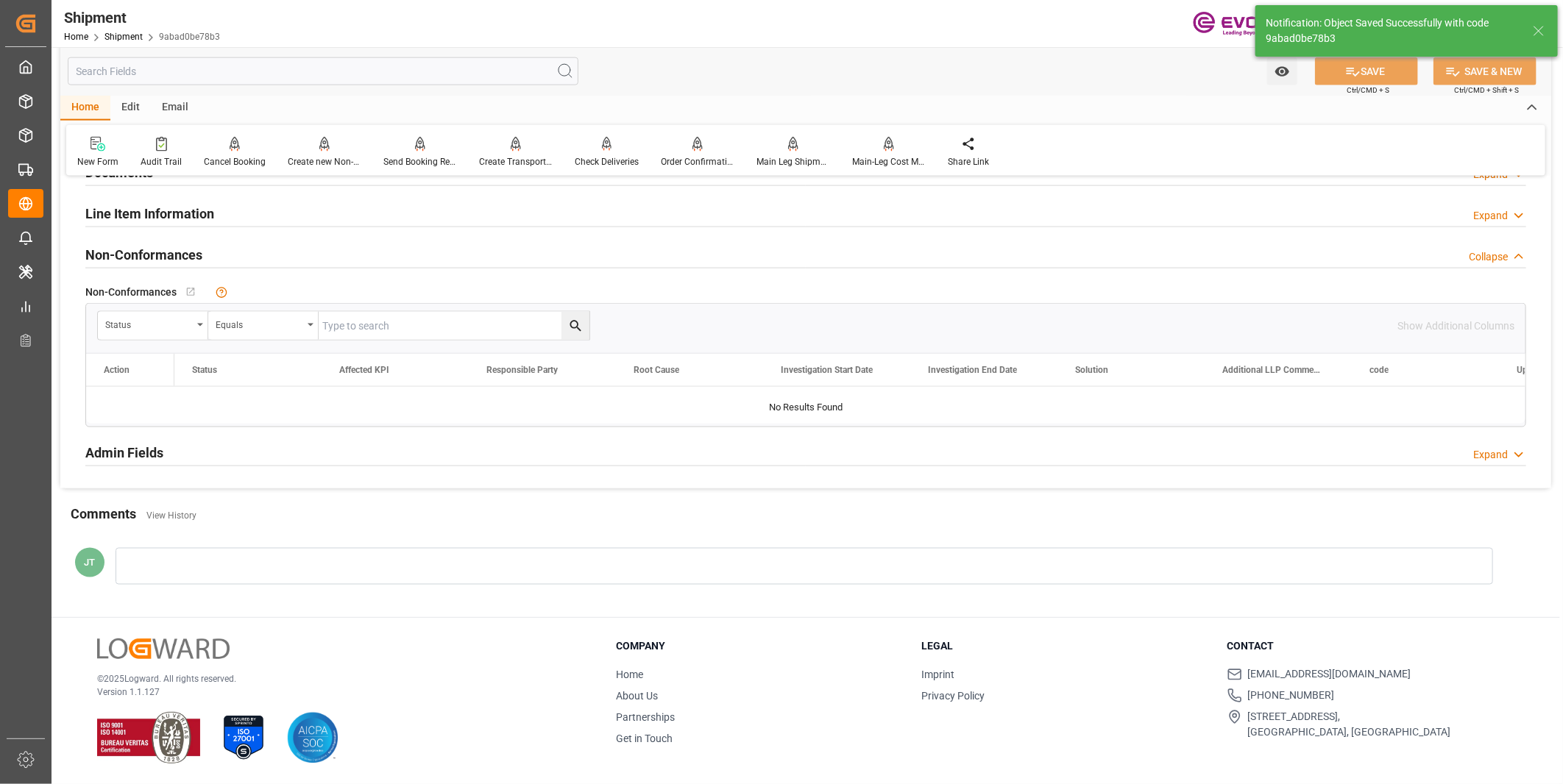
scroll to position [1049, 0]
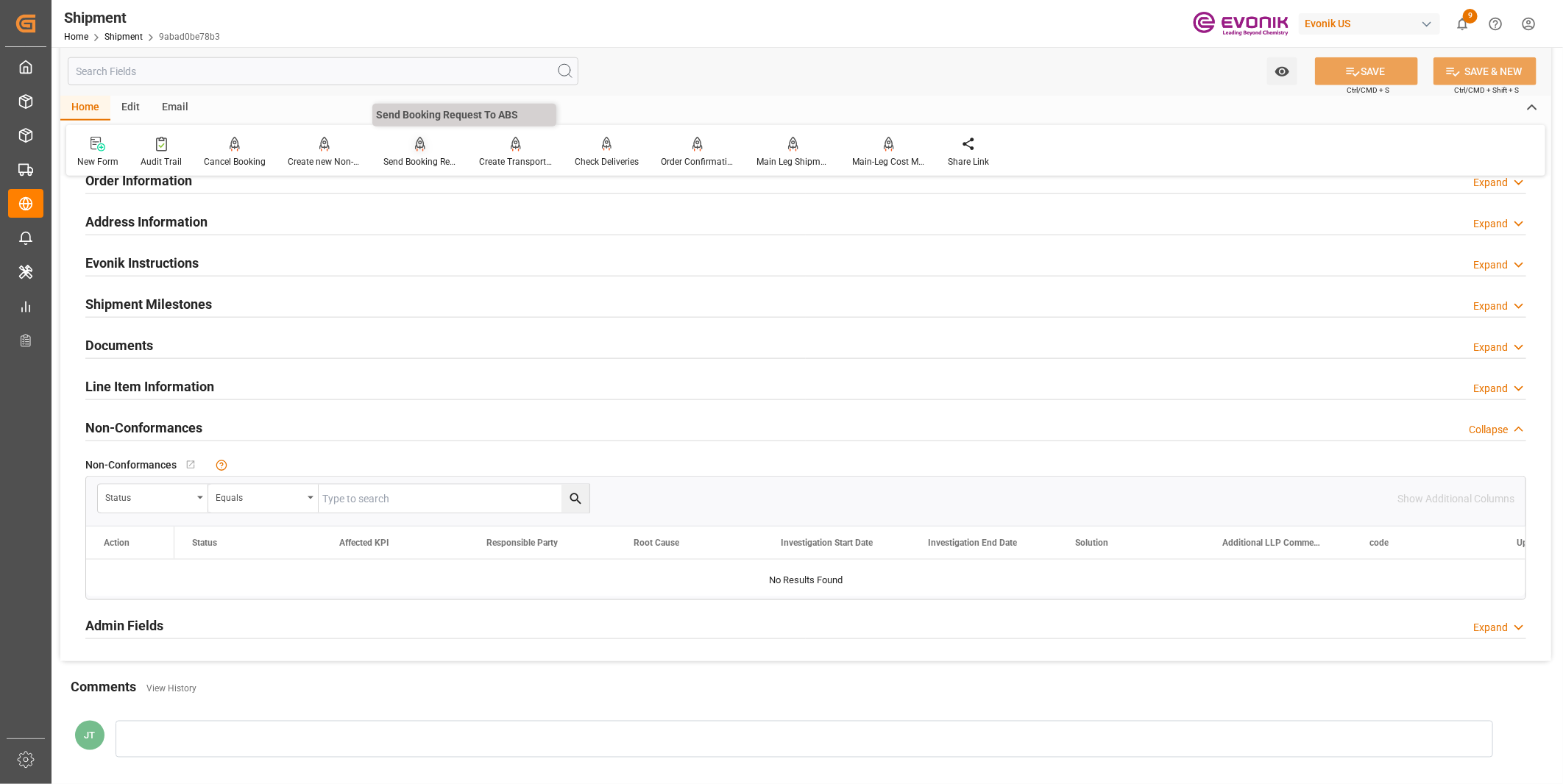
click at [431, 153] on div "Send Booking Request To ABS" at bounding box center [420, 152] width 95 height 33
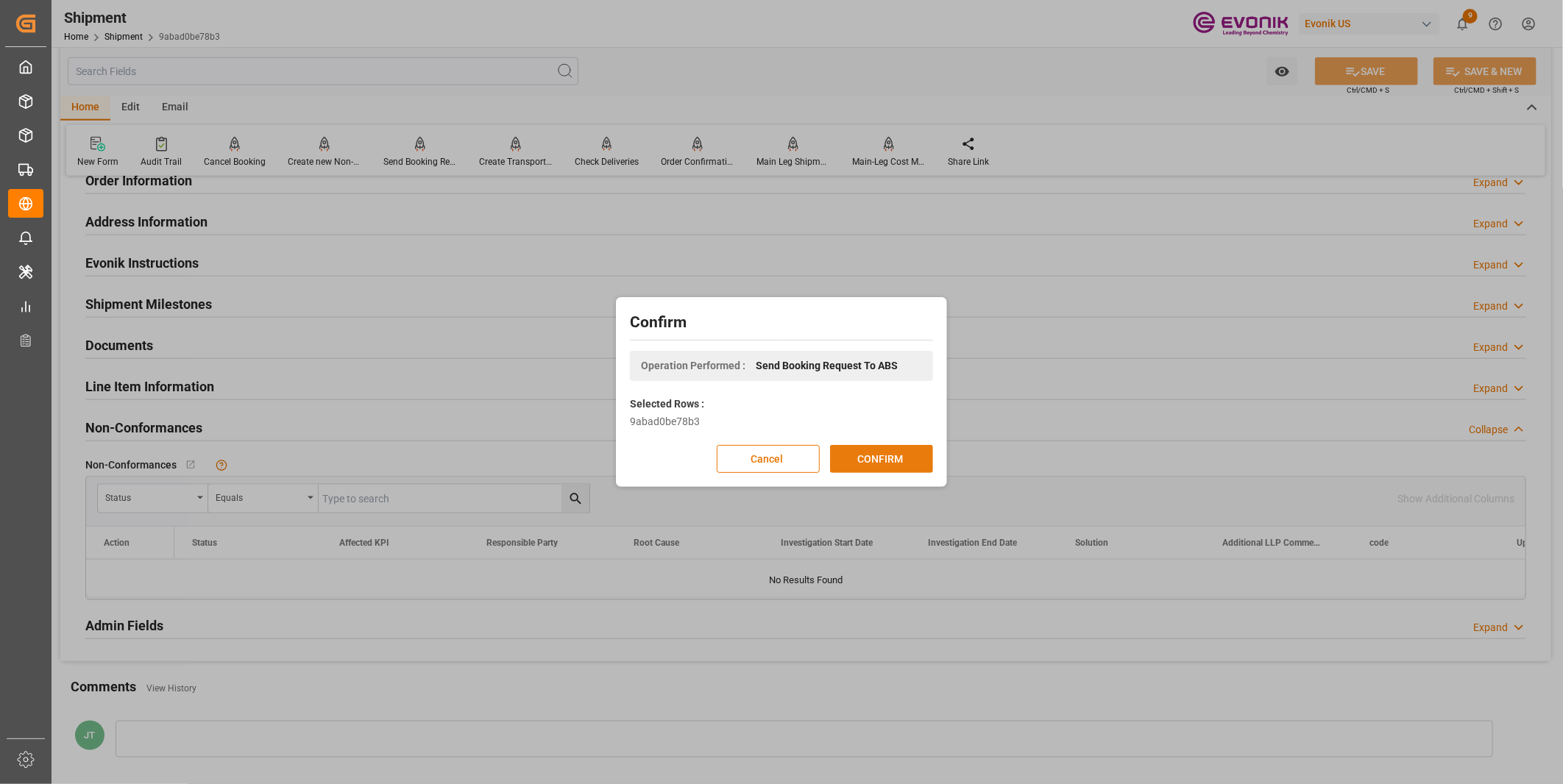
click at [870, 456] on button "CONFIRM" at bounding box center [881, 459] width 103 height 28
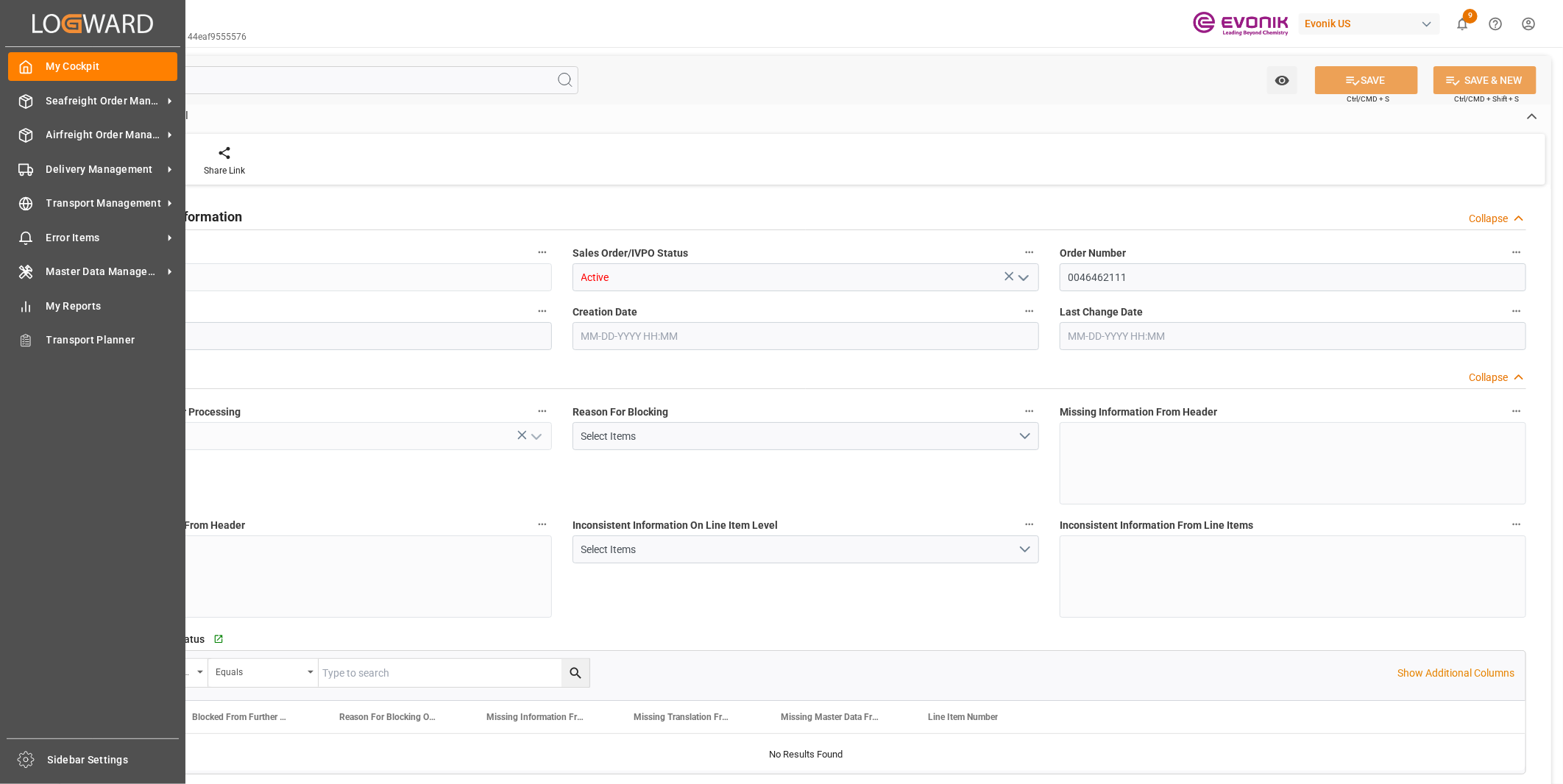
type input "BEANR"
type input "0"
type input "2"
type input "1"
type input "3"
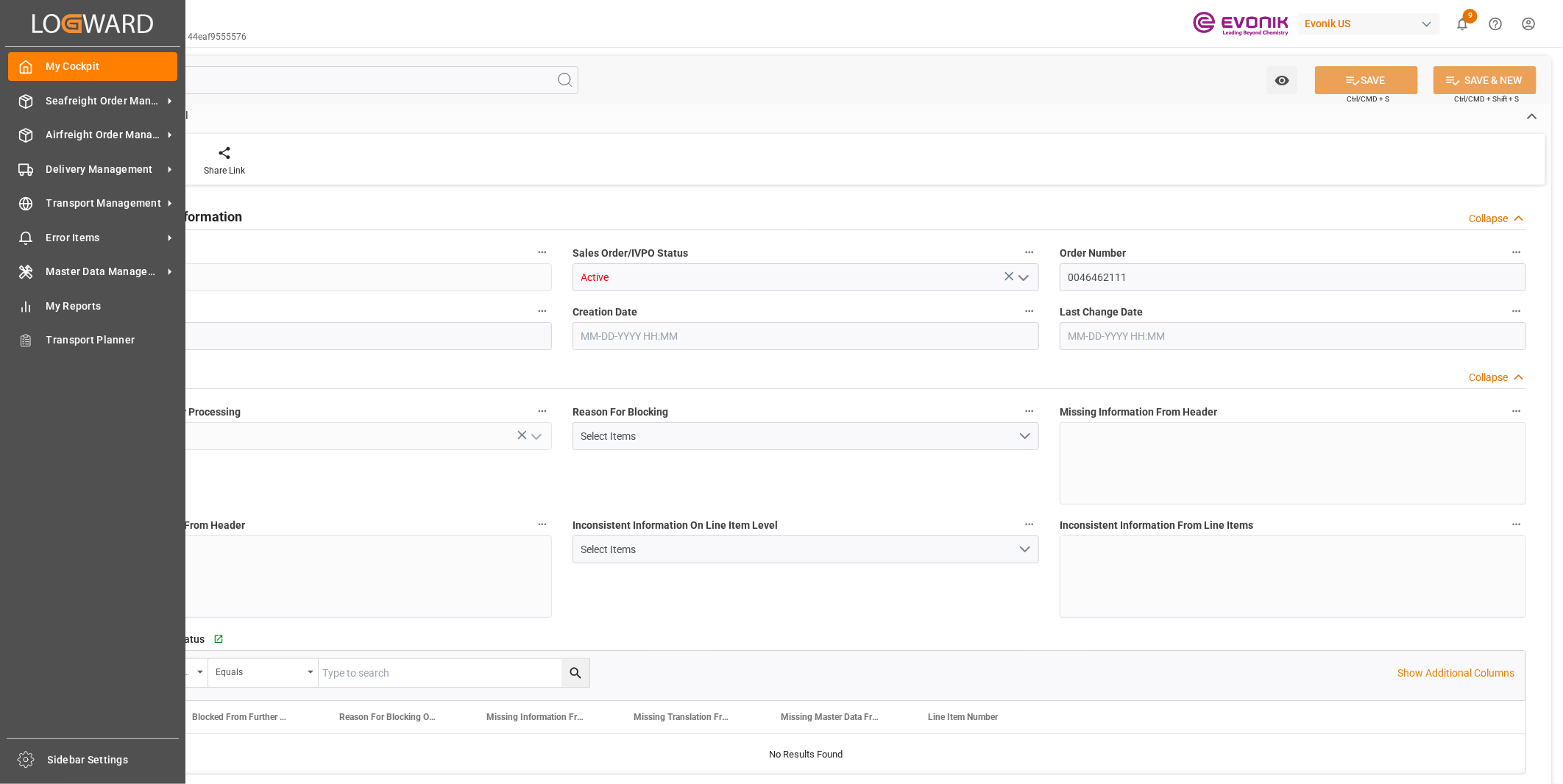
type input "10633.152"
type input "146.6296"
type input "38000"
type input "120"
type input "[DATE] 15:49"
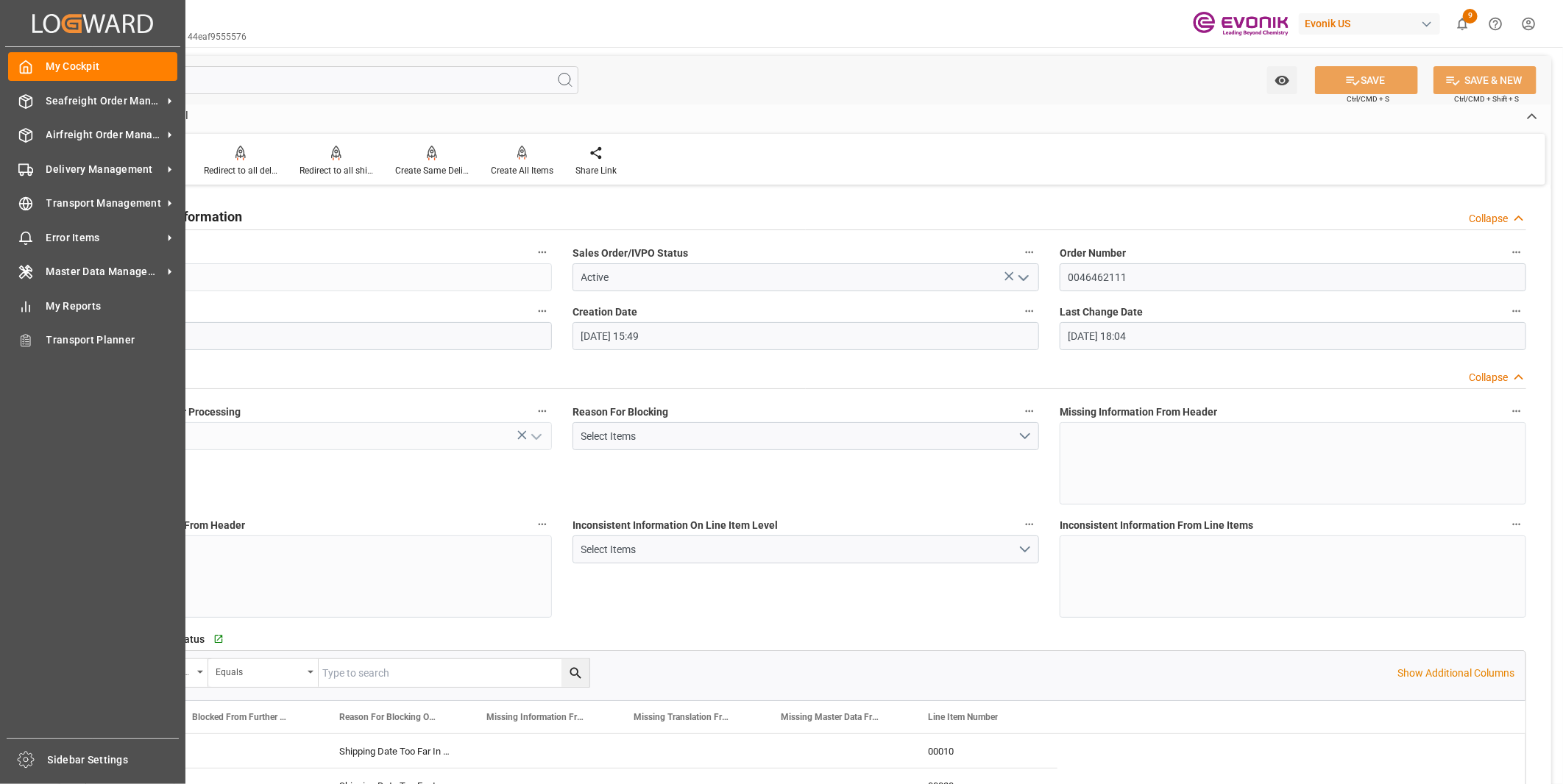
type input "[DATE] 18:04"
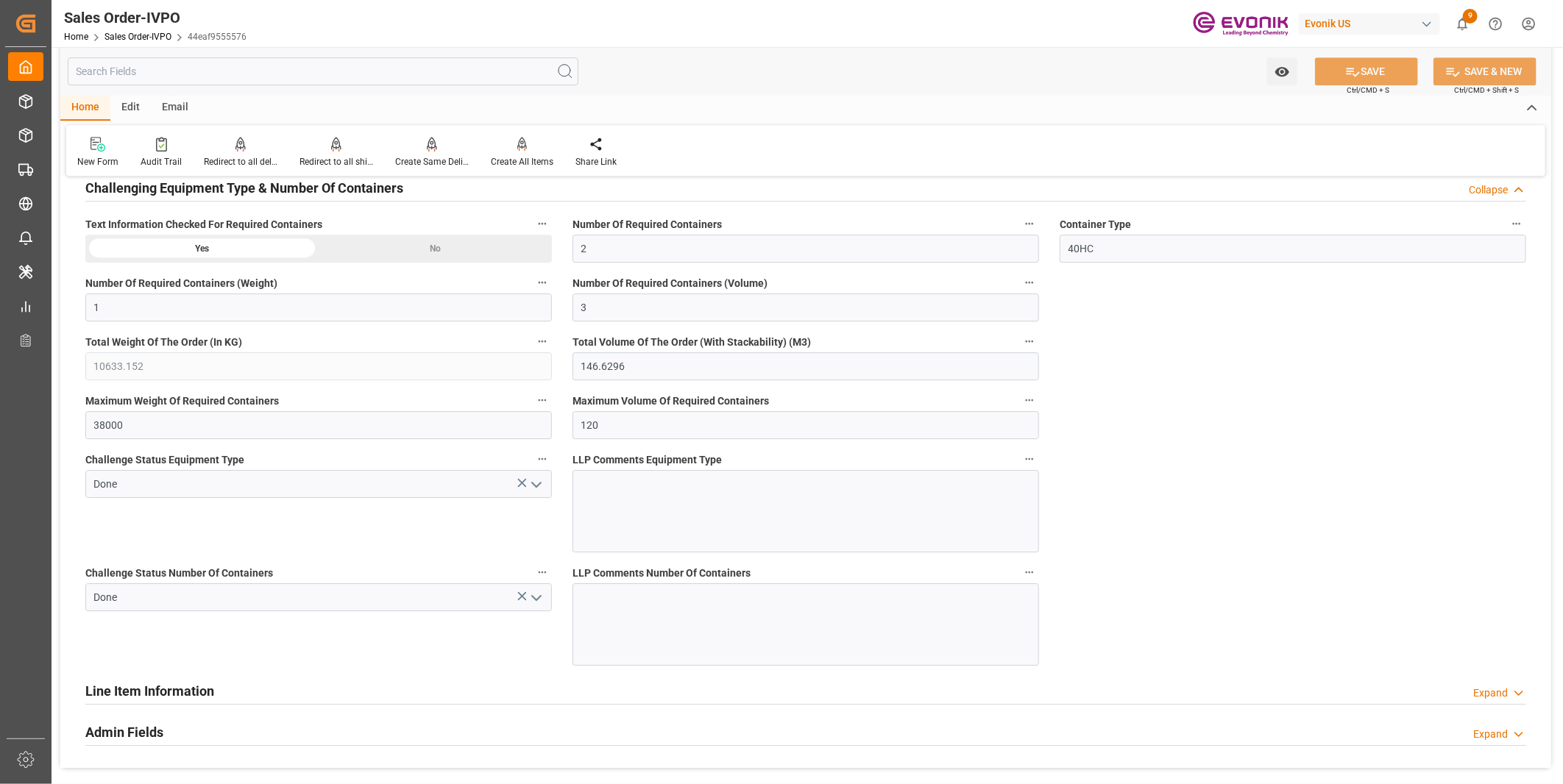
scroll to position [3058, 0]
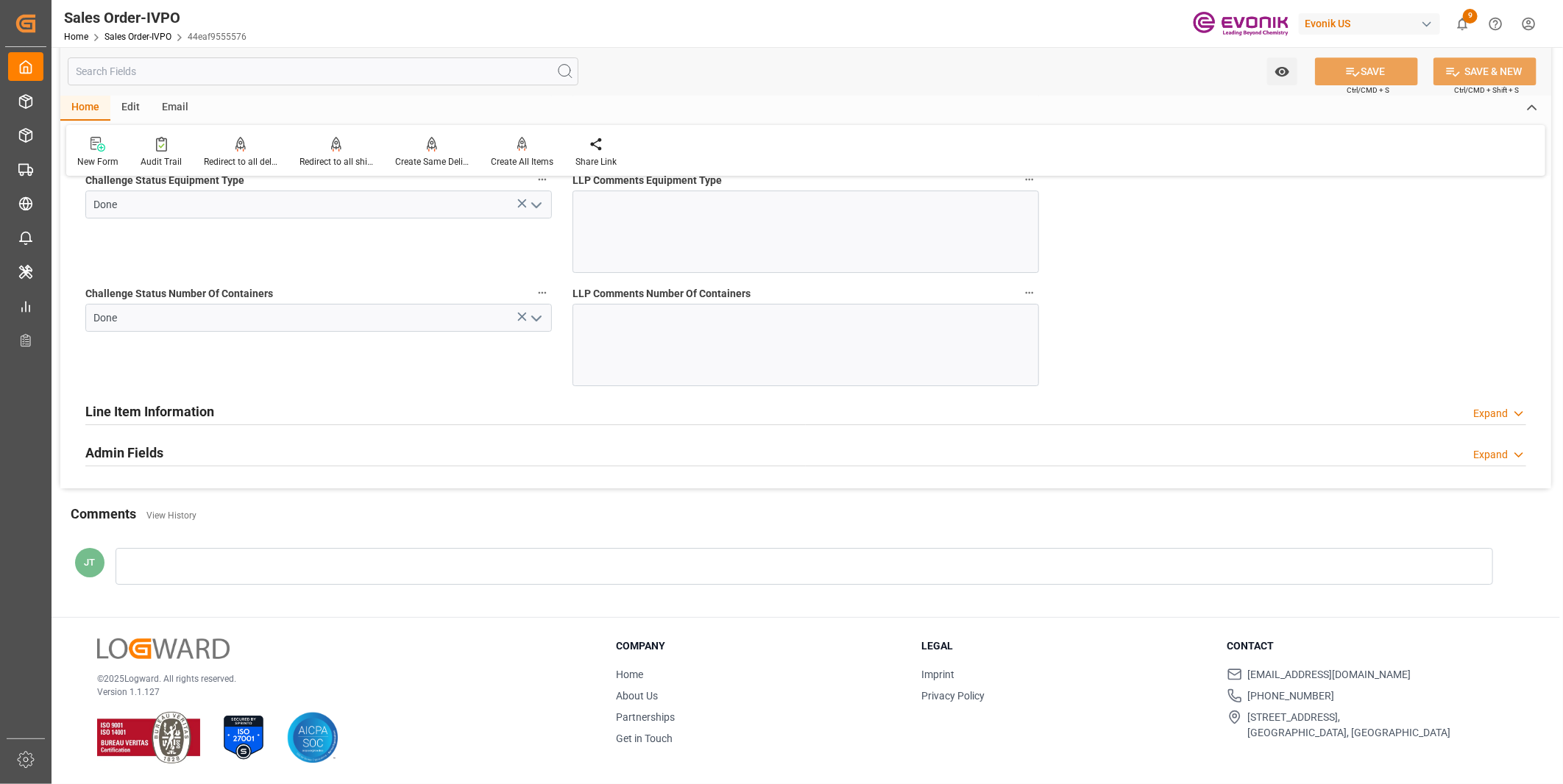
click at [135, 406] on h2 "Line Item Information" at bounding box center [150, 411] width 129 height 20
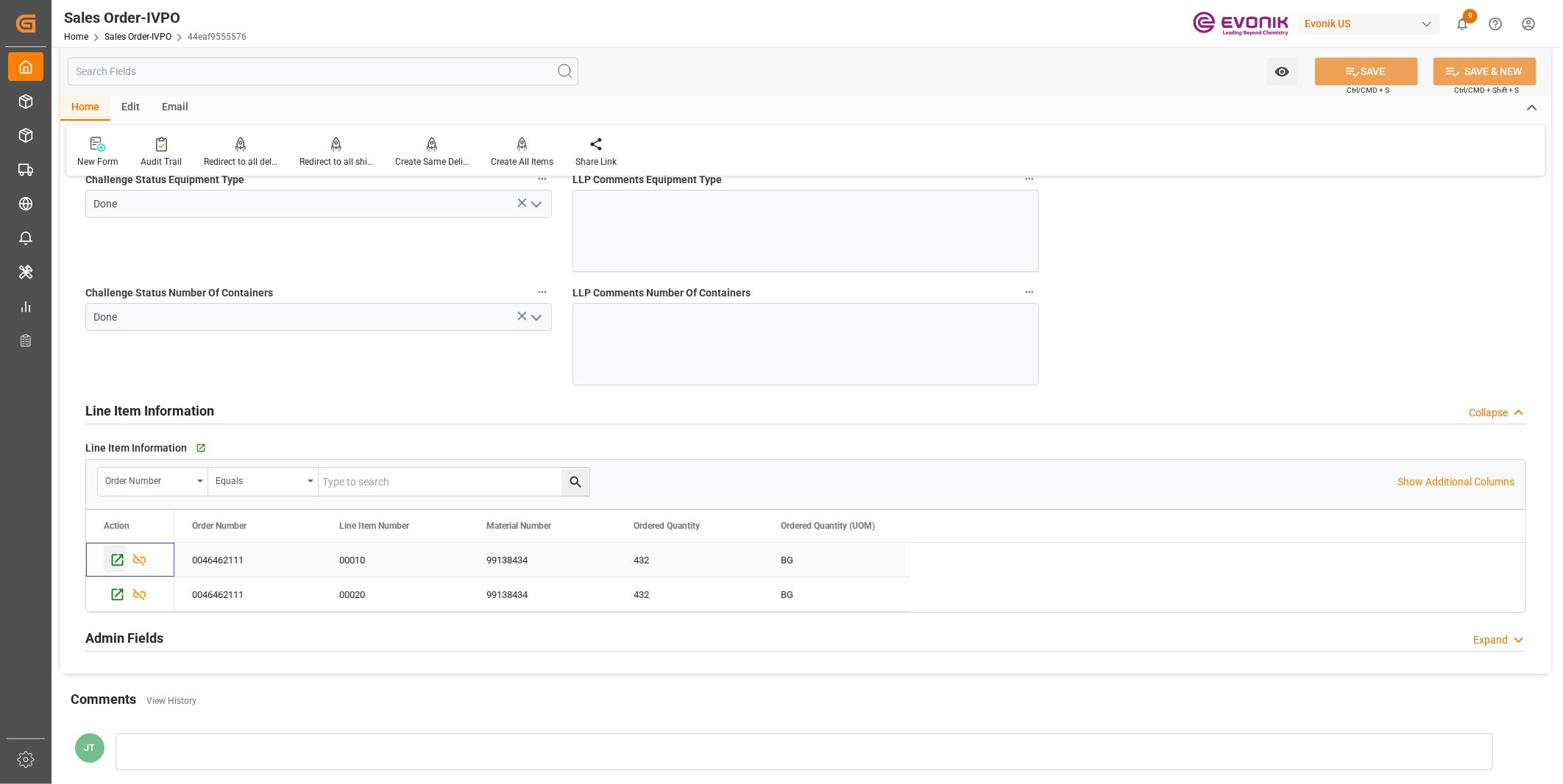
click at [120, 561] on icon "Press SPACE to select this row." at bounding box center [117, 560] width 16 height 16
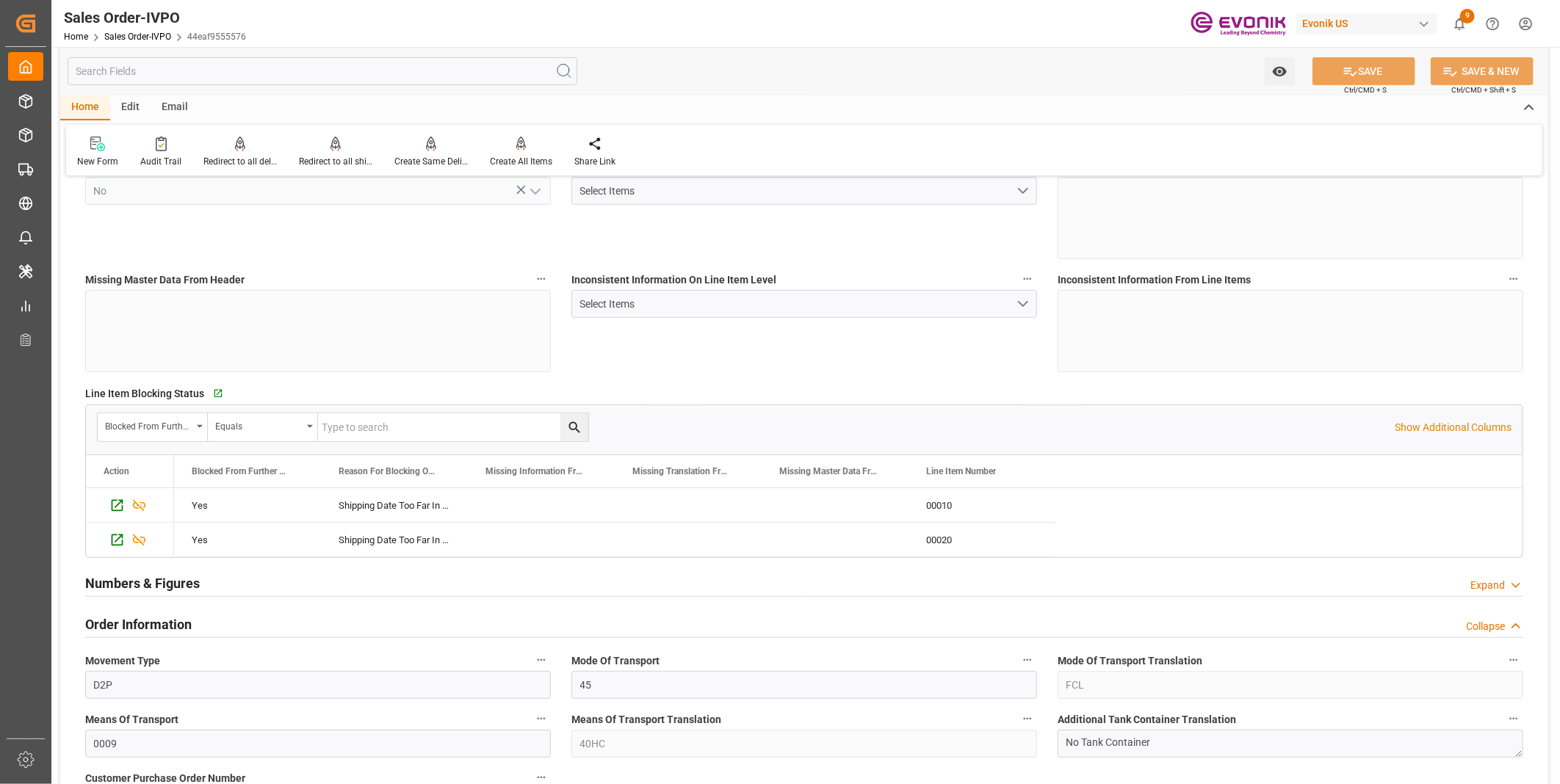
scroll to position [326, 0]
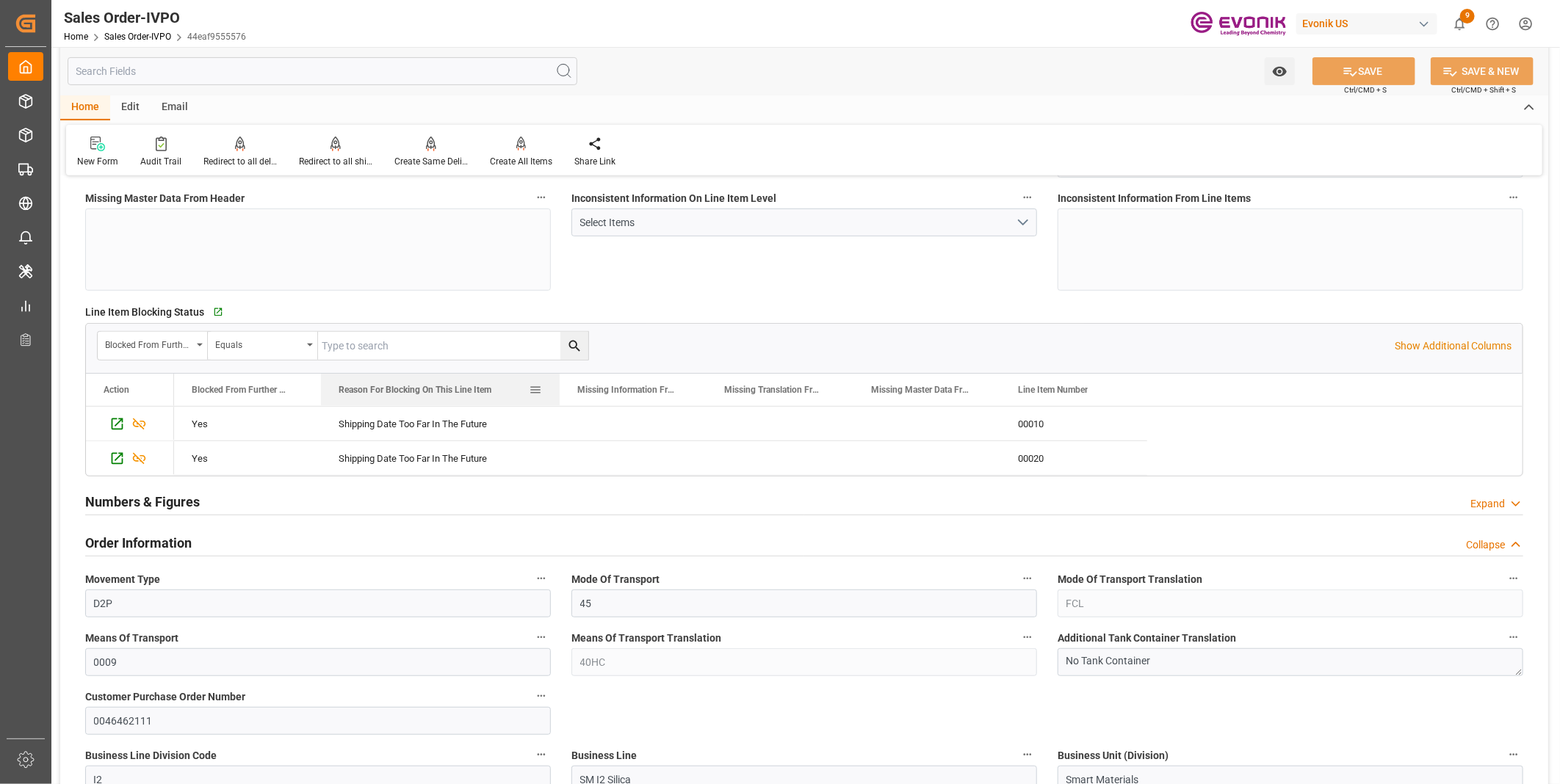
drag, startPoint x: 465, startPoint y: 385, endPoint x: 556, endPoint y: 387, distance: 91.0
click at [556, 387] on div at bounding box center [559, 390] width 6 height 33
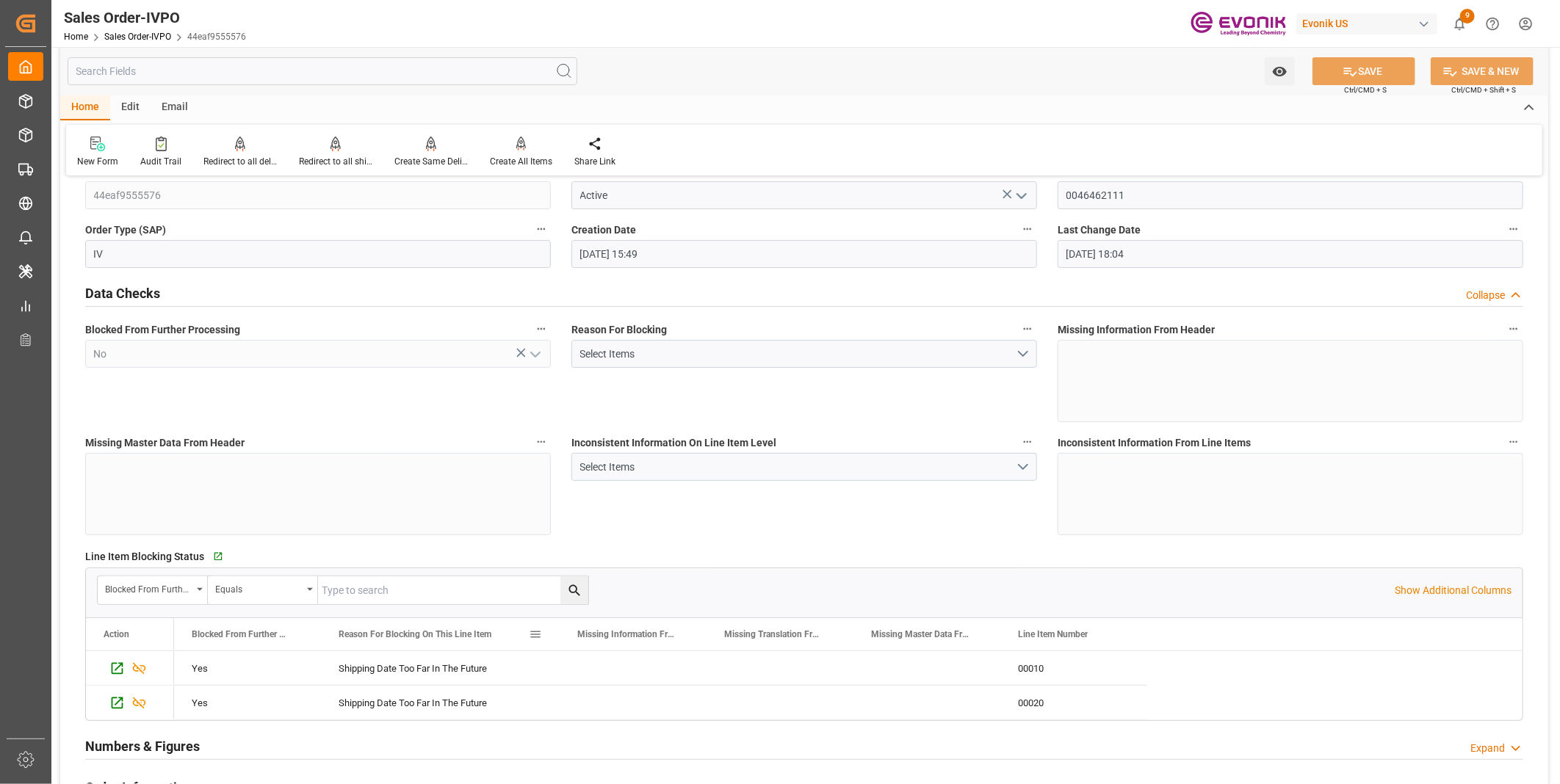
scroll to position [0, 0]
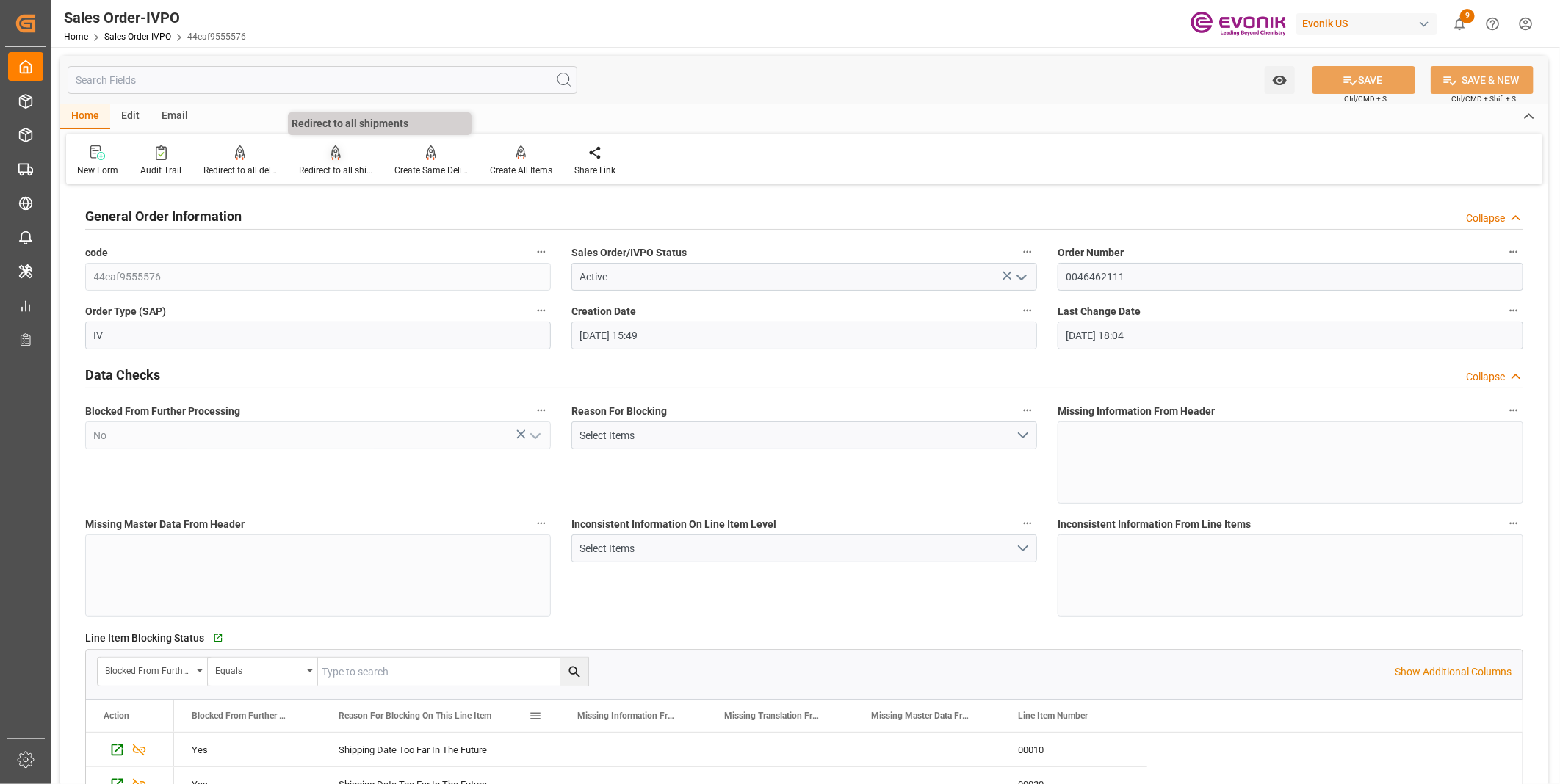
click at [352, 167] on div "Redirect to all shipments" at bounding box center [335, 170] width 73 height 13
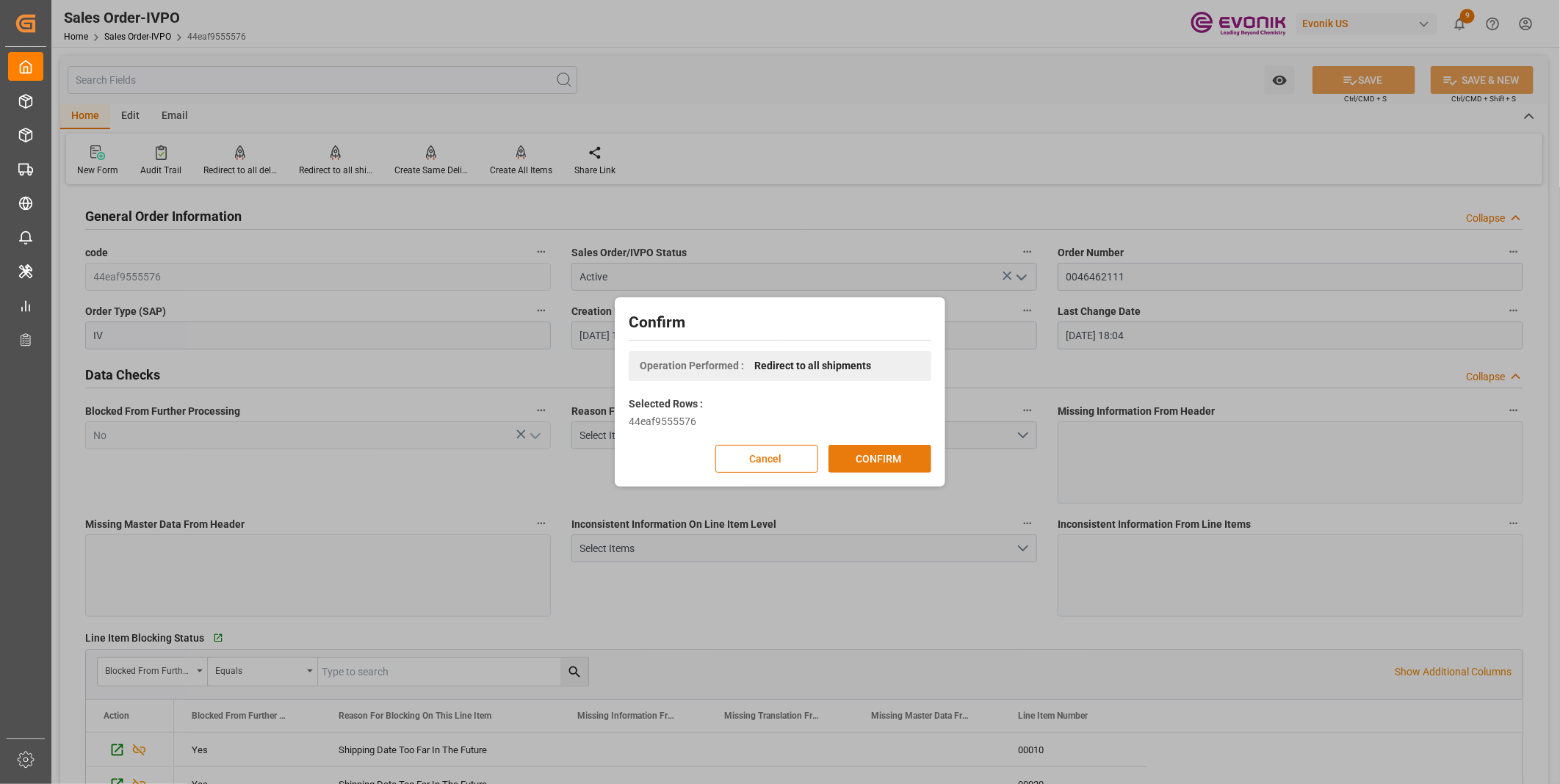
click at [892, 451] on button "CONFIRM" at bounding box center [879, 458] width 103 height 28
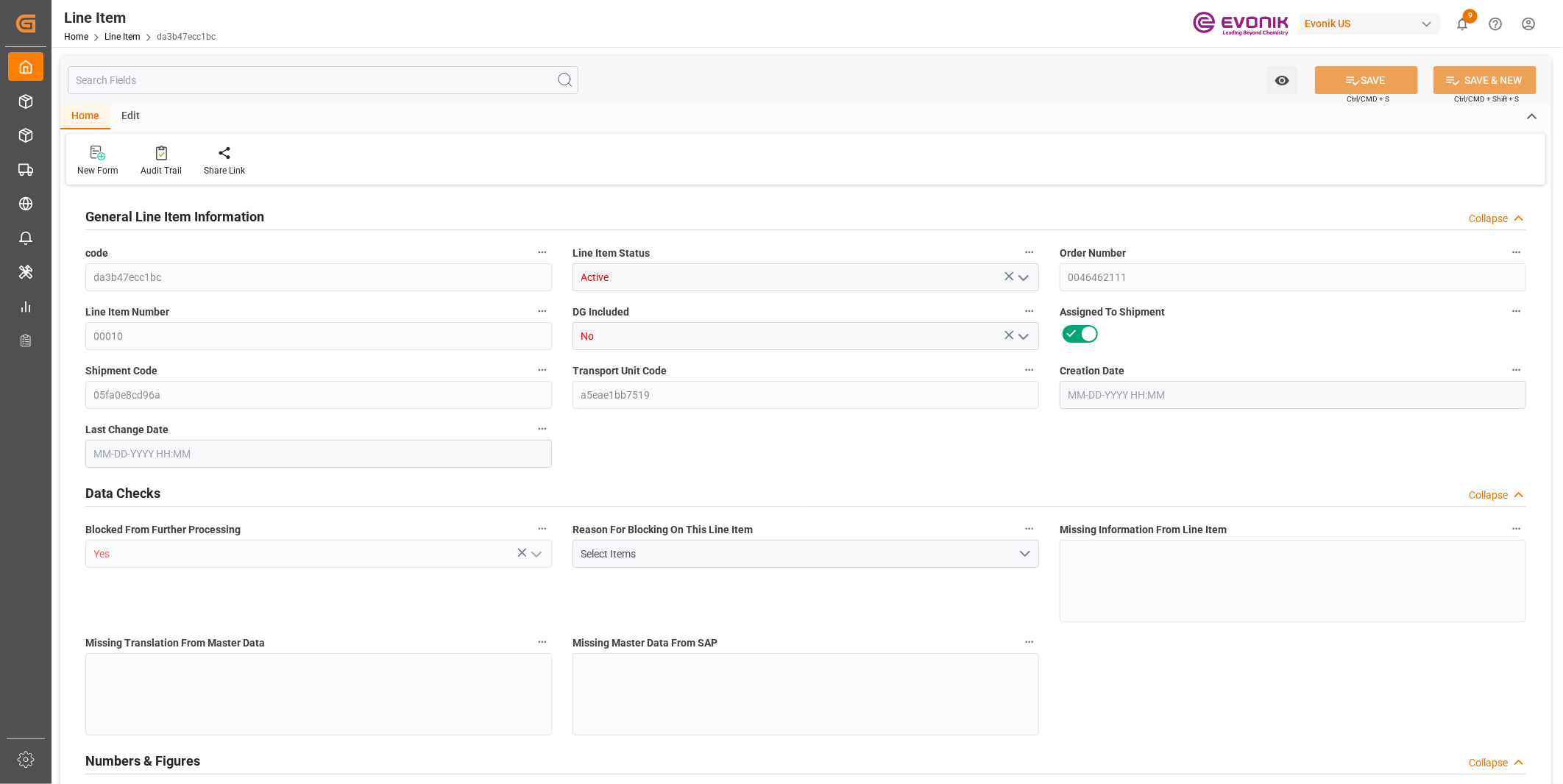
type input "16"
type input "5062.176"
type input "4898.88"
type input "36.6574"
type input "432"
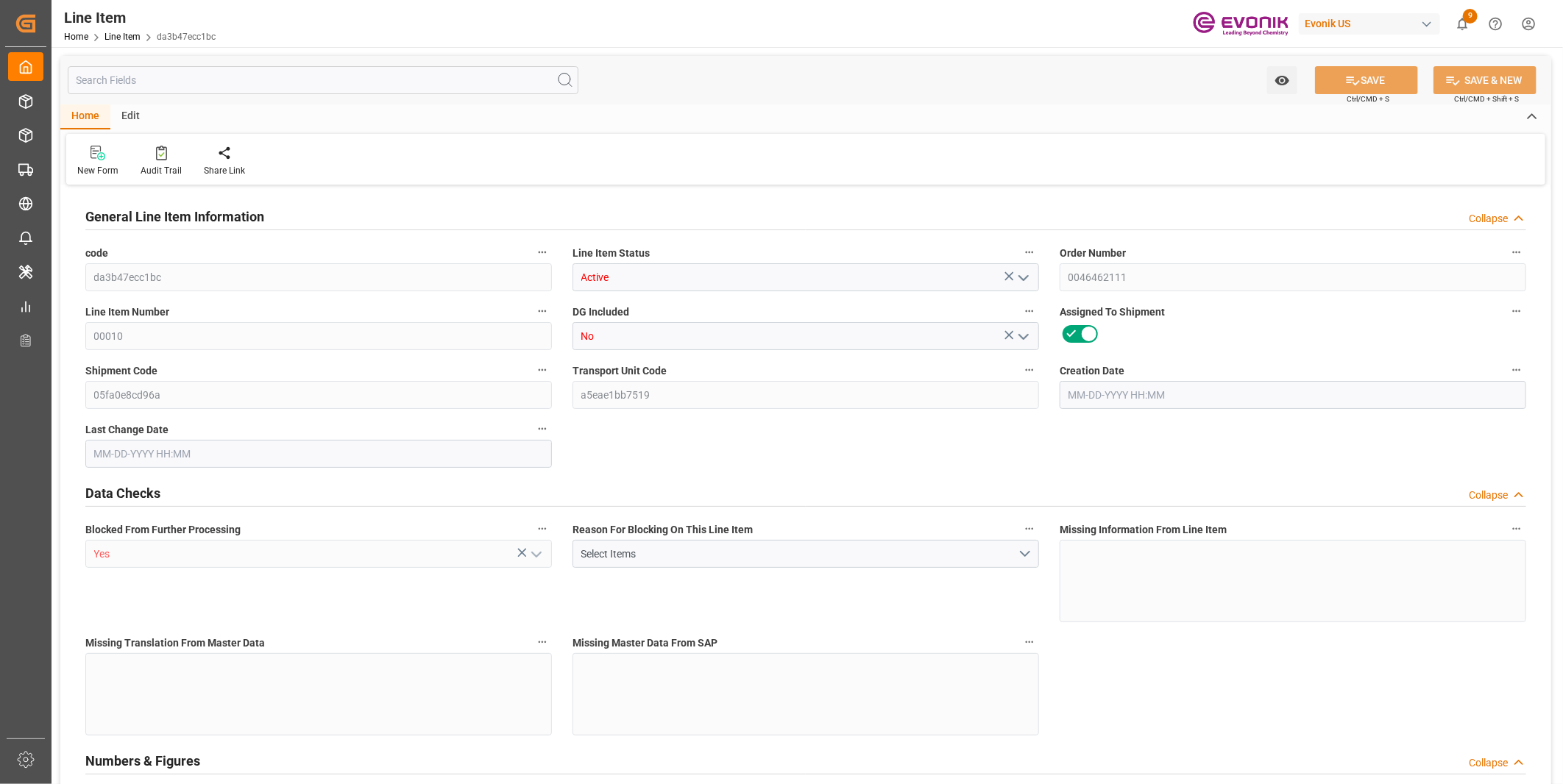
type input "21604.06"
type input "432"
type input "5062.176"
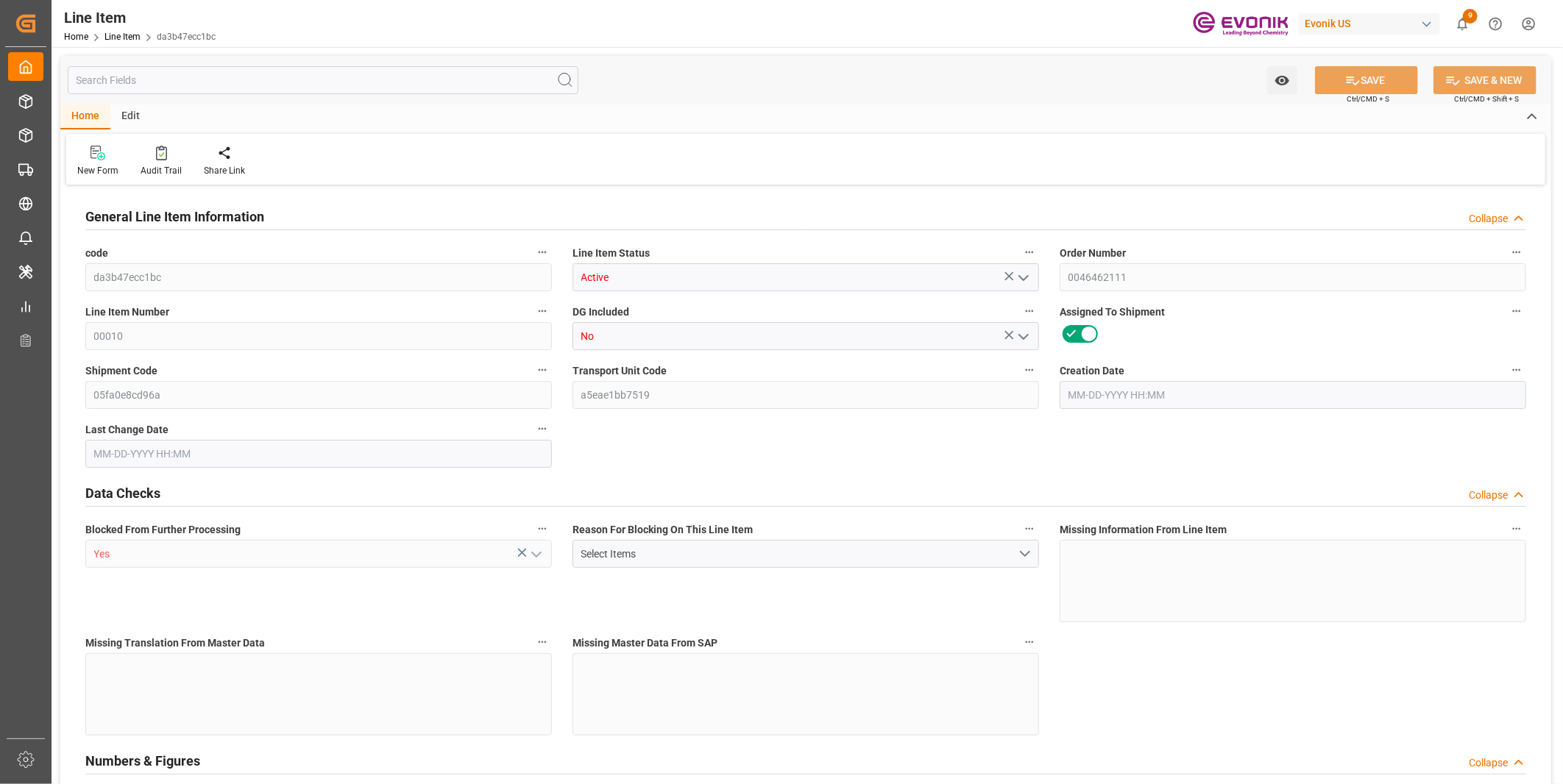
type input "5316.576"
type input "4898.88"
type input "36.6574"
type input "36657.36"
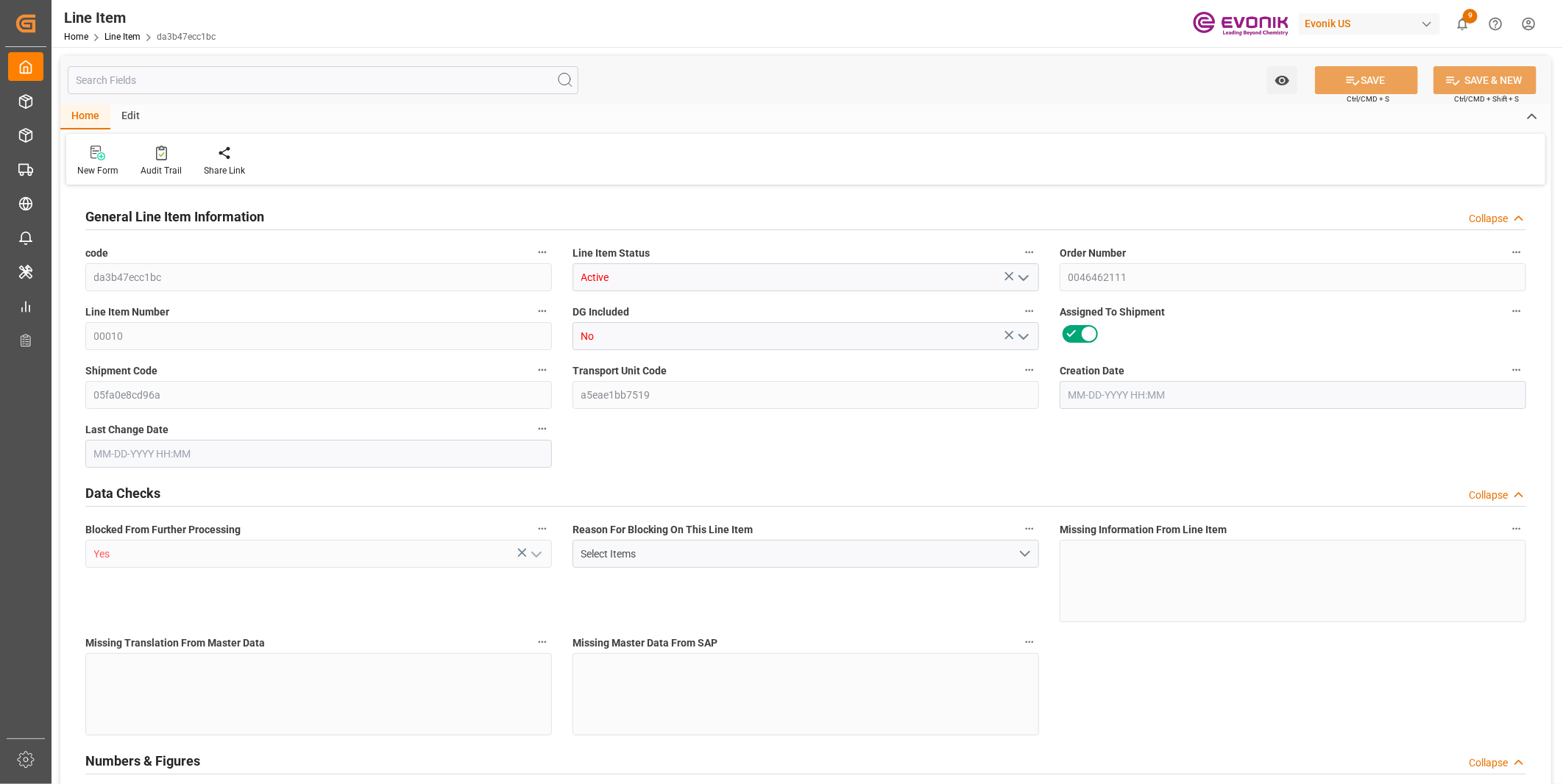
type input "0"
type input "[DATE] 15:49"
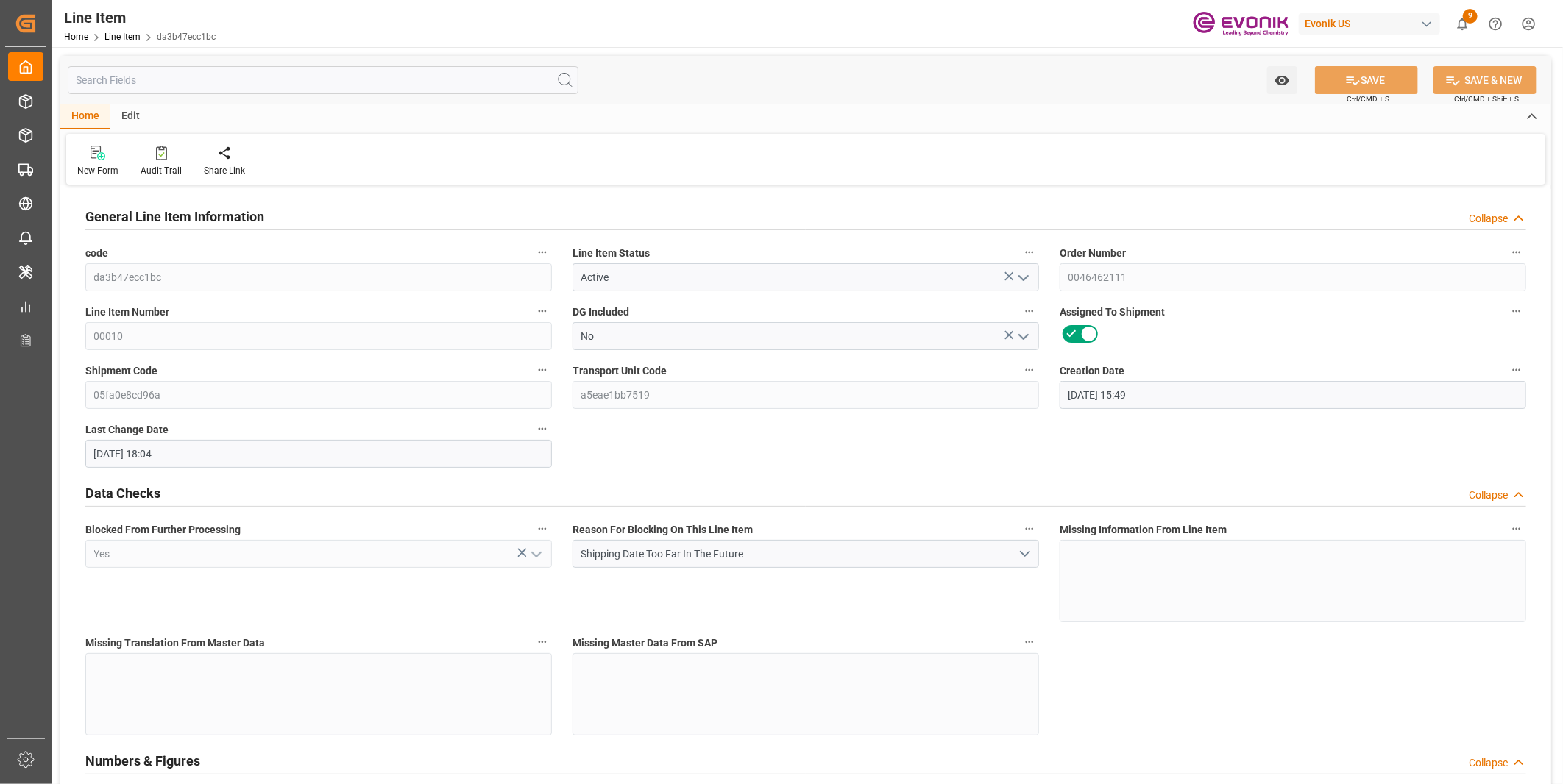
type input "[DATE] 18:04"
type input "[DATE]"
click at [229, 75] on input "text" at bounding box center [323, 80] width 511 height 28
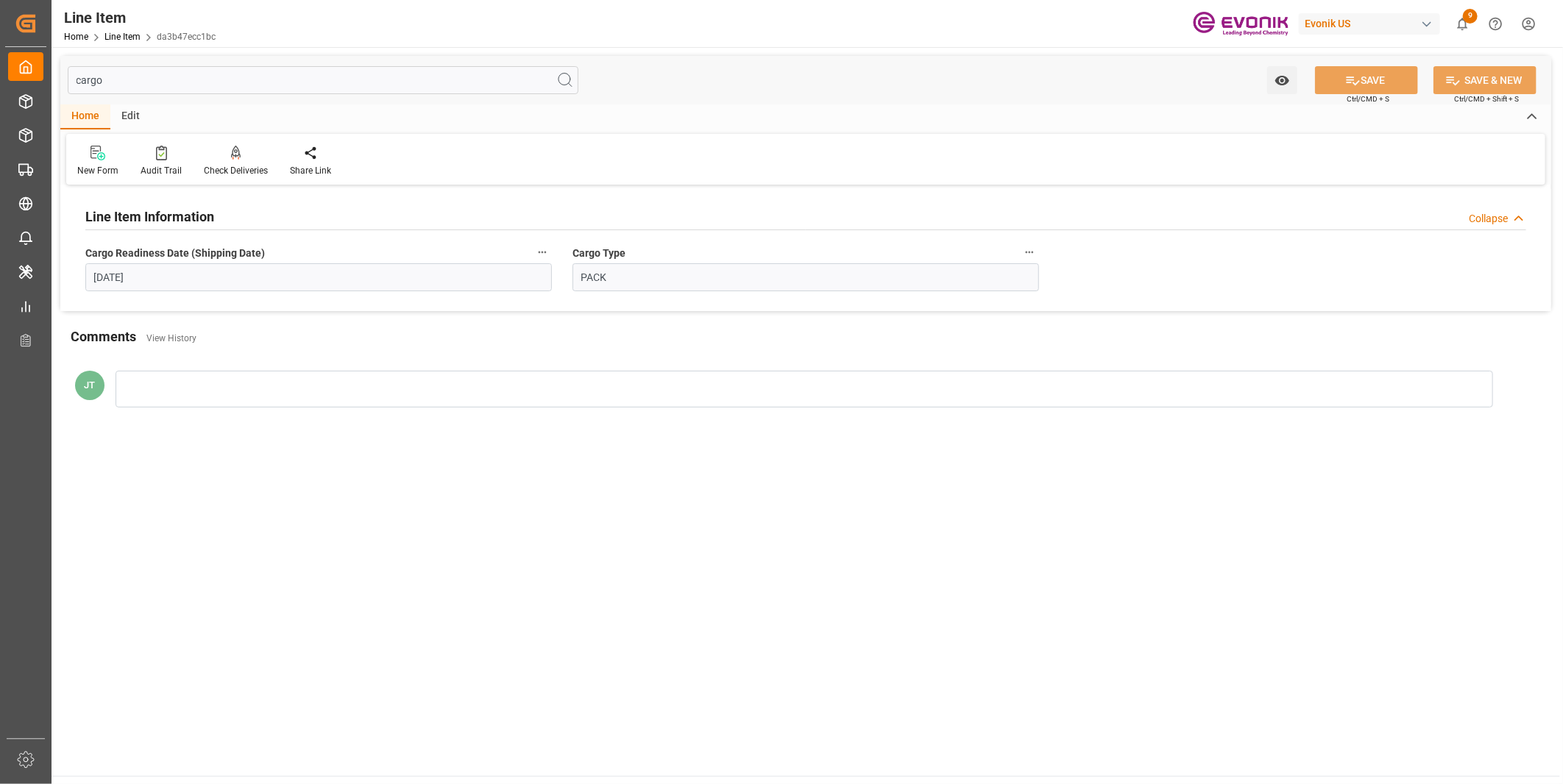
type input "cargo"
click at [540, 251] on icon "button" at bounding box center [542, 251] width 11 height 11
click at [559, 251] on icon at bounding box center [552, 252] width 16 height 16
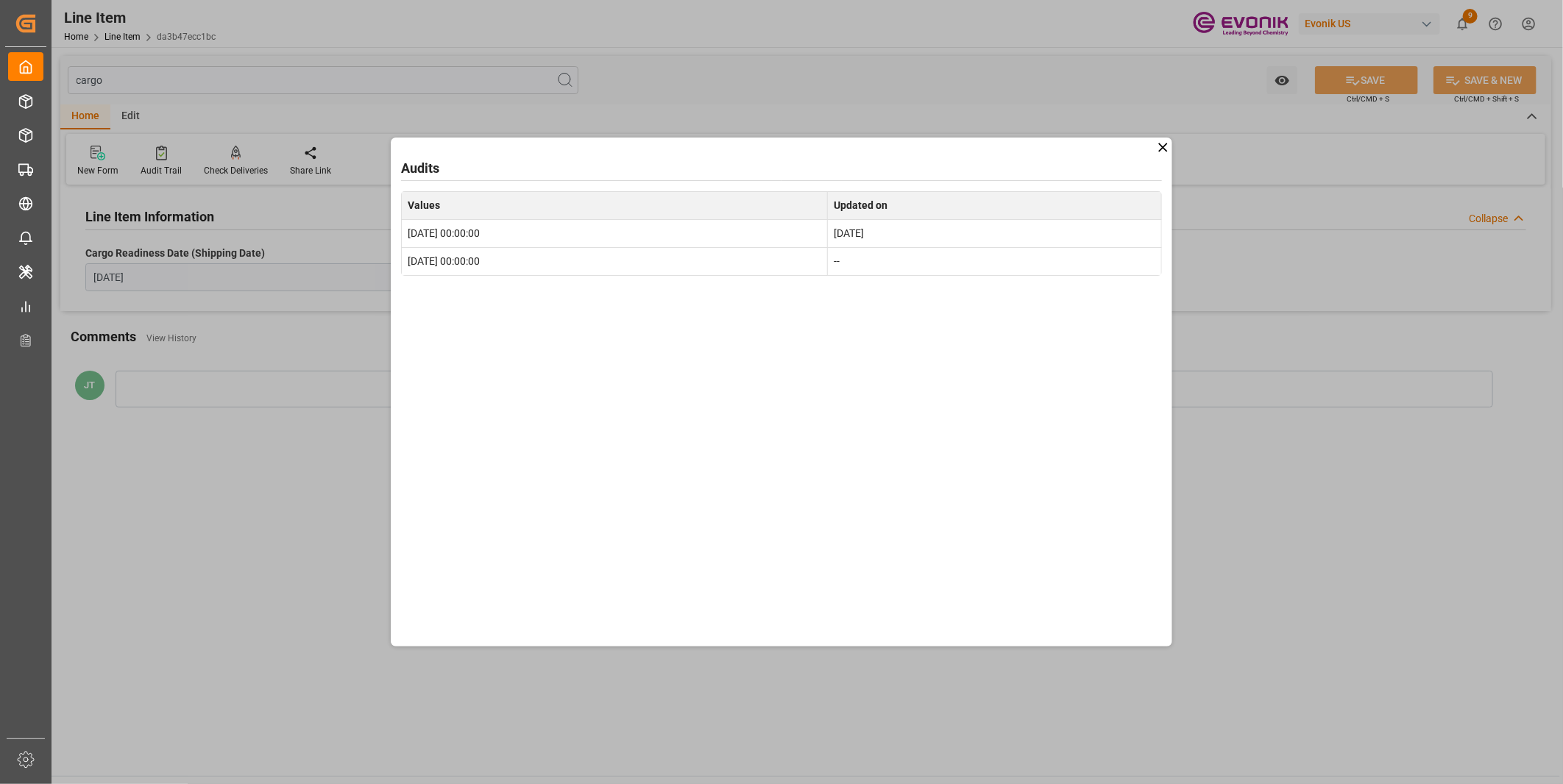
click at [1310, 487] on div "Audits Values Updated on 2025-10-30 00:00:00 [DATE] [DATE] 00:00:00 --" at bounding box center [782, 392] width 1563 height 784
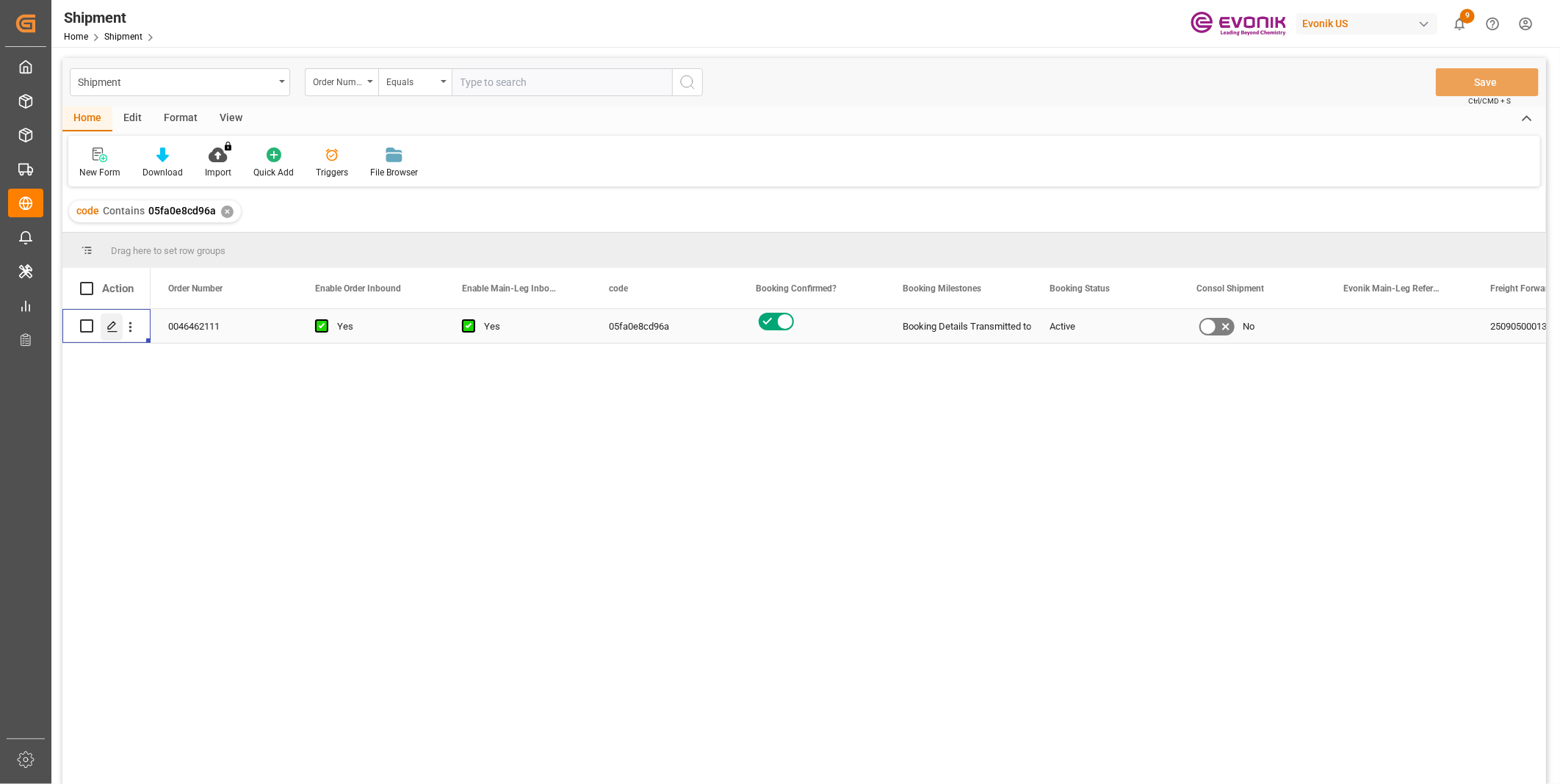
click at [112, 330] on icon "Press SPACE to select this row." at bounding box center [112, 326] width 11 height 11
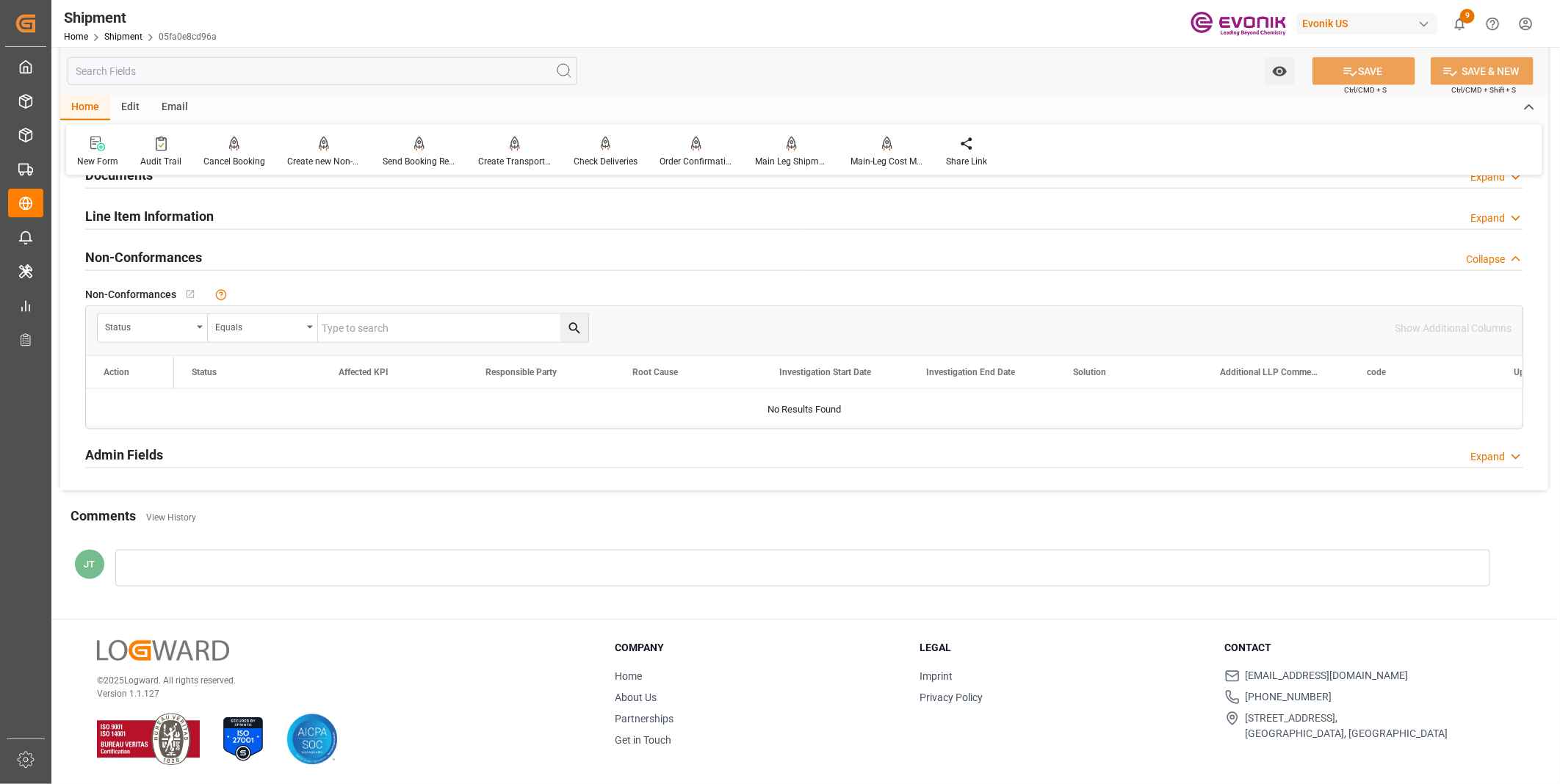
scroll to position [1053, 0]
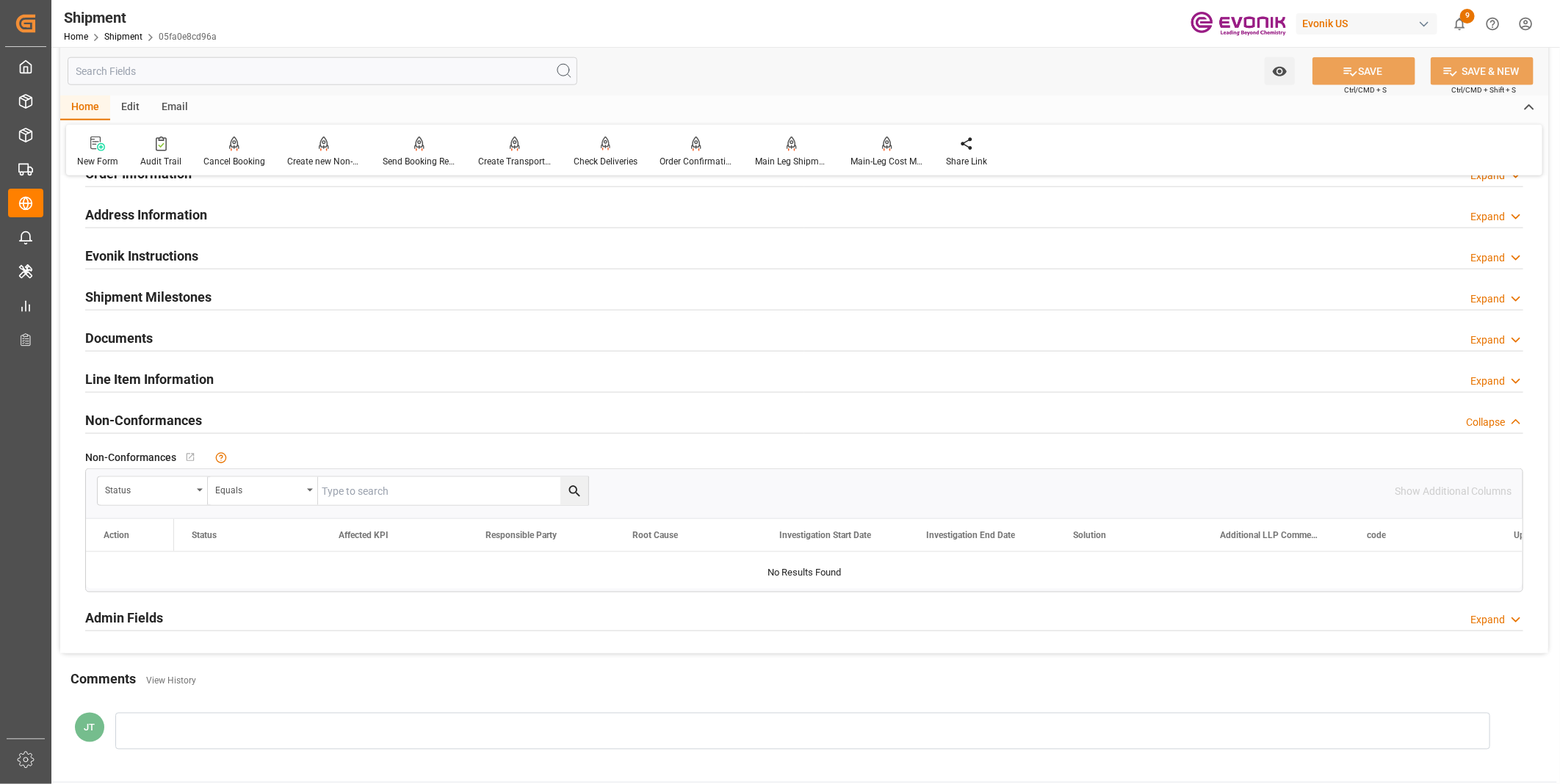
click at [246, 384] on div "Line Item Information Expand" at bounding box center [804, 378] width 1438 height 28
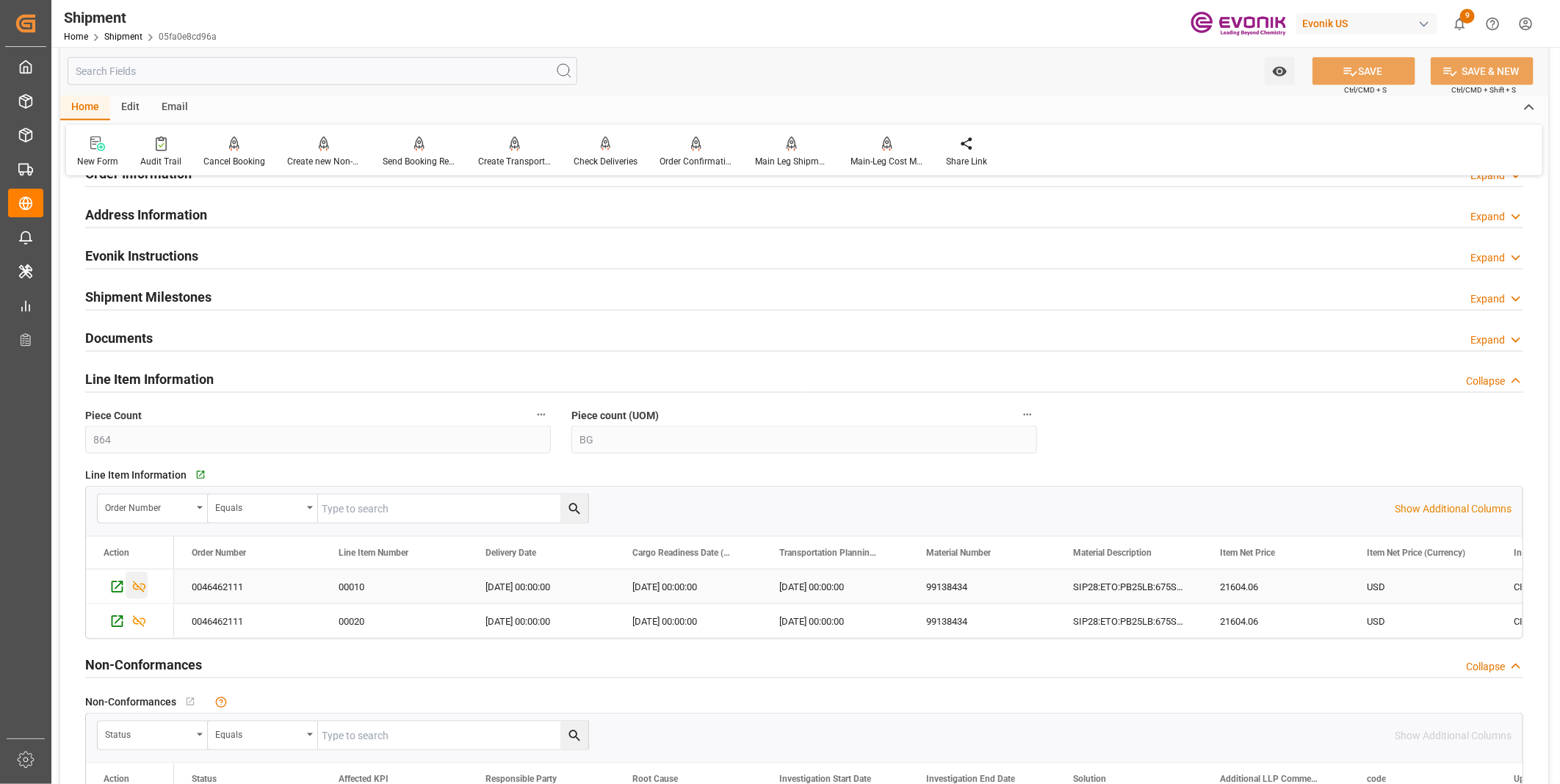
click at [148, 582] on div "Press SPACE to select this row." at bounding box center [136, 585] width 22 height 27
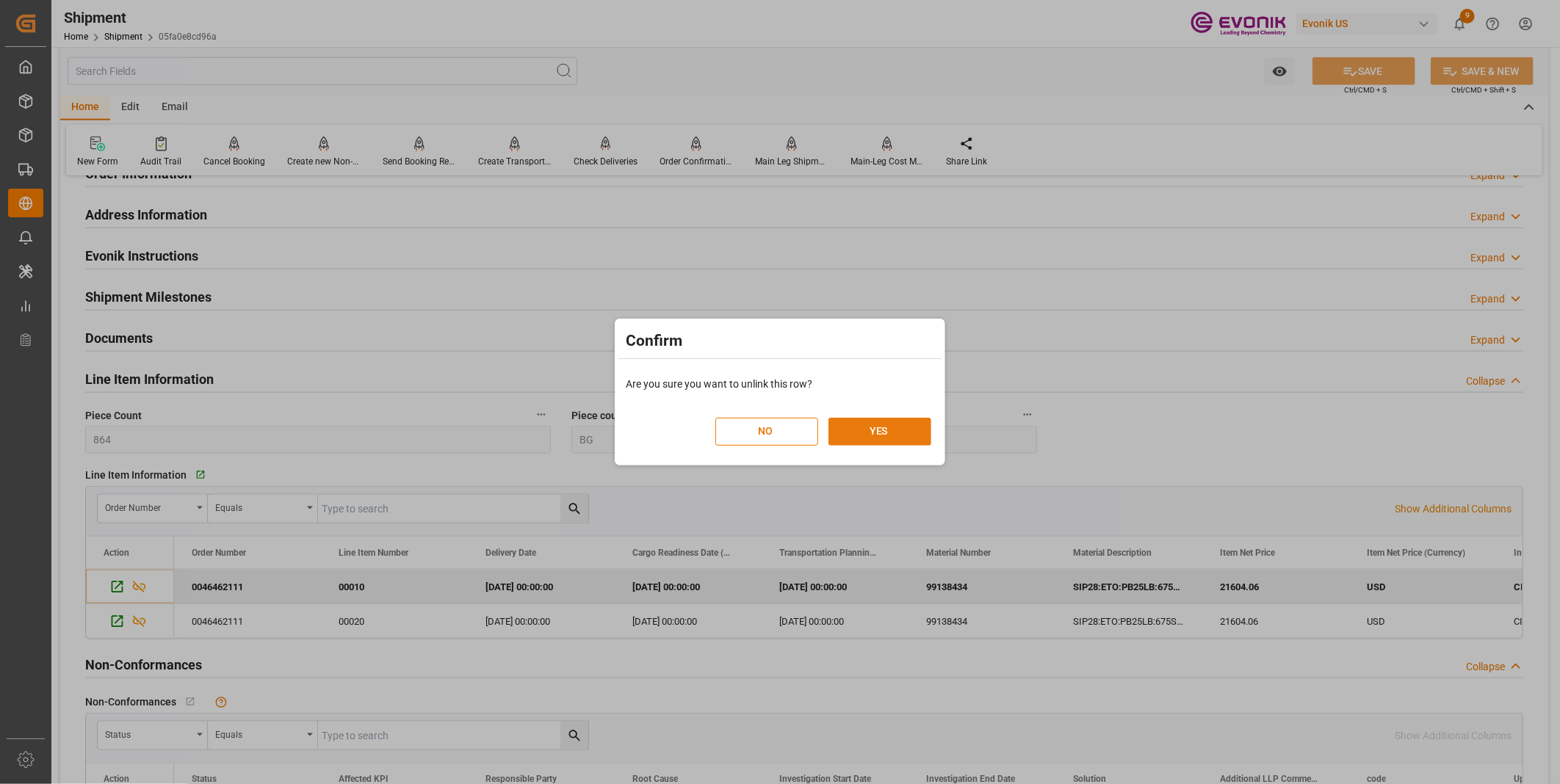
click at [892, 427] on button "YES" at bounding box center [879, 432] width 103 height 28
click at [866, 436] on button "YES" at bounding box center [879, 432] width 103 height 28
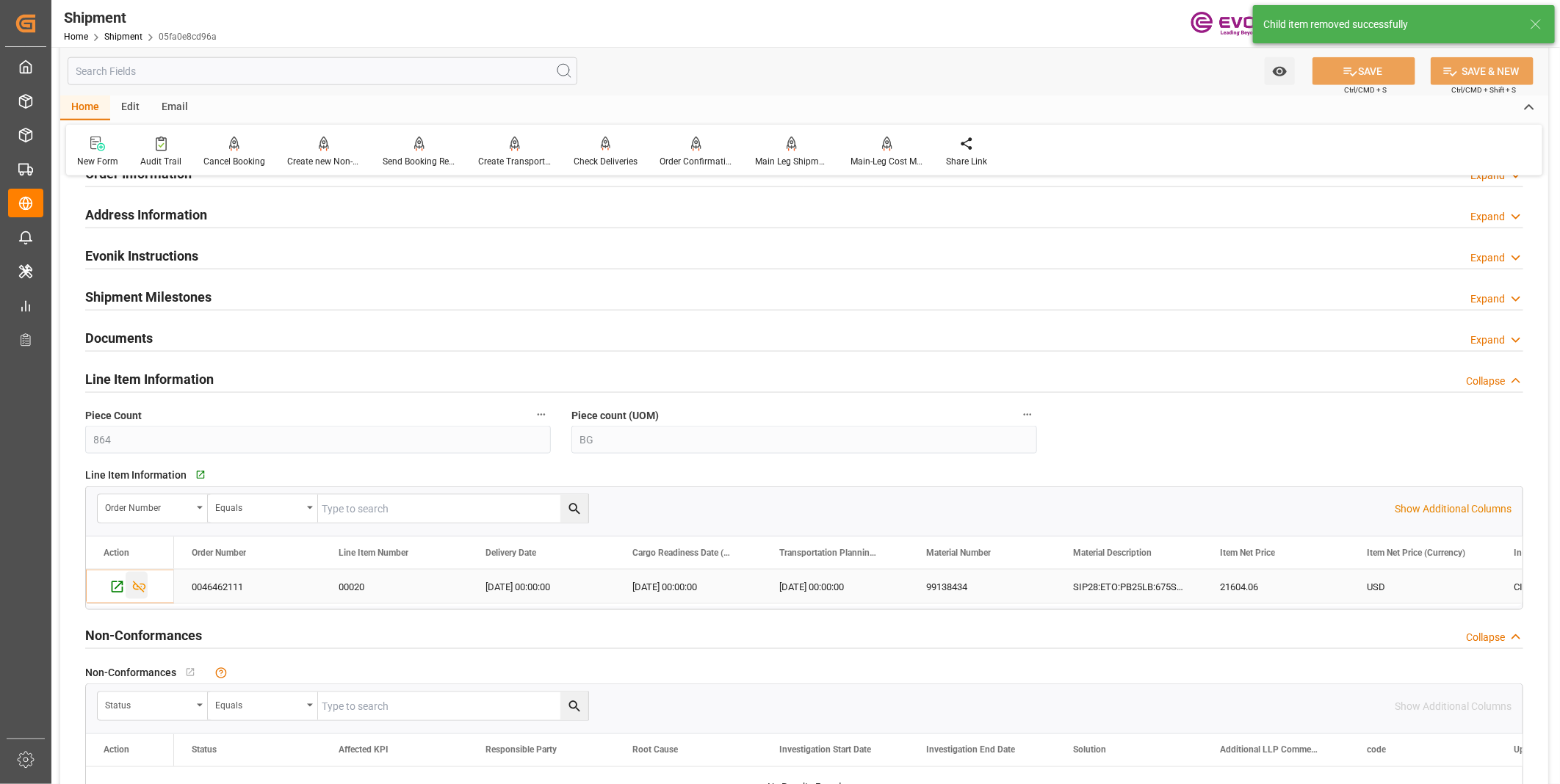
click at [136, 587] on icon "Press SPACE to select this row." at bounding box center [139, 587] width 16 height 16
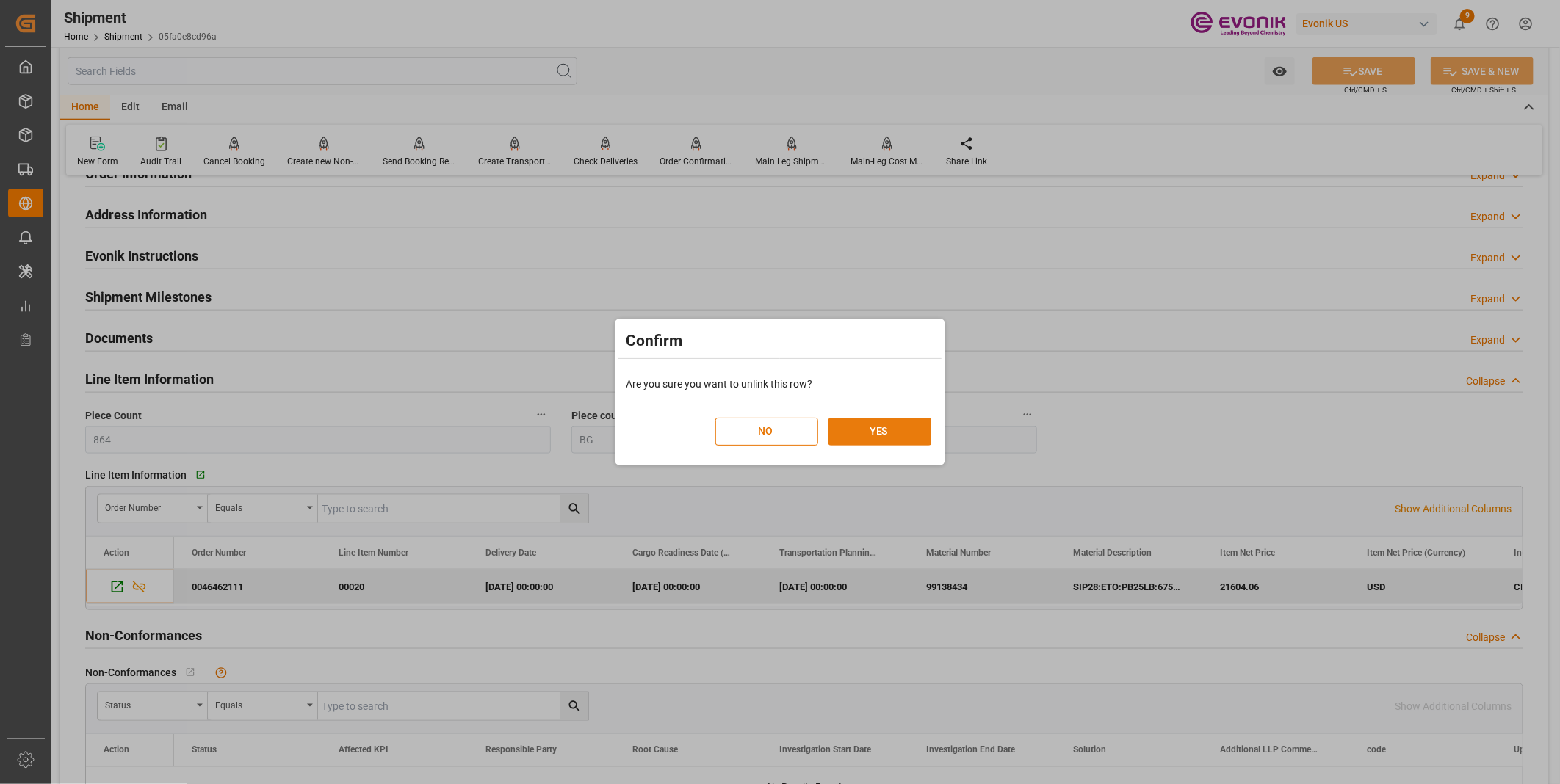
click at [879, 433] on button "YES" at bounding box center [879, 432] width 103 height 28
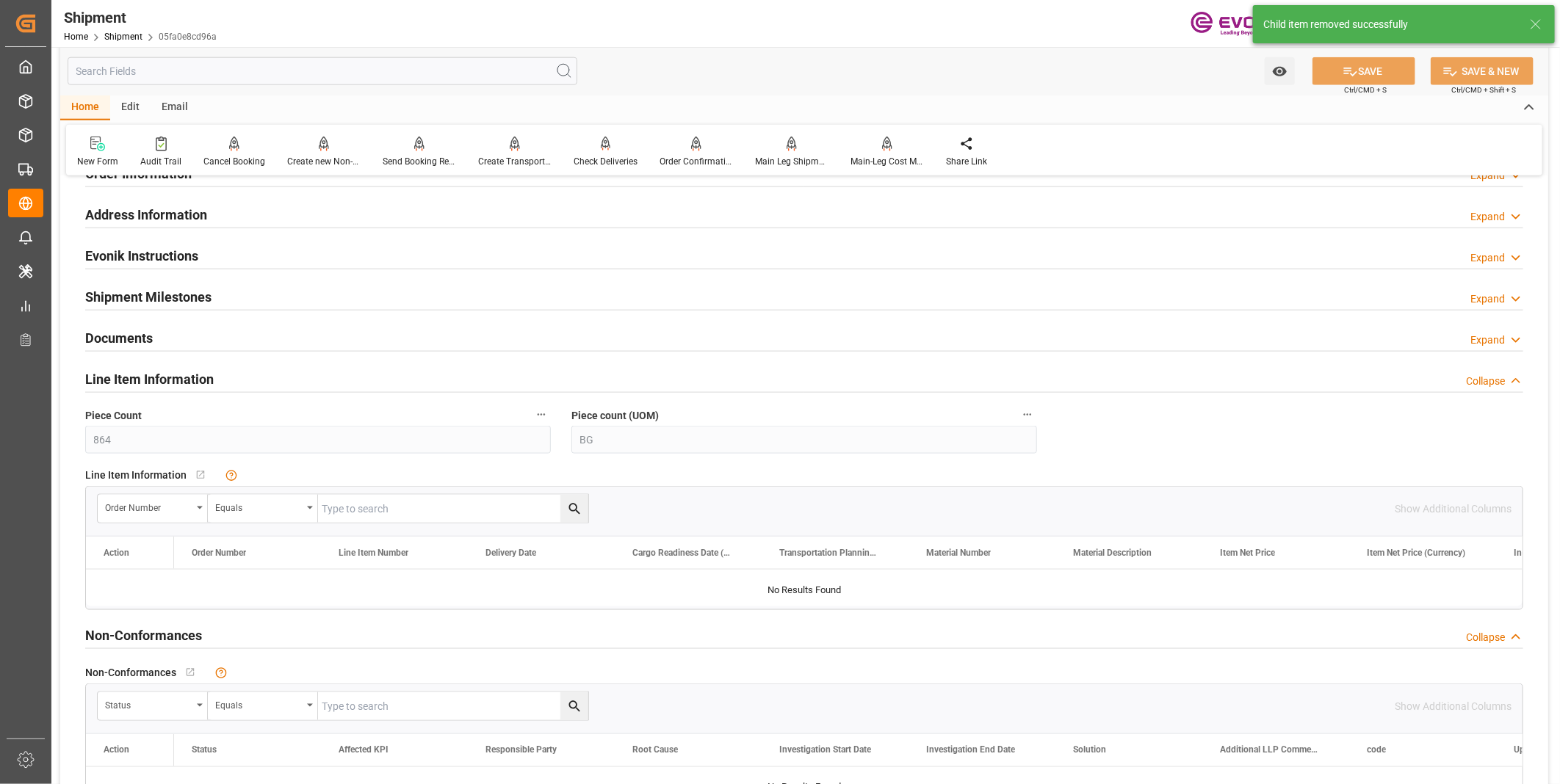
scroll to position [971, 0]
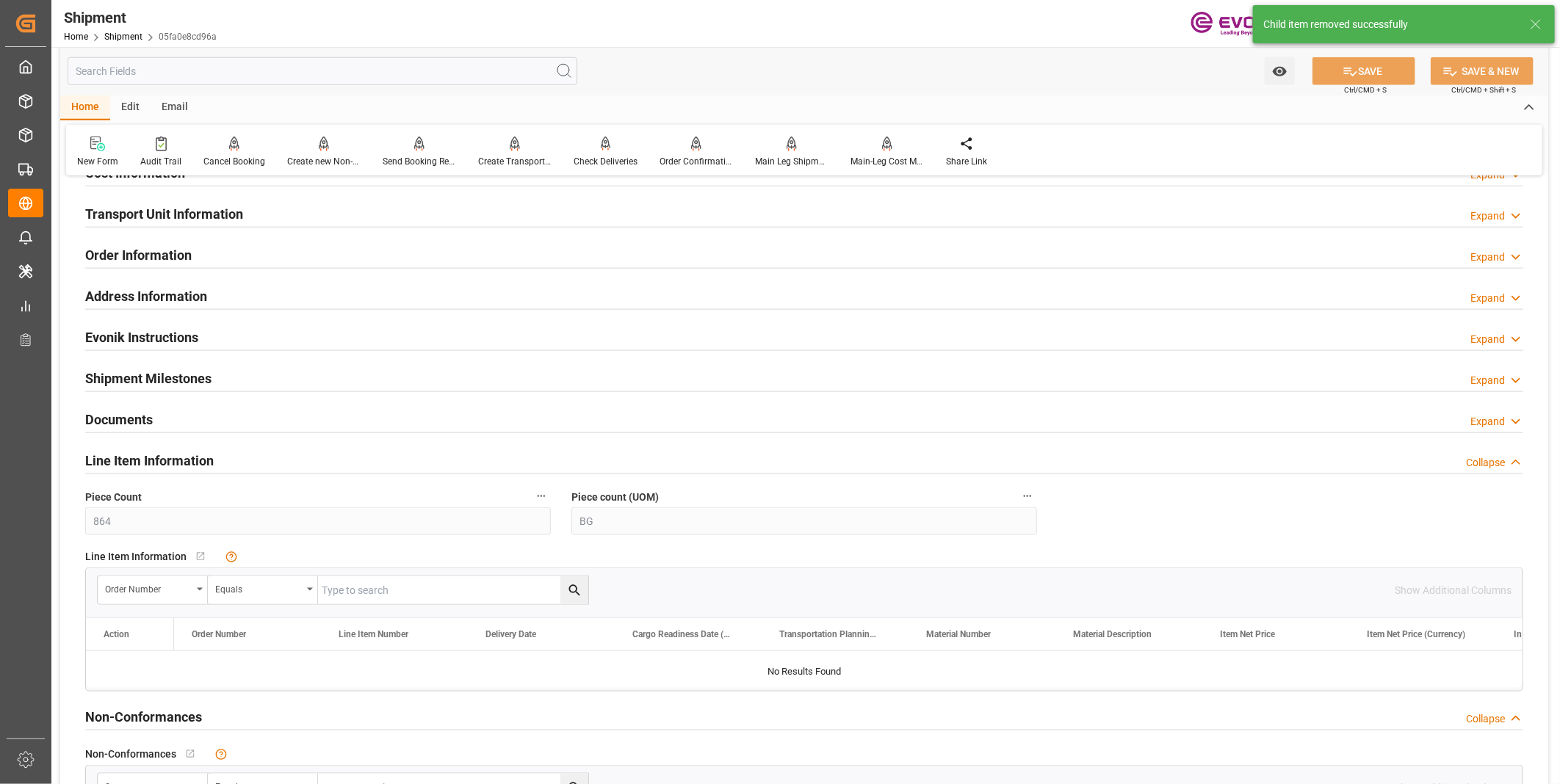
click at [266, 218] on div "Transport Unit Information Expand" at bounding box center [804, 213] width 1438 height 28
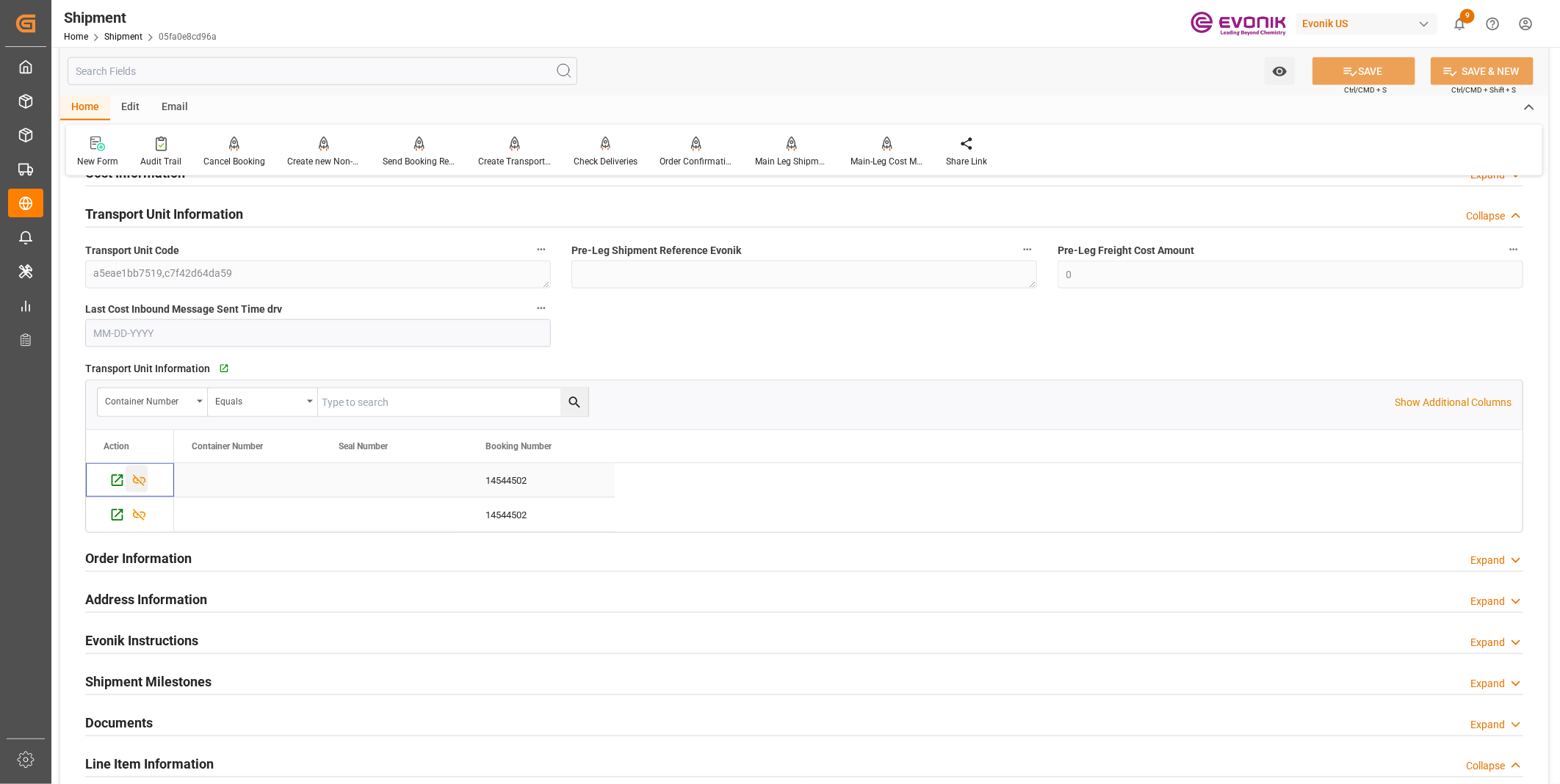
click at [131, 481] on icon "Press SPACE to select this row." at bounding box center [139, 480] width 16 height 16
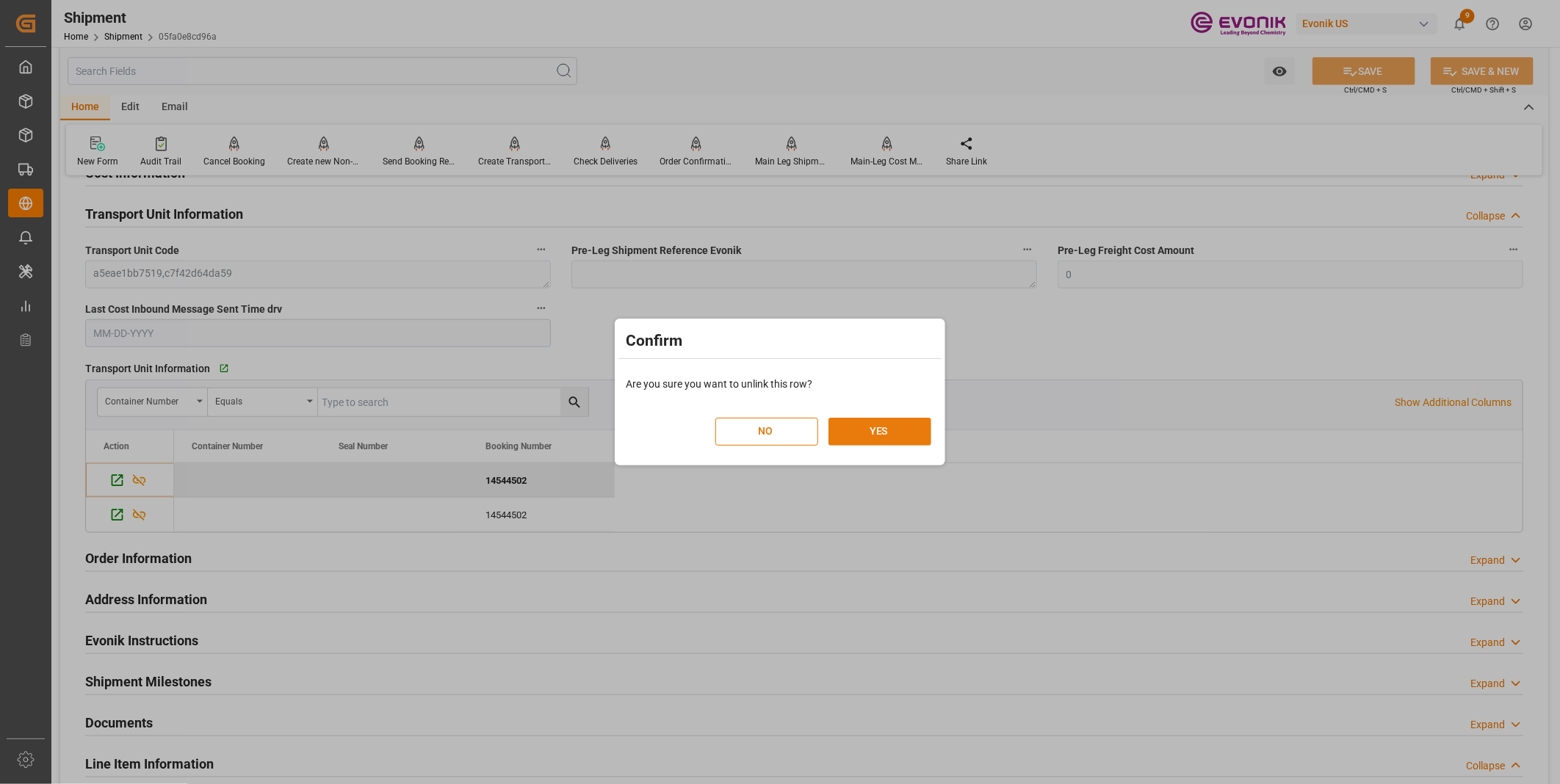
click at [854, 423] on button "YES" at bounding box center [879, 432] width 103 height 28
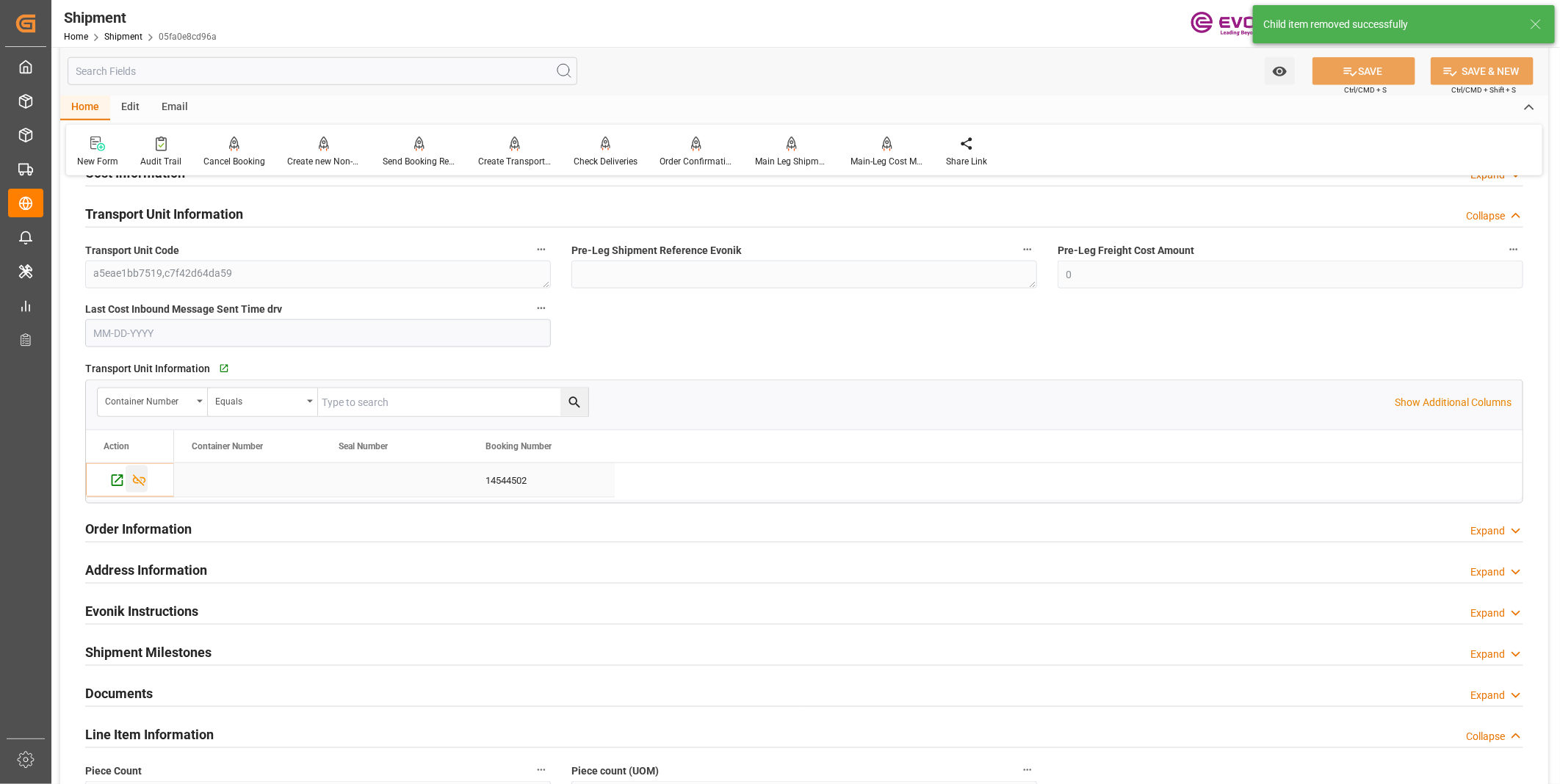
click at [143, 475] on icon "Press SPACE to select this row." at bounding box center [139, 480] width 13 height 11
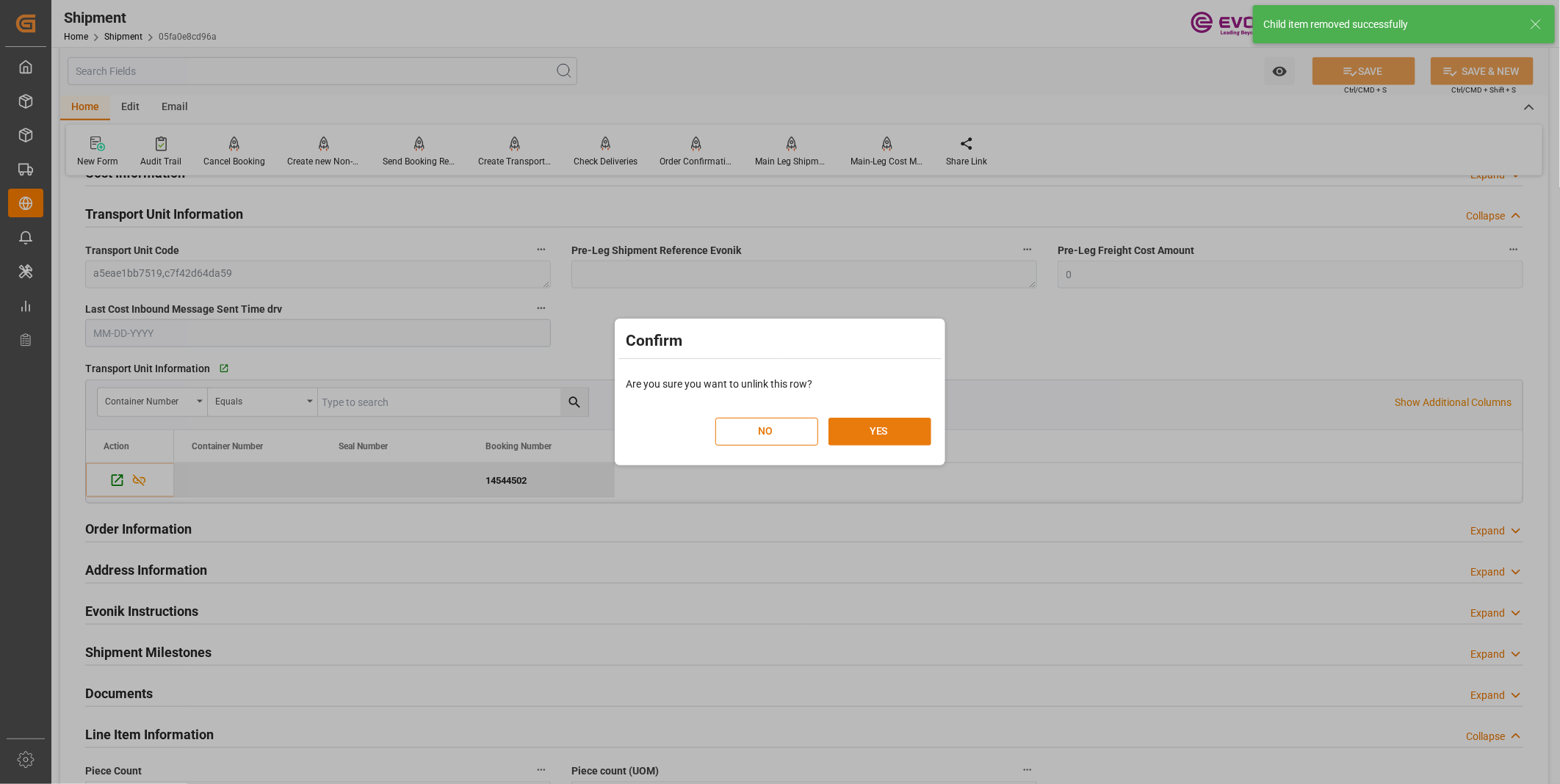
click at [840, 423] on button "YES" at bounding box center [879, 432] width 103 height 28
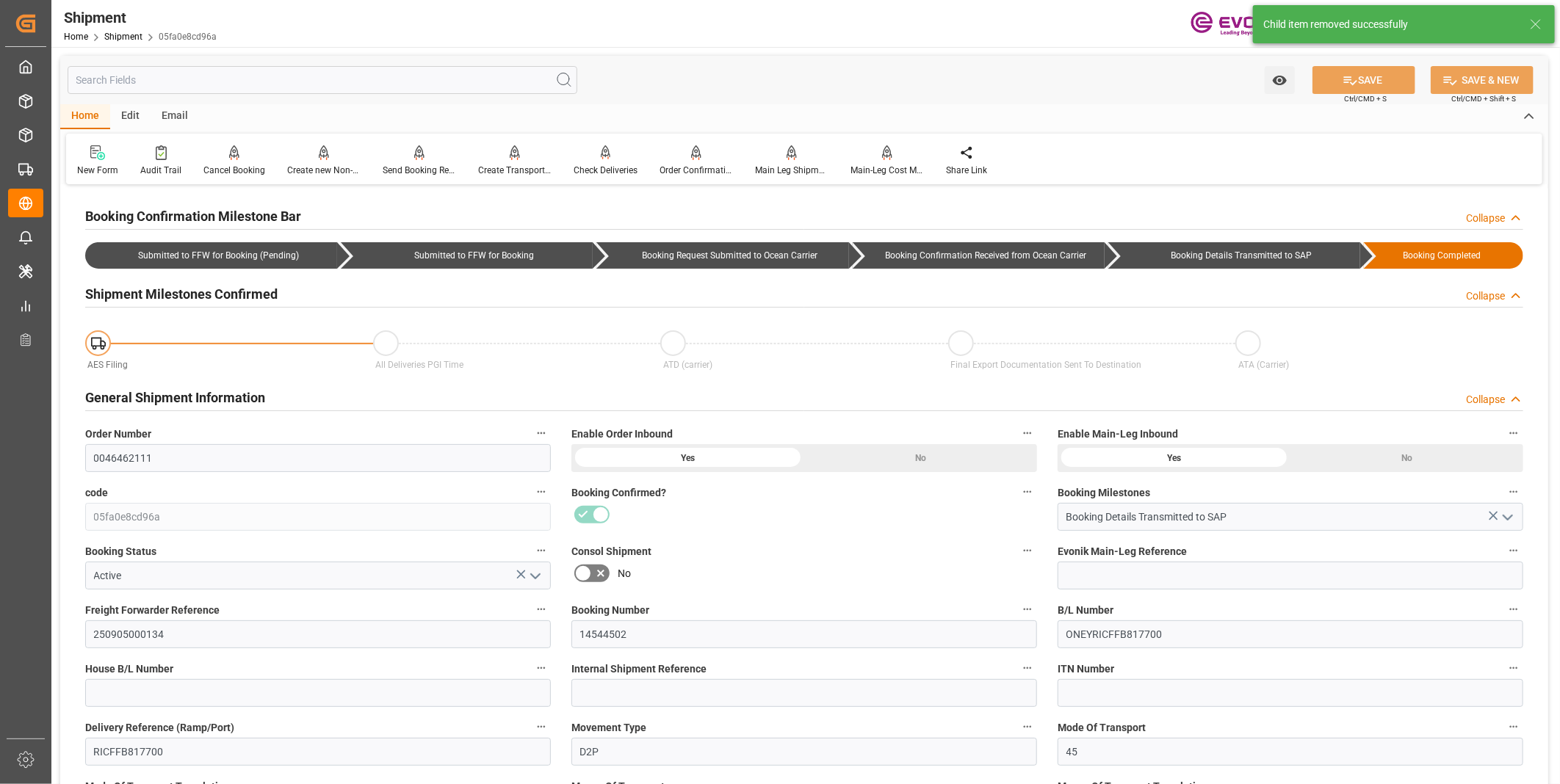
scroll to position [82, 0]
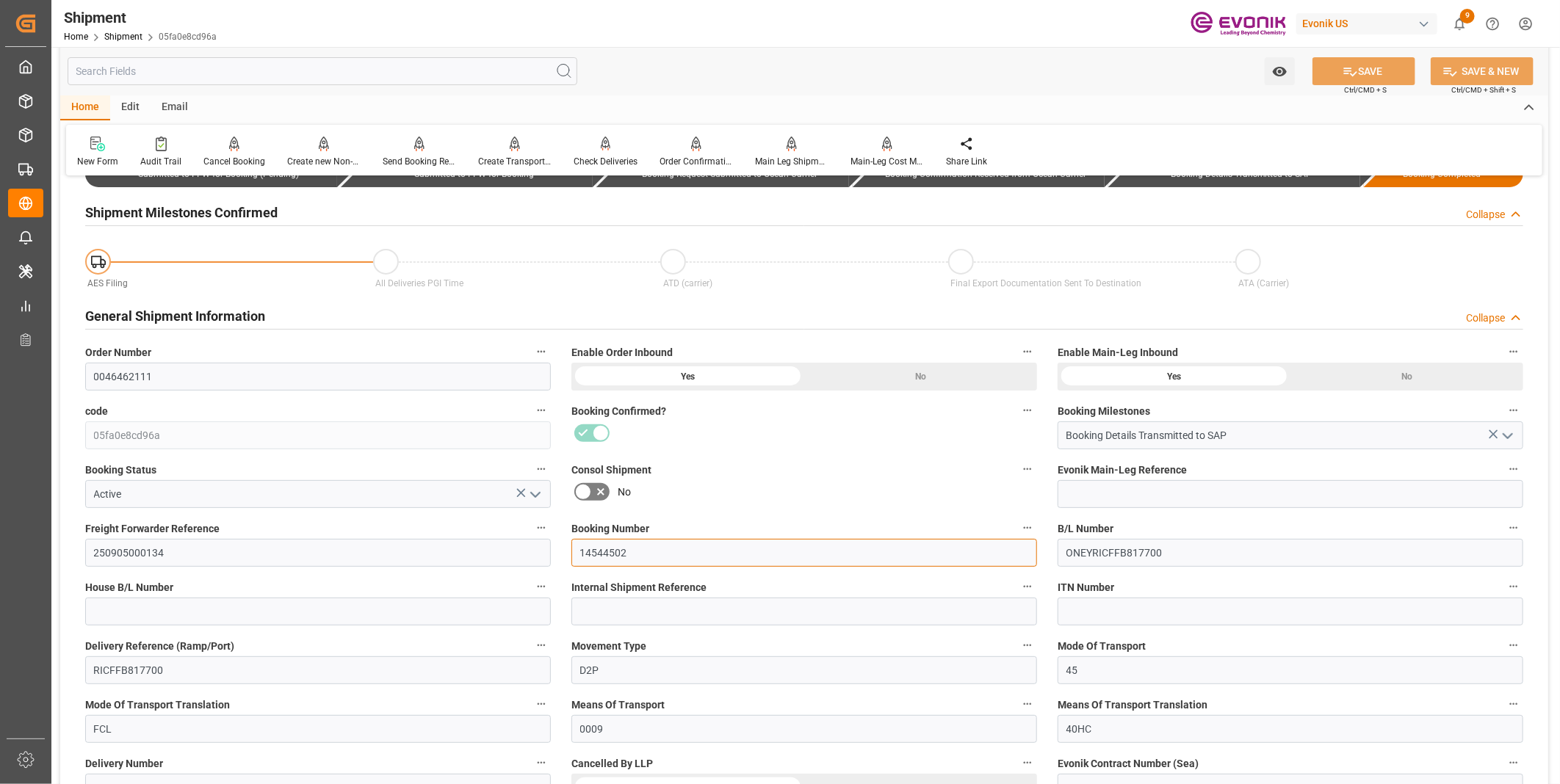
drag, startPoint x: 662, startPoint y: 559, endPoint x: 570, endPoint y: 559, distance: 92.0
click at [570, 559] on div "Booking Number 14544502" at bounding box center [804, 542] width 486 height 59
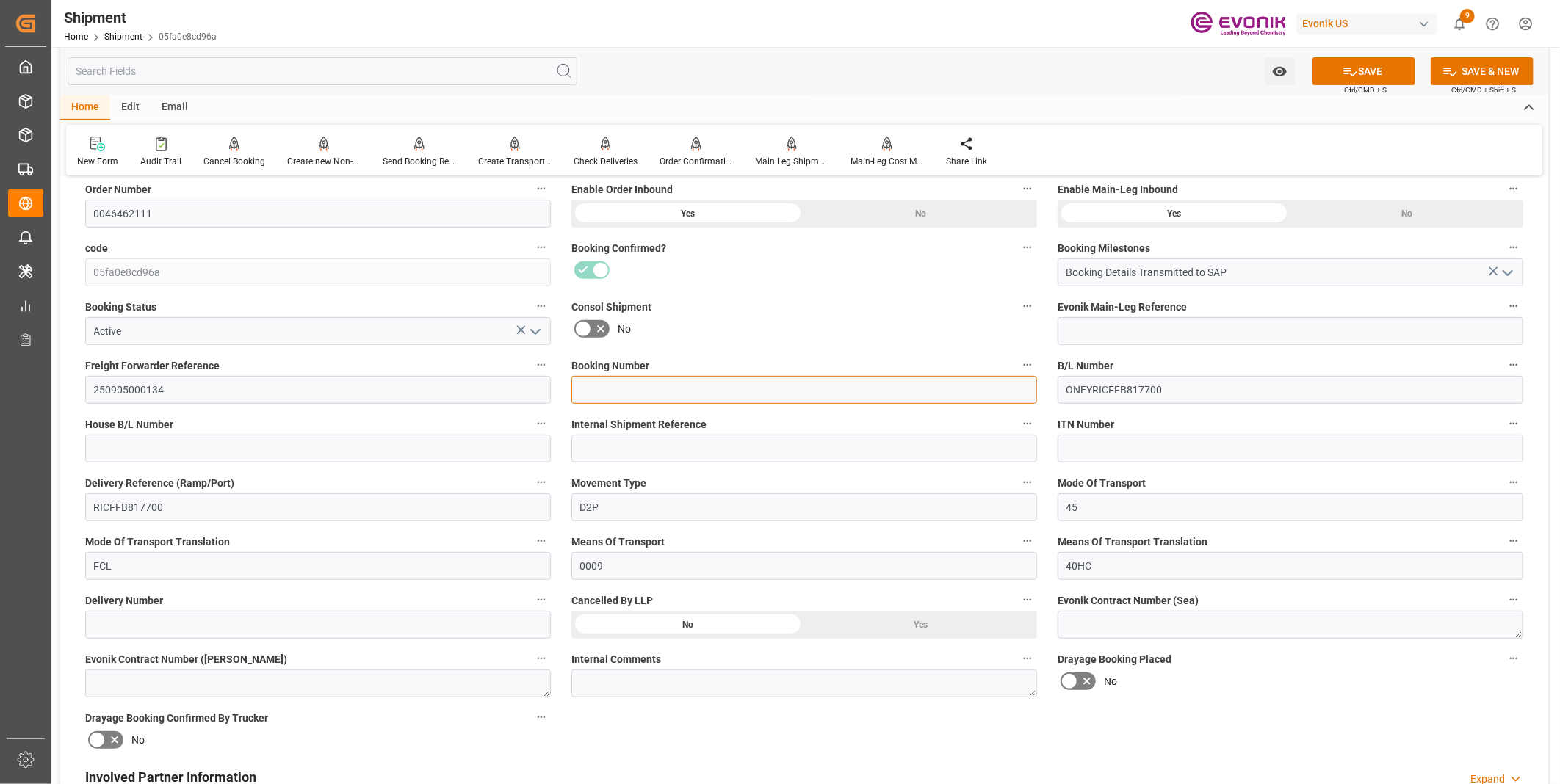
scroll to position [326, 0]
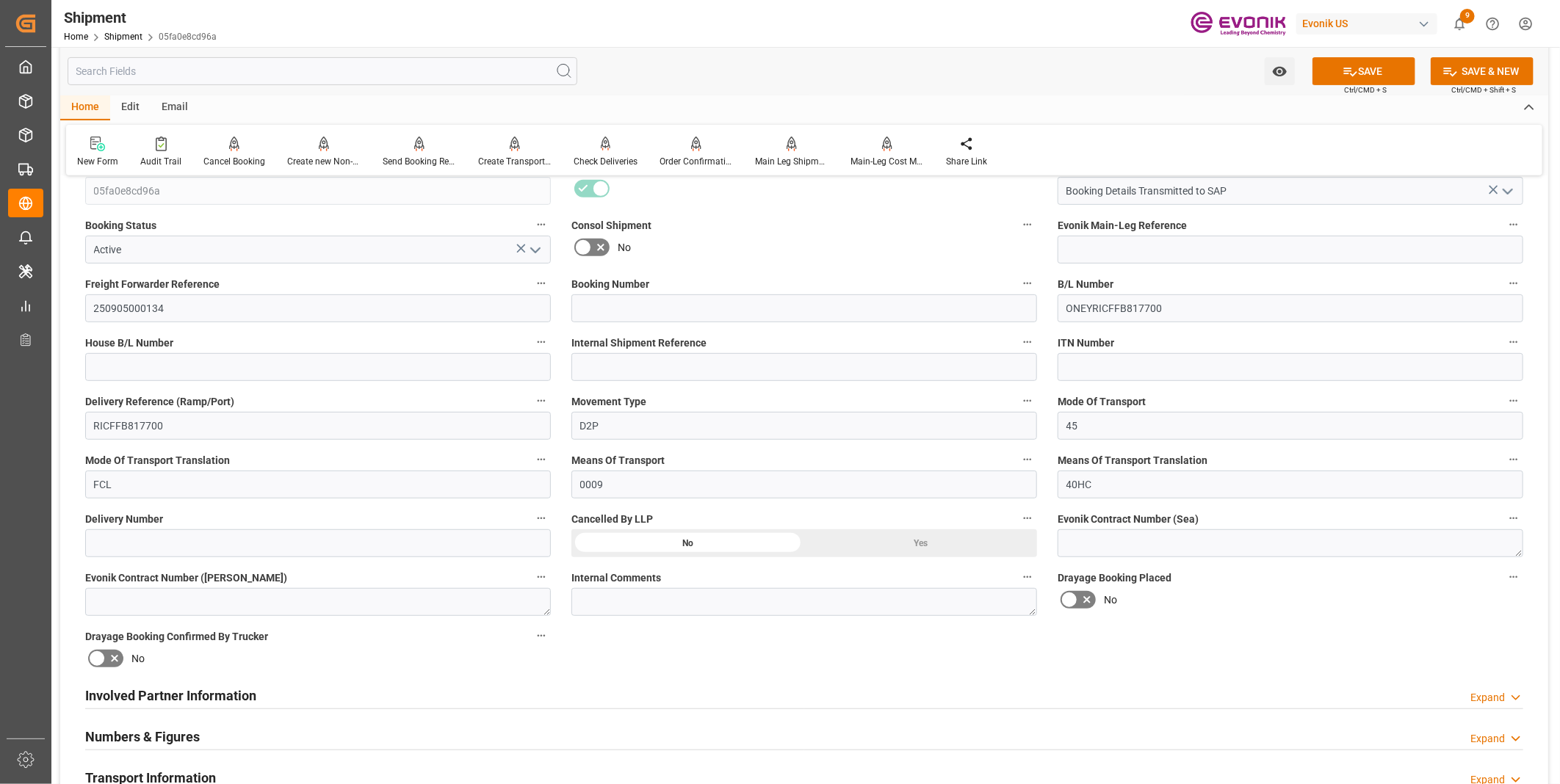
click at [910, 146] on div "Yes" at bounding box center [920, 132] width 232 height 28
click at [1374, 73] on button "SAVE" at bounding box center [1363, 71] width 103 height 28
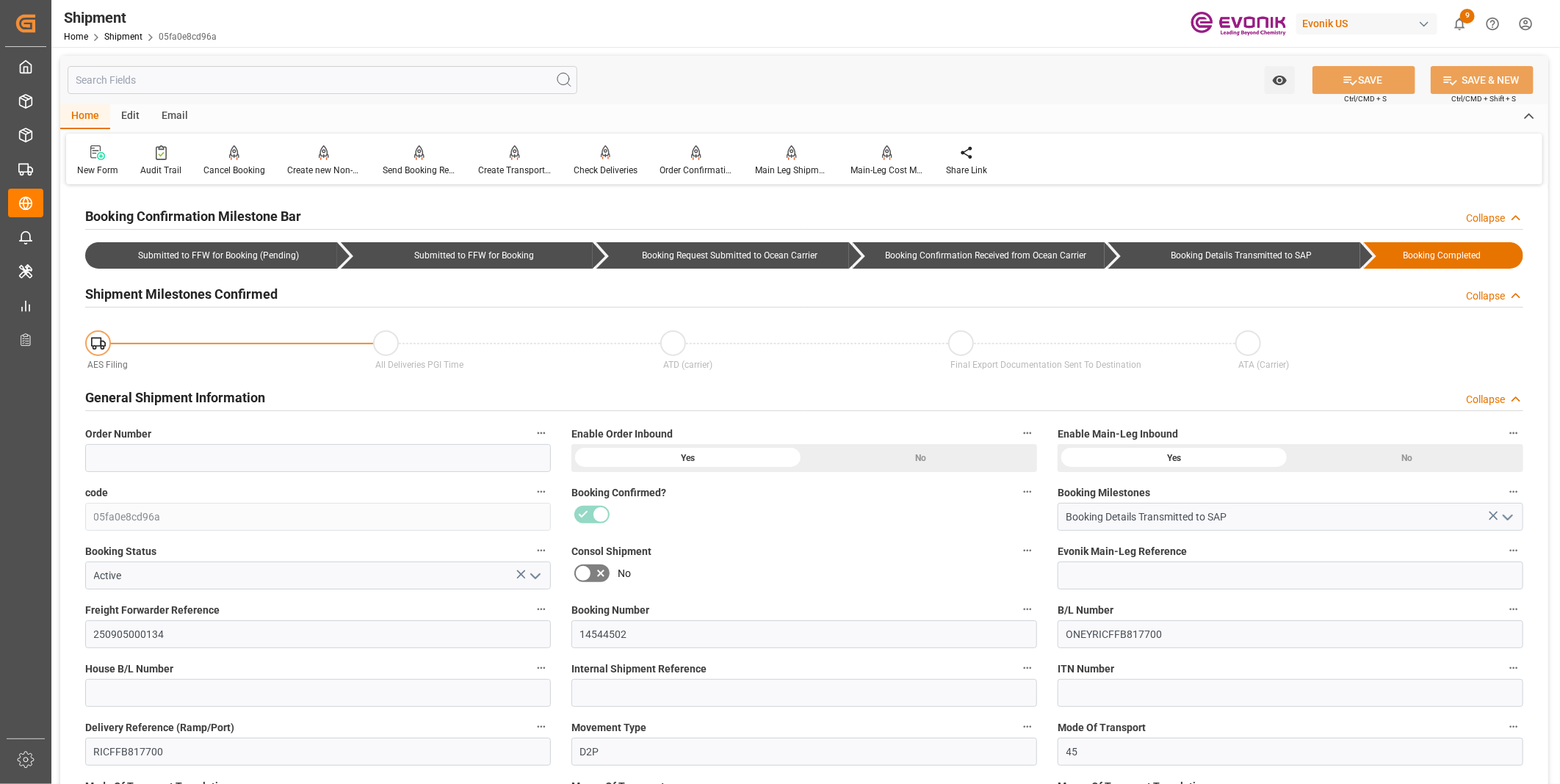
scroll to position [163, 0]
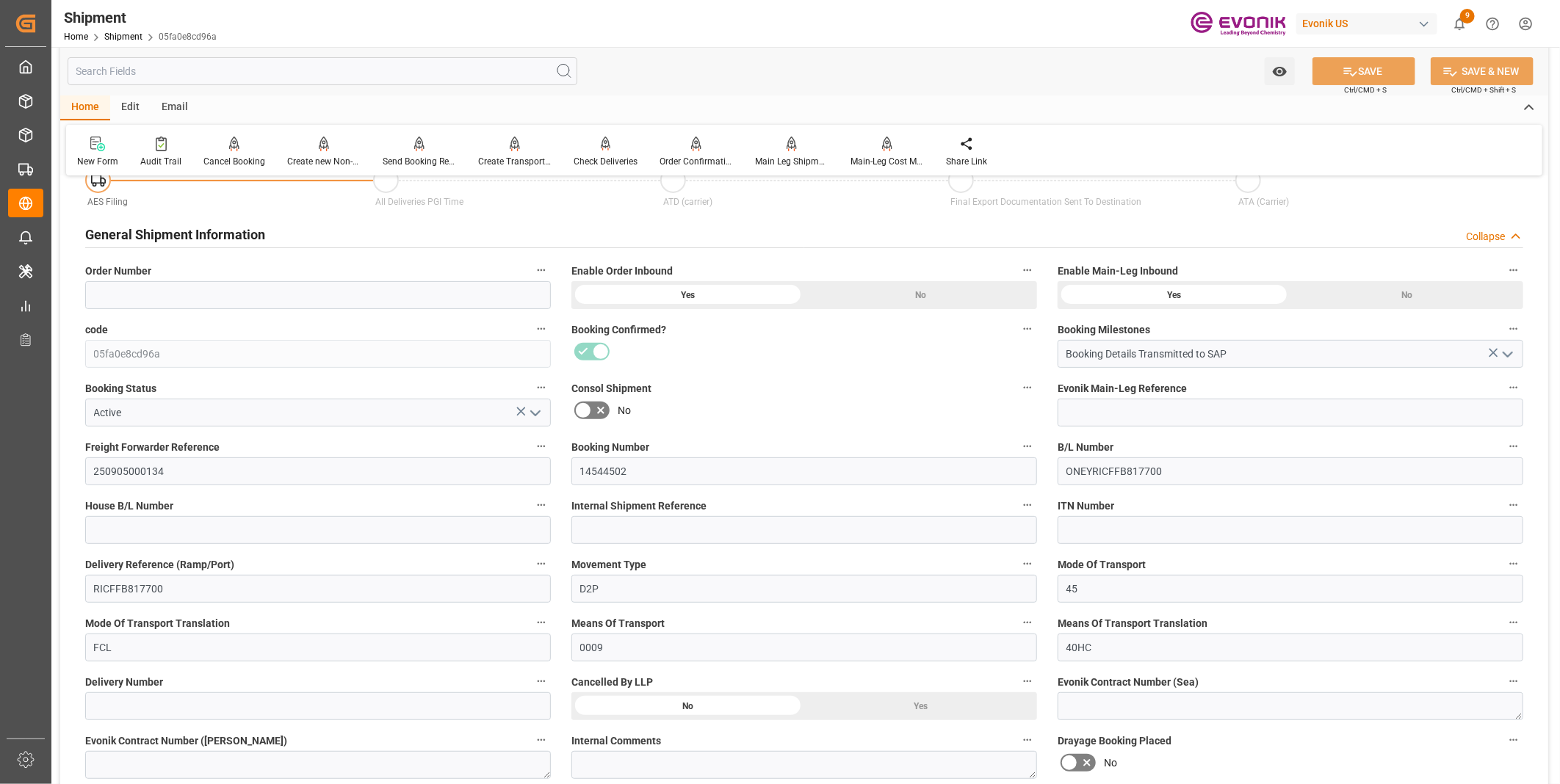
click at [894, 309] on div "Yes" at bounding box center [920, 295] width 232 height 28
drag, startPoint x: 565, startPoint y: 458, endPoint x: 529, endPoint y: 457, distance: 36.0
click at [529, 457] on div "Booking Confirmation Milestone Bar Collapse Submitted to FFW for Booking (Pendi…" at bounding box center [804, 784] width 1488 height 1518
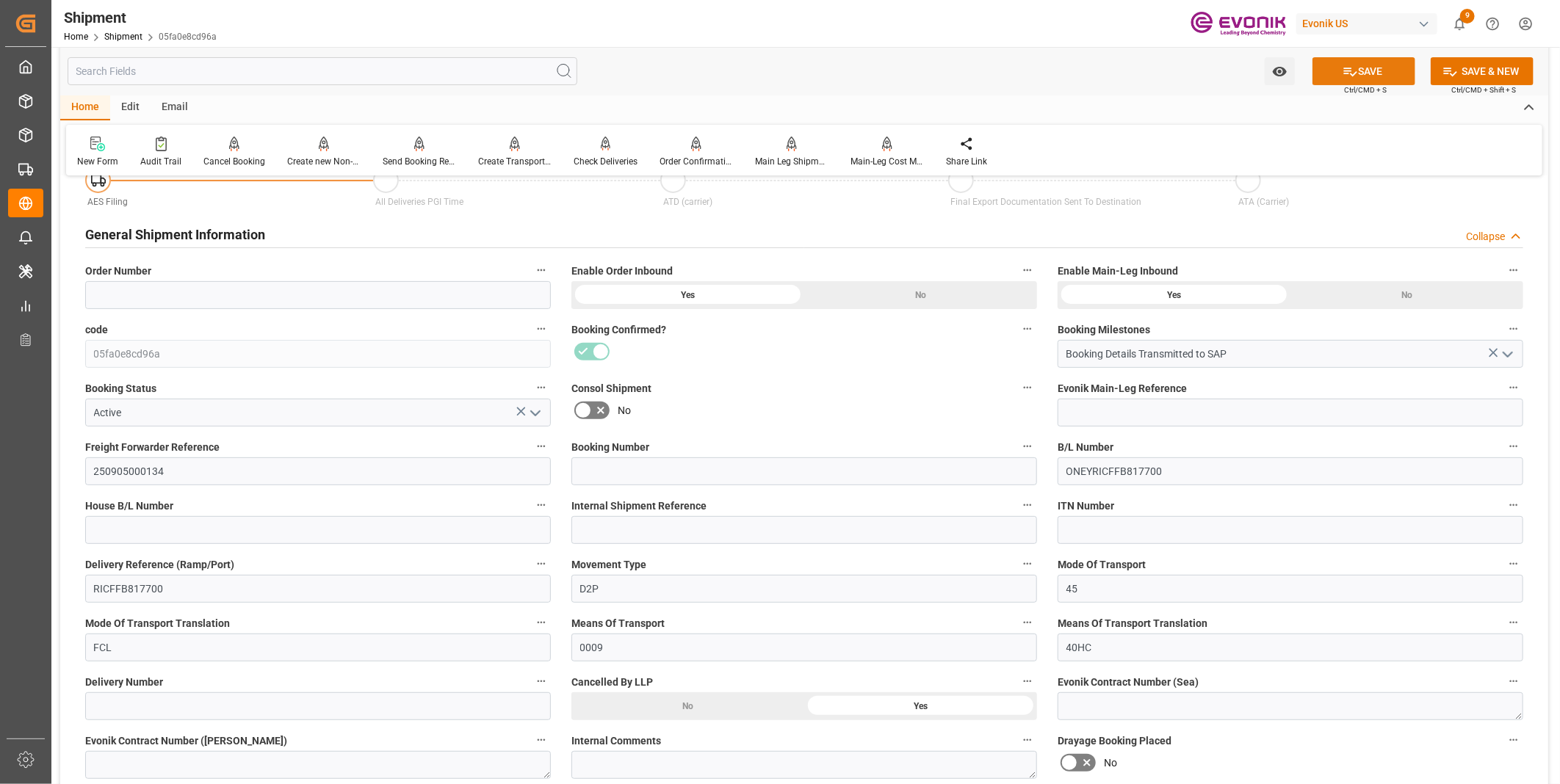
click at [1369, 72] on button "SAVE" at bounding box center [1363, 71] width 103 height 28
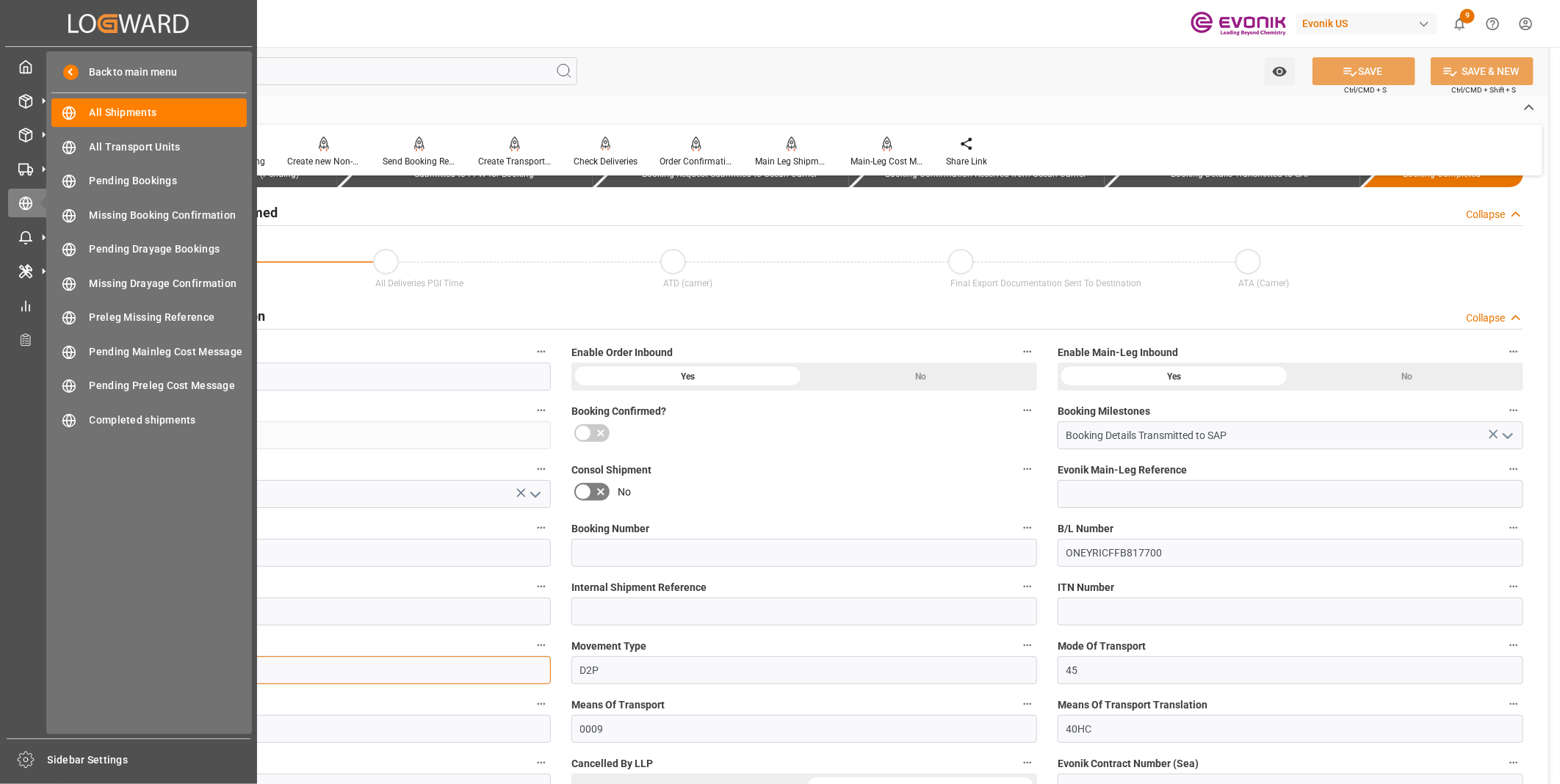
drag, startPoint x: 194, startPoint y: 670, endPoint x: 25, endPoint y: 655, distance: 169.7
click at [25, 655] on div "Created by potrace 1.15, written by Peter Selinger 2001-2017 Created by potrace…" at bounding box center [780, 392] width 1560 height 784
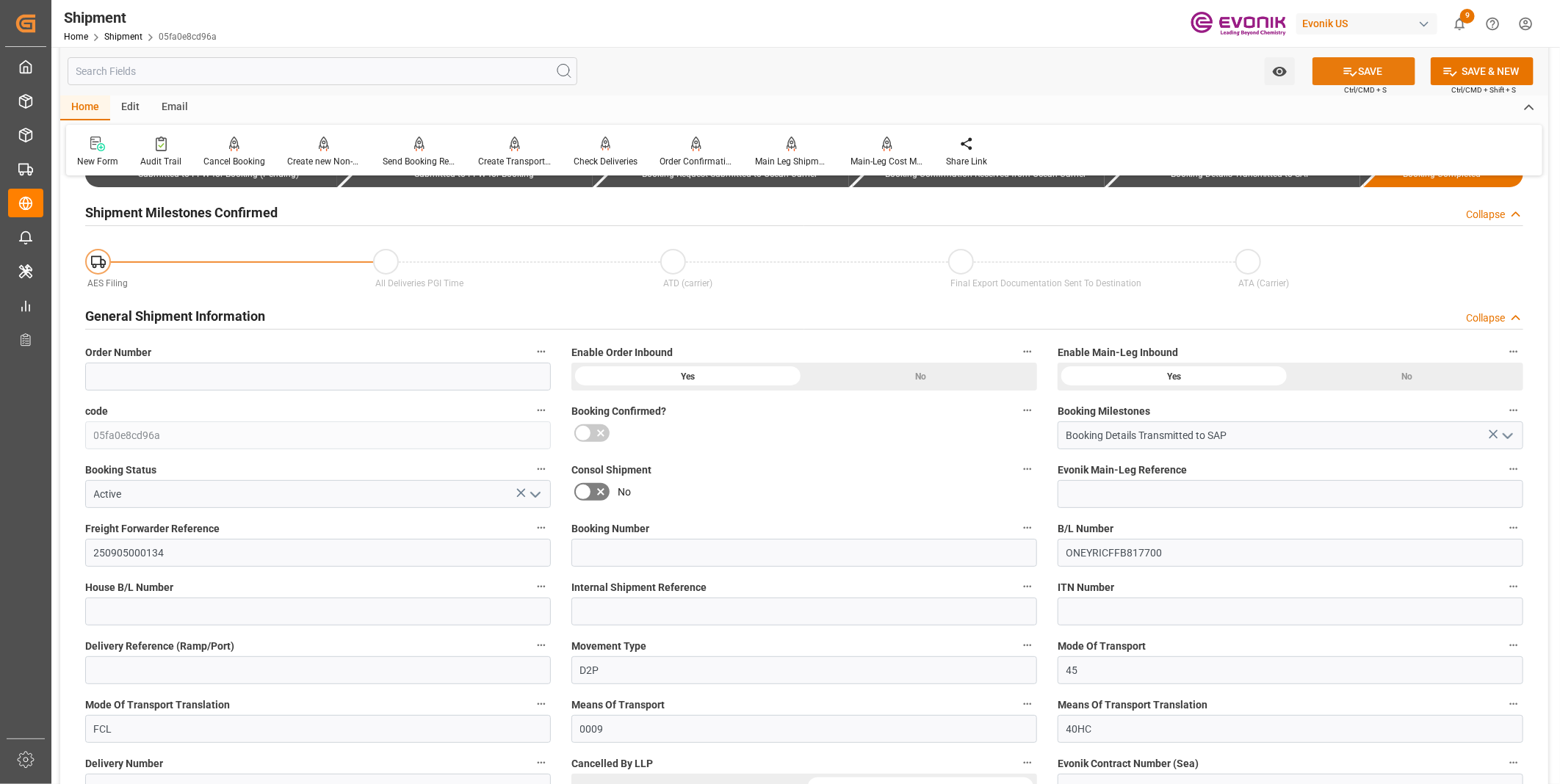
click at [1377, 61] on button "SAVE" at bounding box center [1363, 71] width 103 height 28
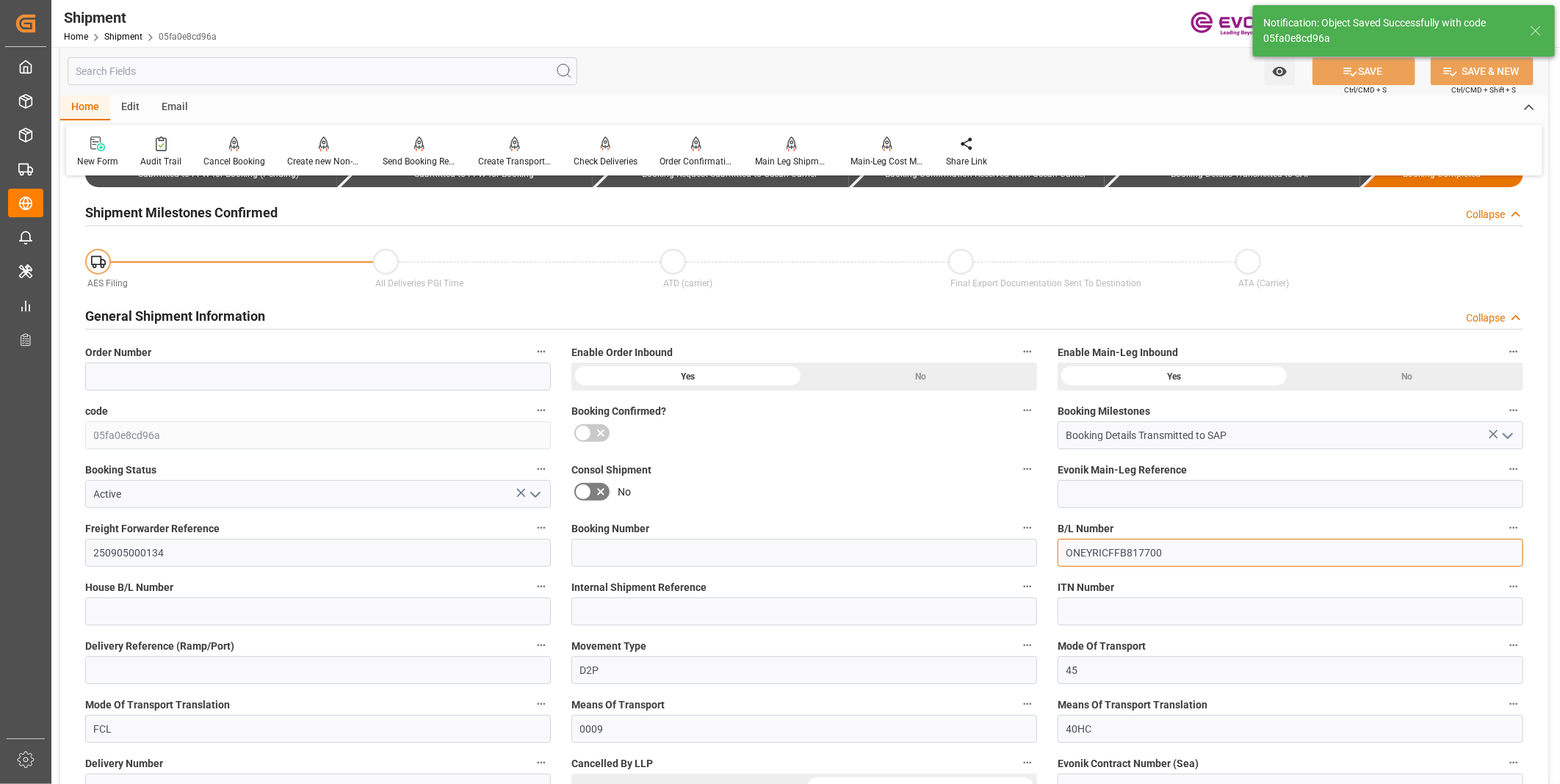
drag, startPoint x: 1167, startPoint y: 561, endPoint x: 997, endPoint y: 568, distance: 170.1
click at [1359, 77] on button "SAVE" at bounding box center [1363, 71] width 103 height 28
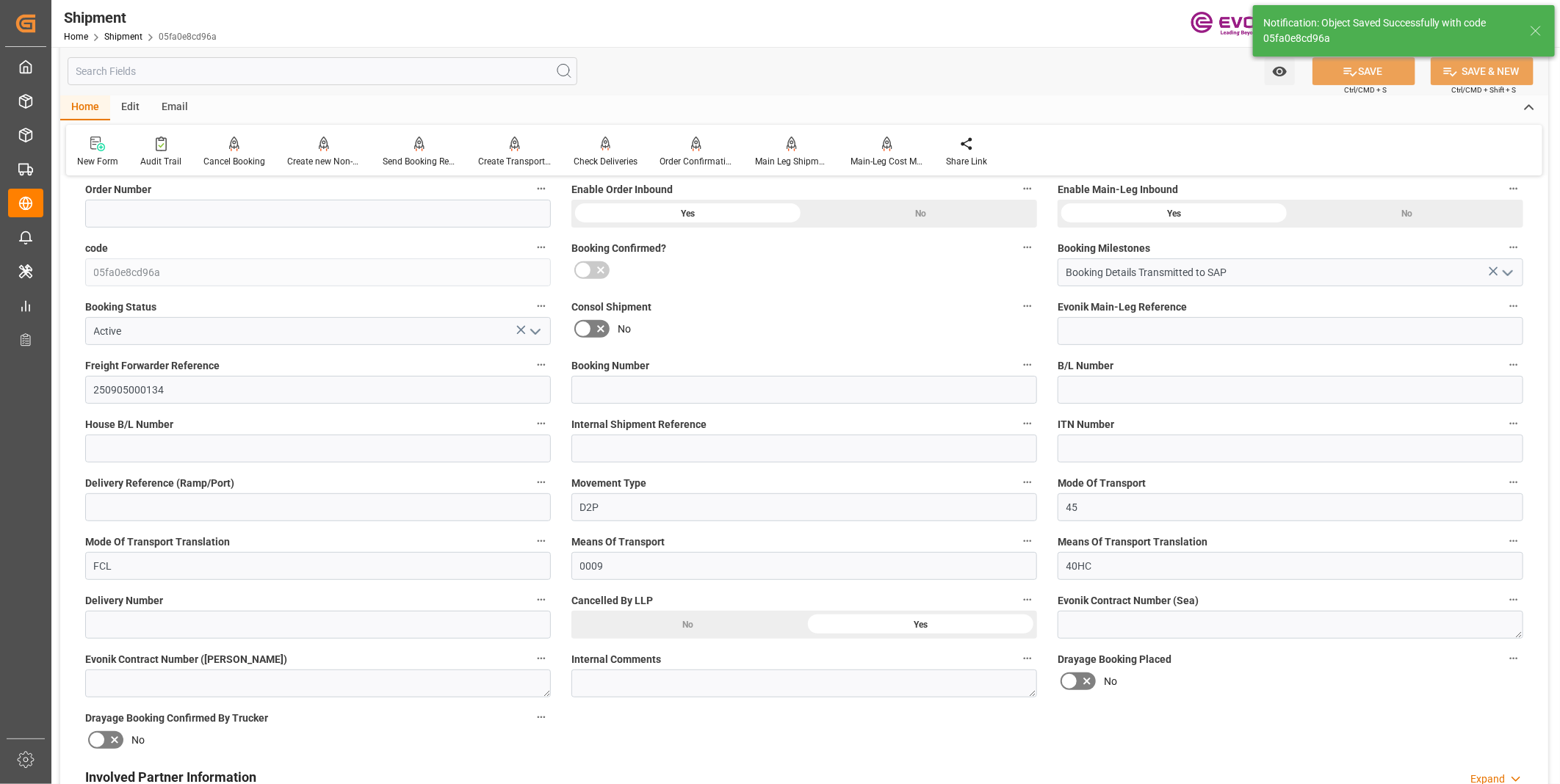
scroll to position [0, 0]
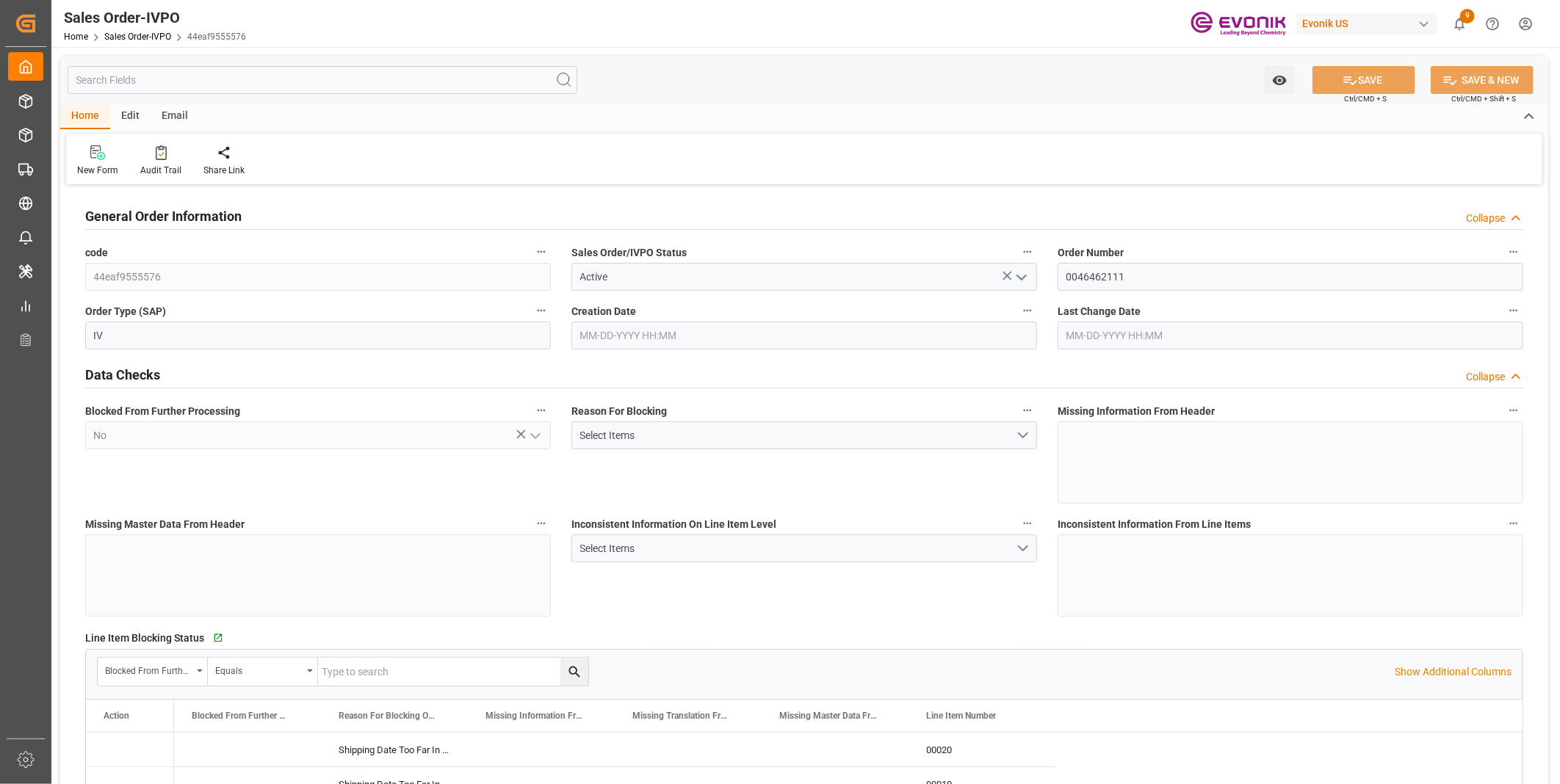
type input "BEANR"
type input "0"
type input "2"
type input "1"
type input "3"
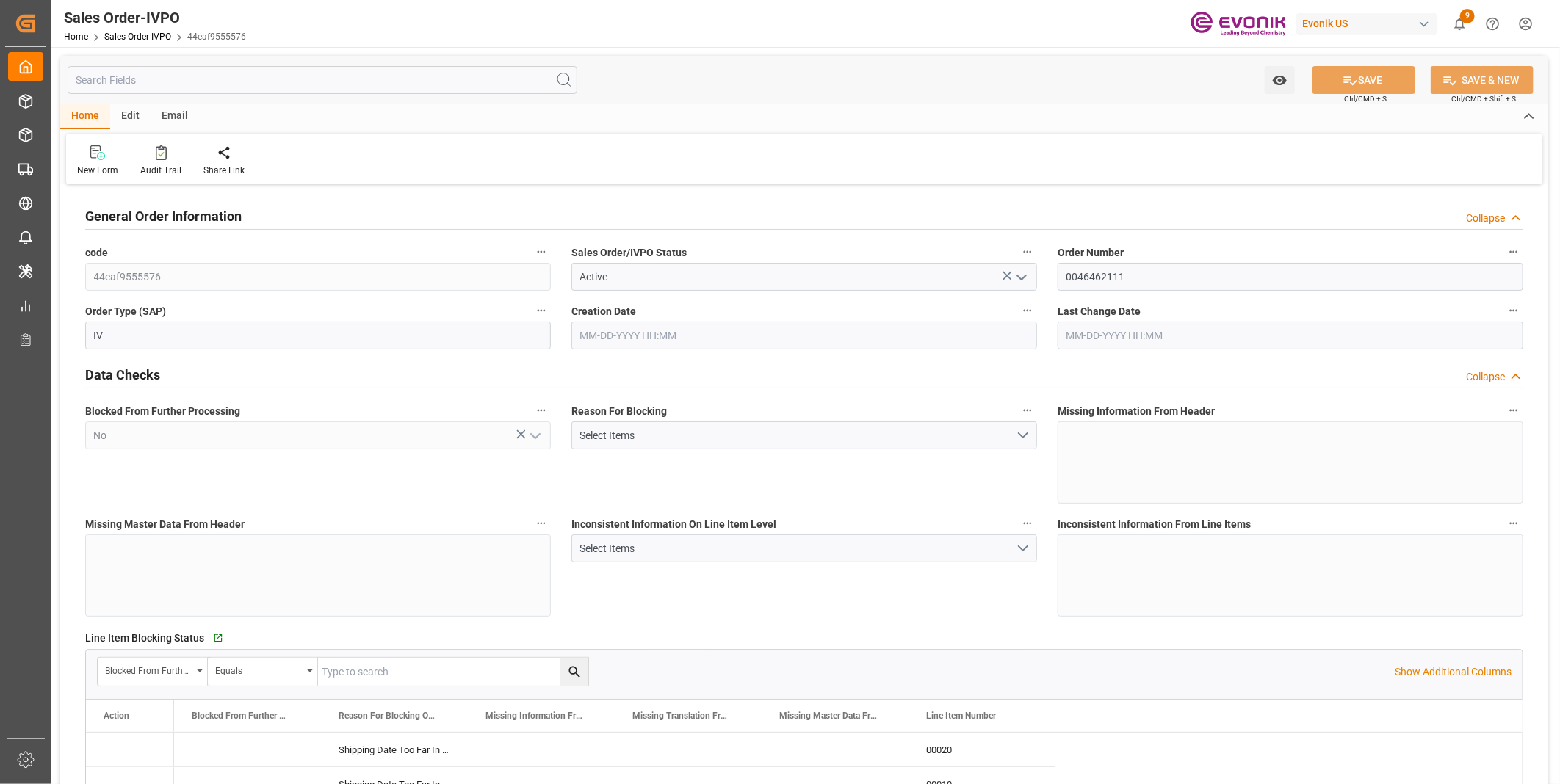
type input "10633.152"
type input "146.6296"
type input "38000"
type input "120"
type input "[DATE] 15:49"
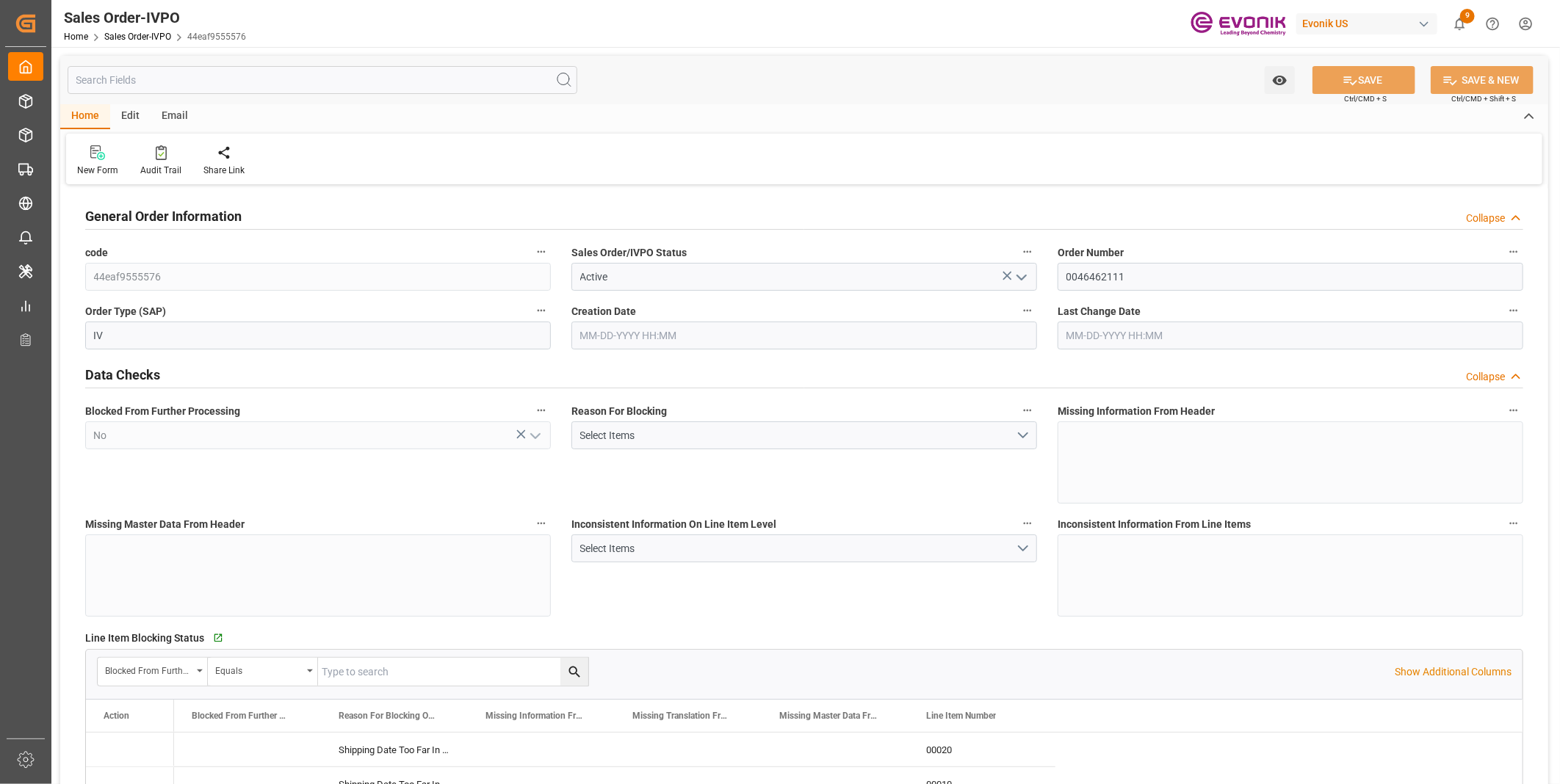
type input "[DATE] 12:37"
